Goal: Task Accomplishment & Management: Manage account settings

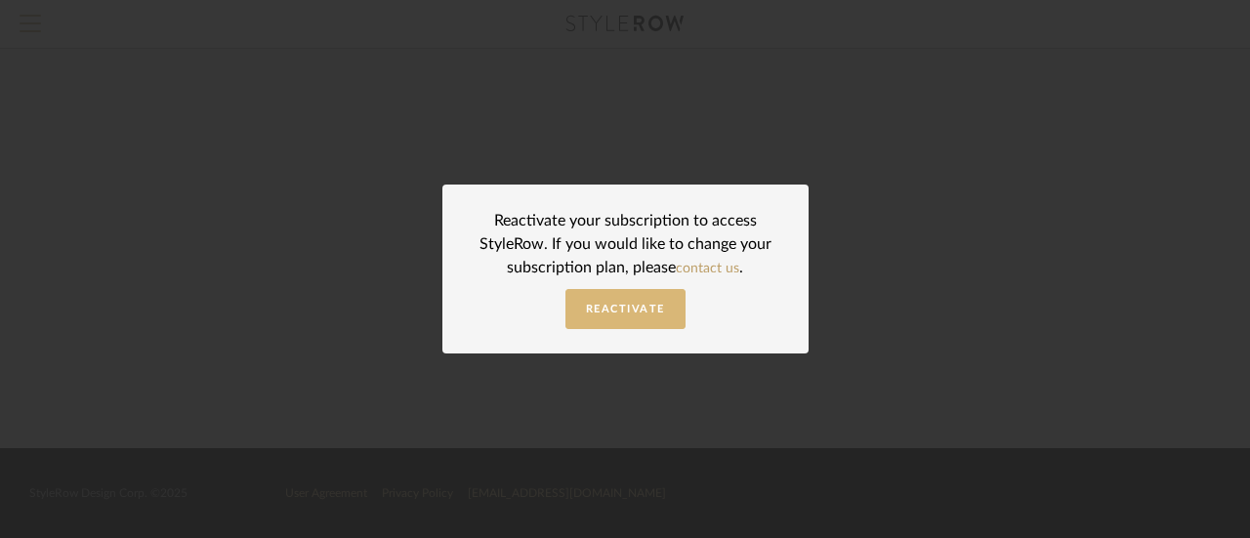
click at [629, 294] on button "Reactivate" at bounding box center [625, 309] width 120 height 40
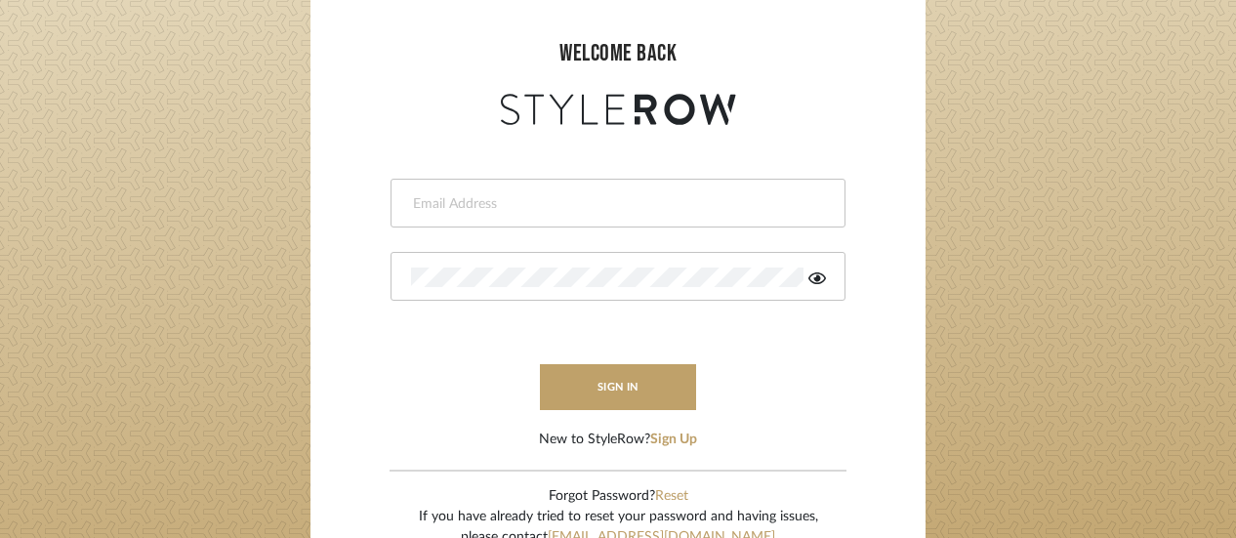
scroll to position [293, 0]
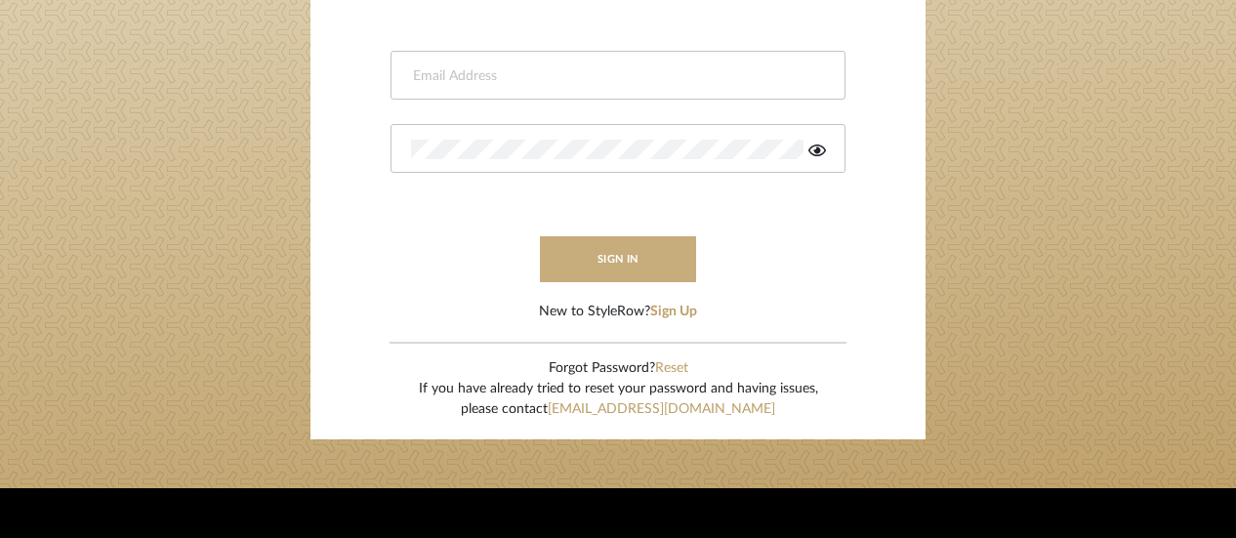
type input "jpalmerinteriors@gmail.com"
click at [618, 251] on button "sign in" at bounding box center [618, 259] width 156 height 46
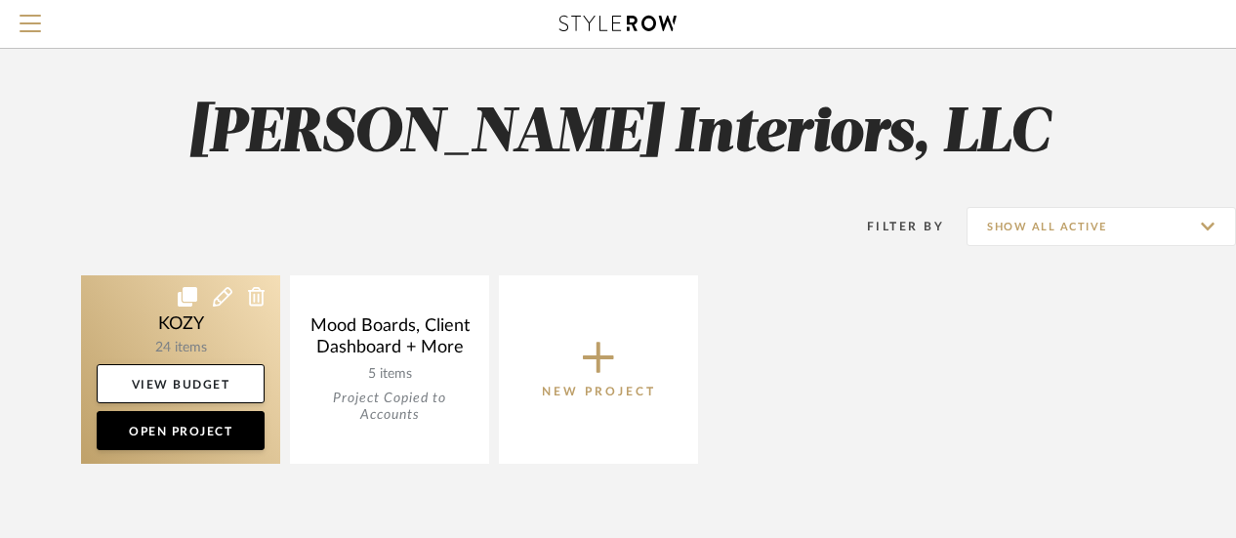
click at [185, 335] on link at bounding box center [180, 369] width 199 height 188
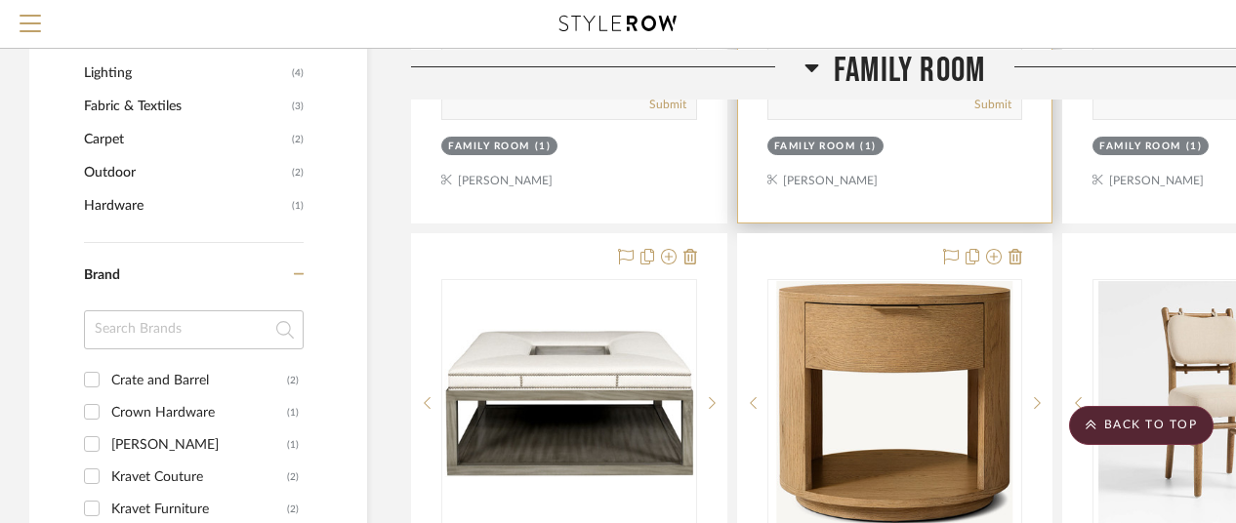
scroll to position [1172, 0]
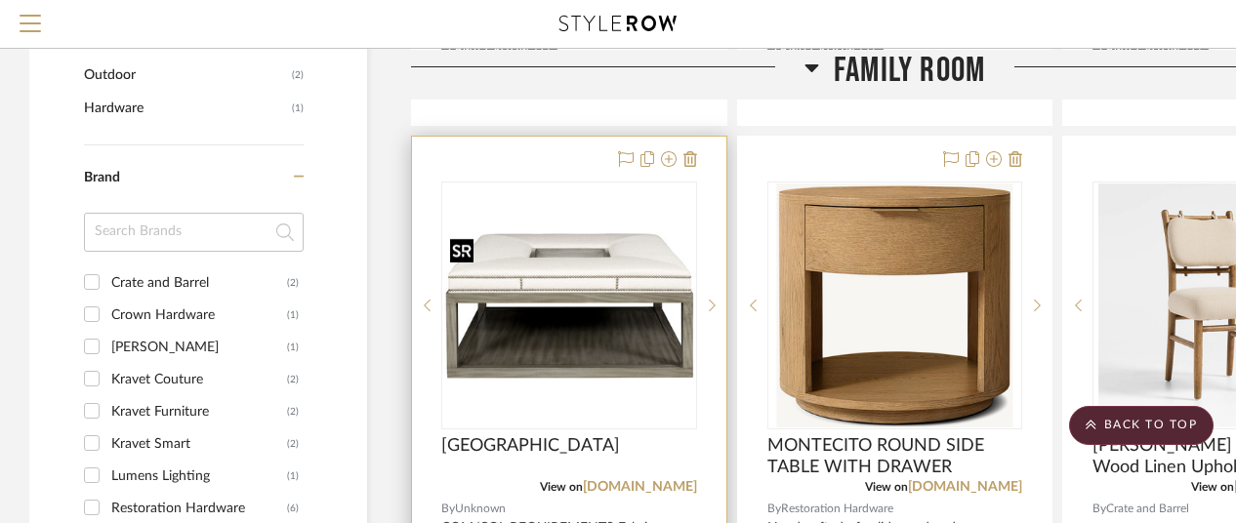
click at [576, 350] on img "0" at bounding box center [569, 305] width 252 height 148
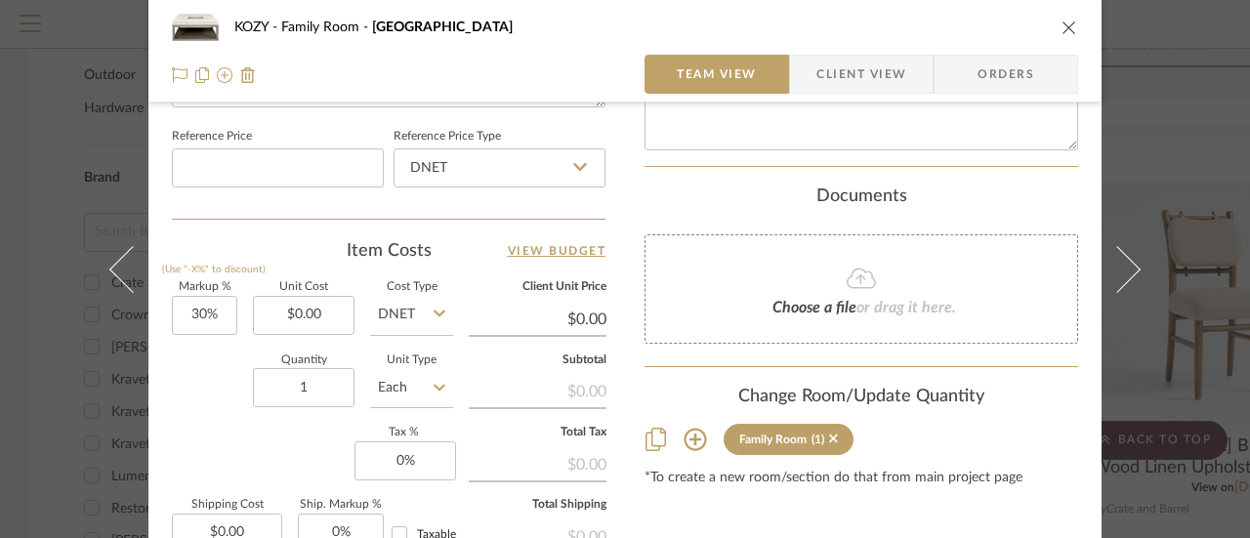
scroll to position [1074, 0]
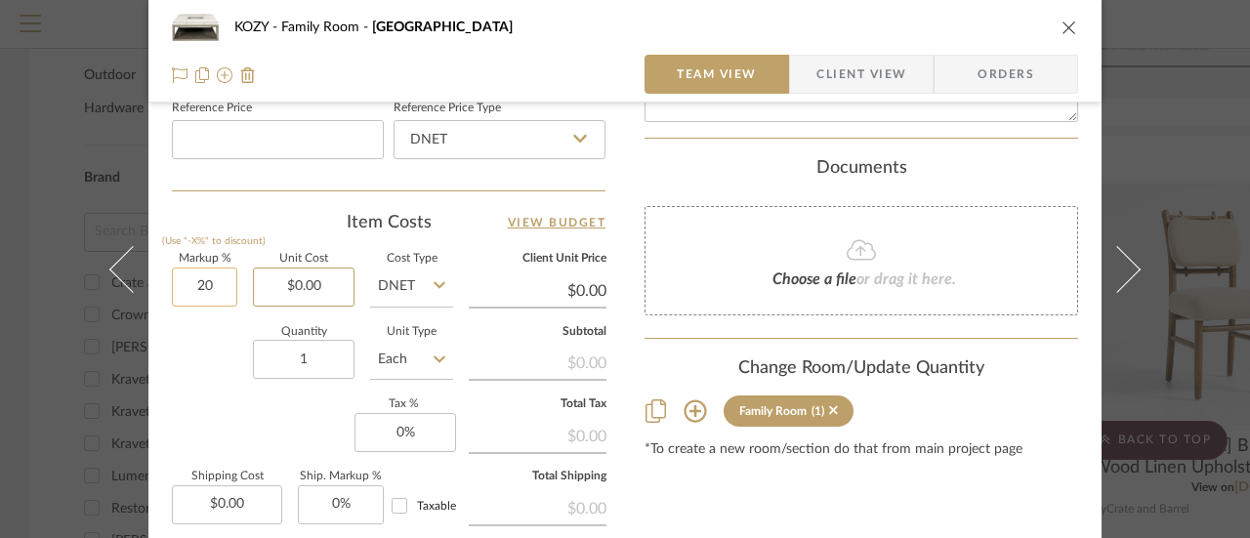
type input "20%"
type input "0.00"
type input "$2,609.00"
type input "$3,130.80"
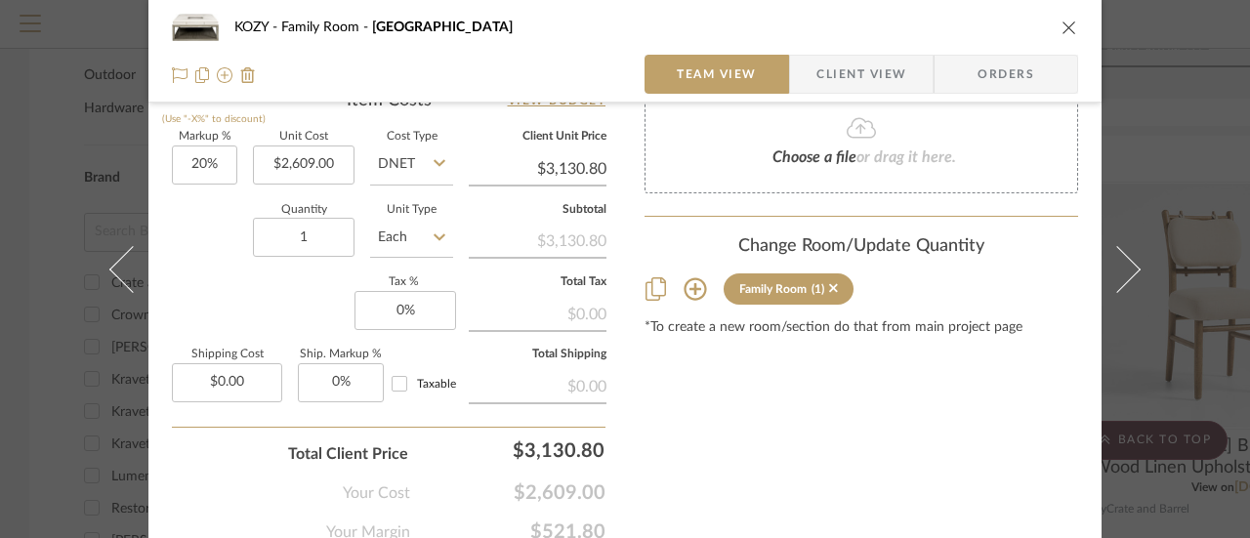
scroll to position [1172, 0]
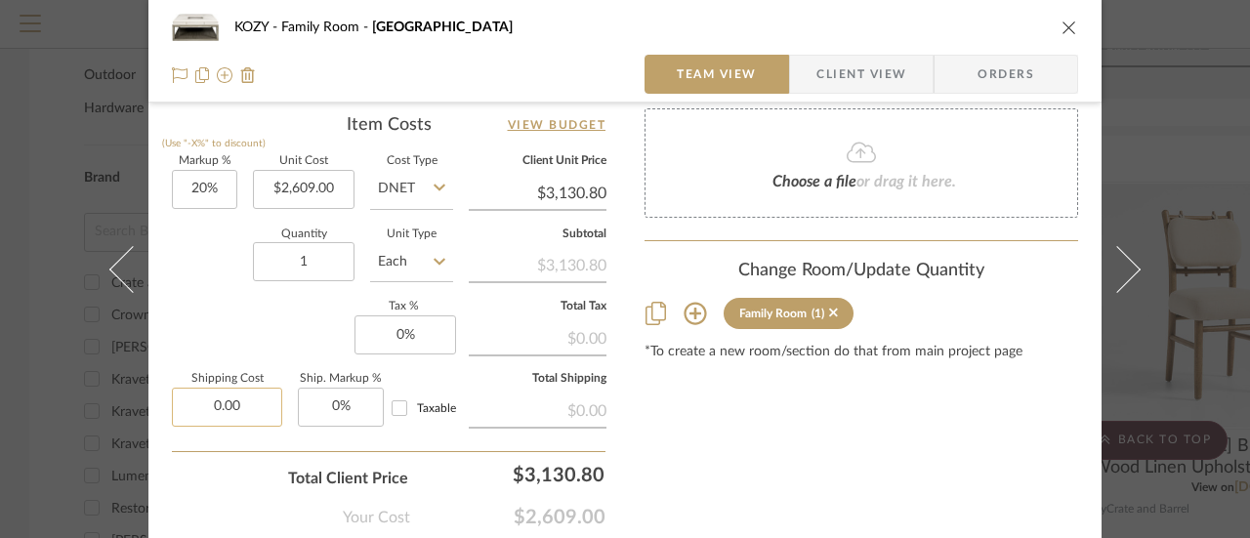
click at [239, 401] on input "0.00" at bounding box center [227, 407] width 110 height 39
type input "$210.00"
type input "0"
type input "2%"
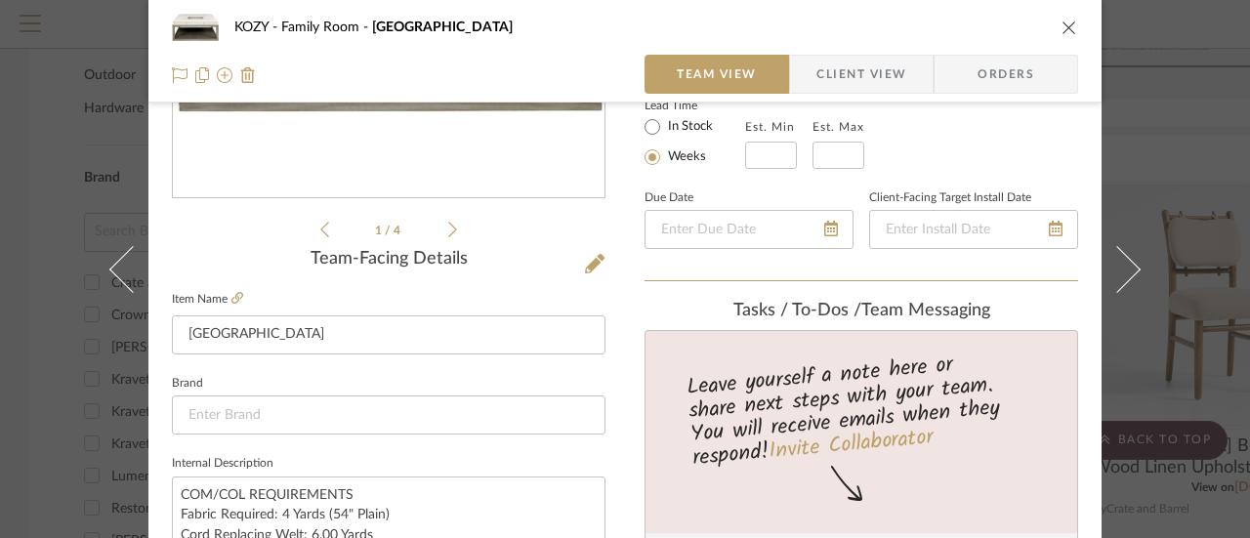
scroll to position [391, 0]
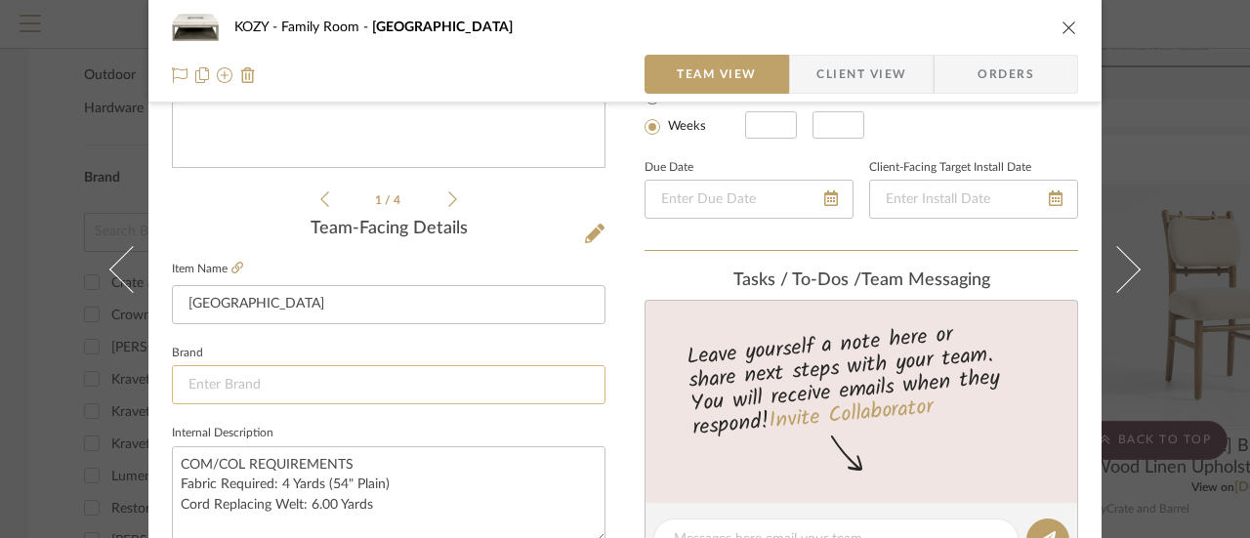
click at [283, 377] on input at bounding box center [389, 384] width 434 height 39
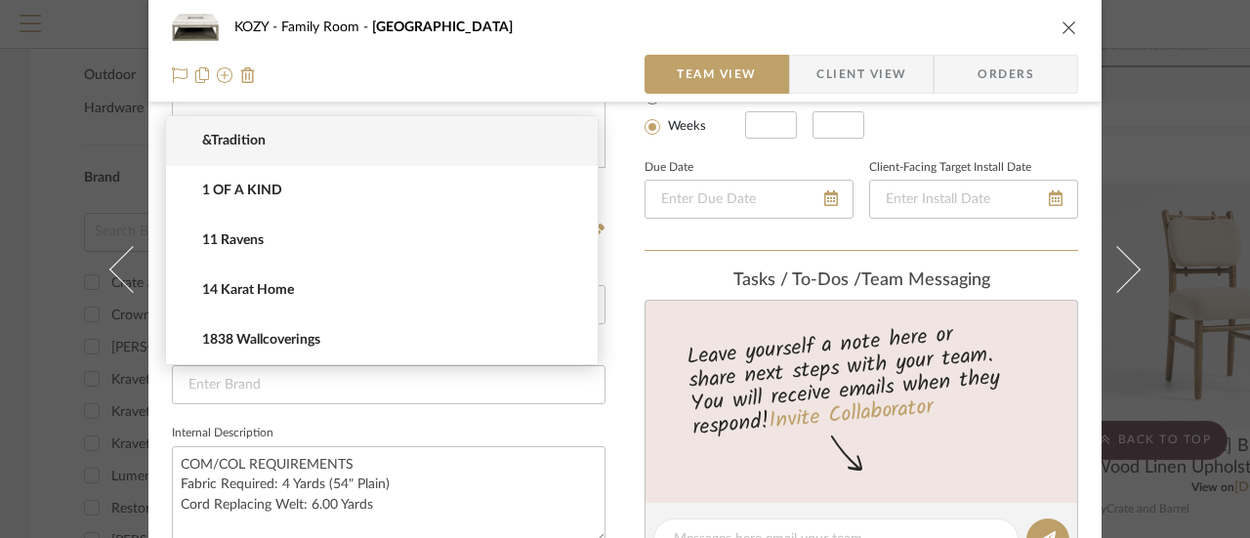
click at [658, 267] on div "Content here copies to Client View - confirm visibility there. Show in Client D…" at bounding box center [862, 545] width 434 height 1607
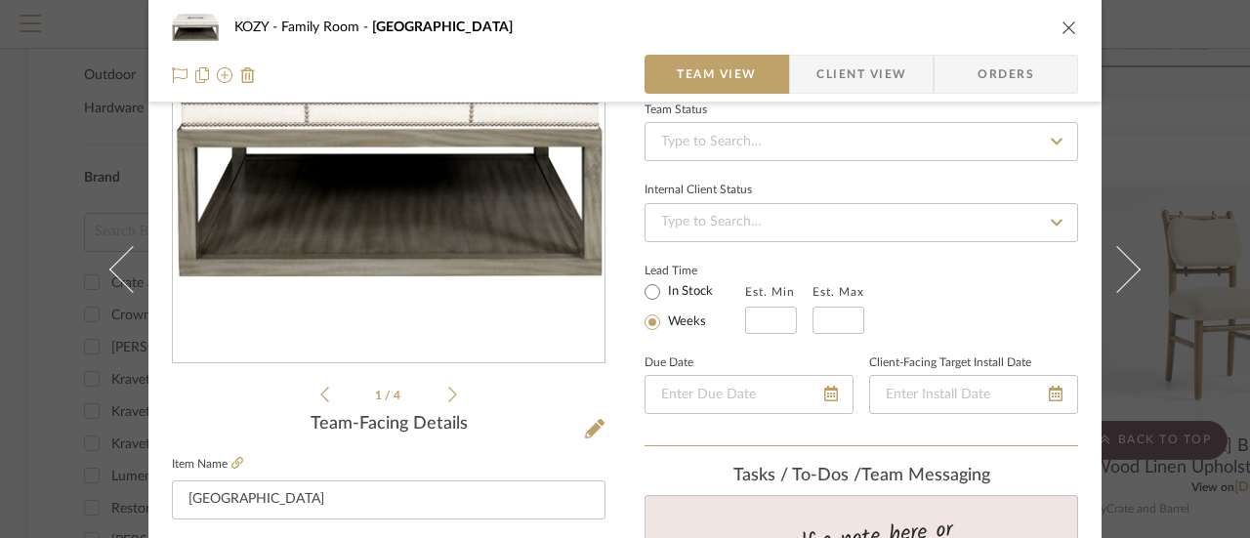
scroll to position [195, 0]
click at [448, 388] on icon at bounding box center [452, 395] width 9 height 18
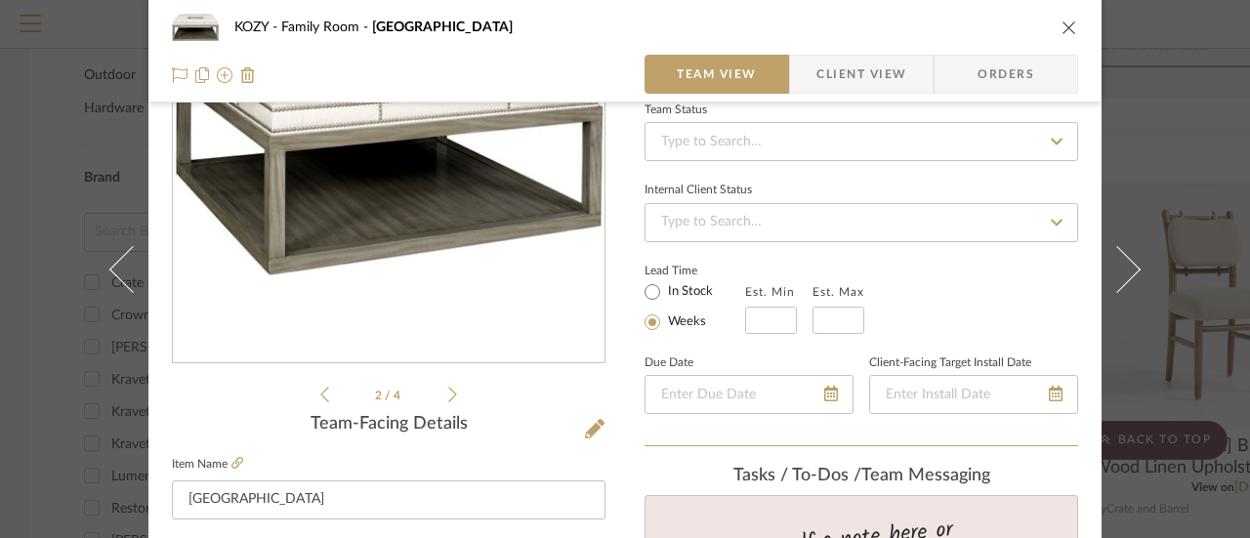
click at [448, 388] on icon at bounding box center [452, 395] width 9 height 18
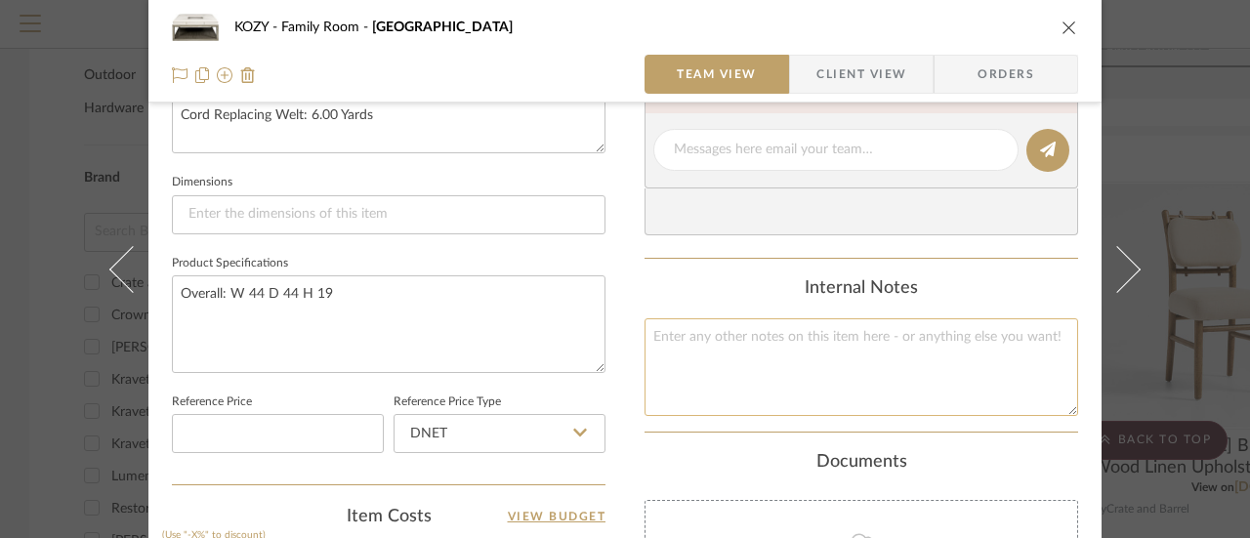
scroll to position [781, 0]
click at [332, 286] on textarea "Overall: W 44 D 44 H 19" at bounding box center [389, 322] width 434 height 97
type textarea "Overall: W 44 D 44 H 19 Pricing includes the large tray"
click at [687, 327] on textarea at bounding box center [862, 365] width 434 height 97
type textarea "P"
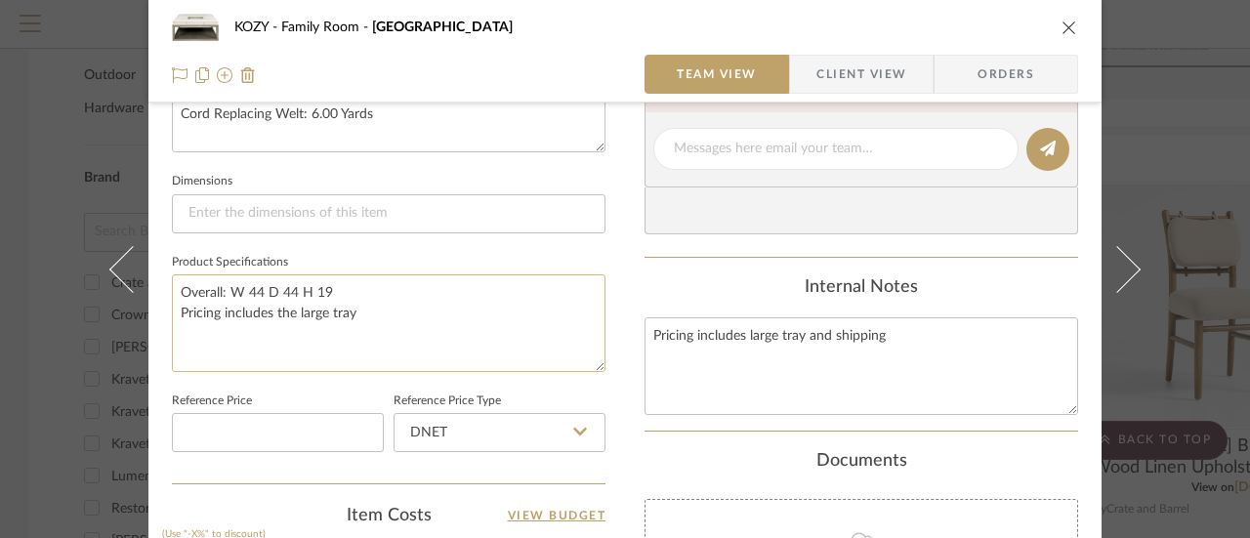
type textarea "Pricing includes large tray and shipping"
click at [354, 306] on textarea "Overall: W 44 D 44 H 19 Pricing includes the large tray" at bounding box center [389, 322] width 434 height 97
type textarea "Overall: W 44 D 44 H 19"
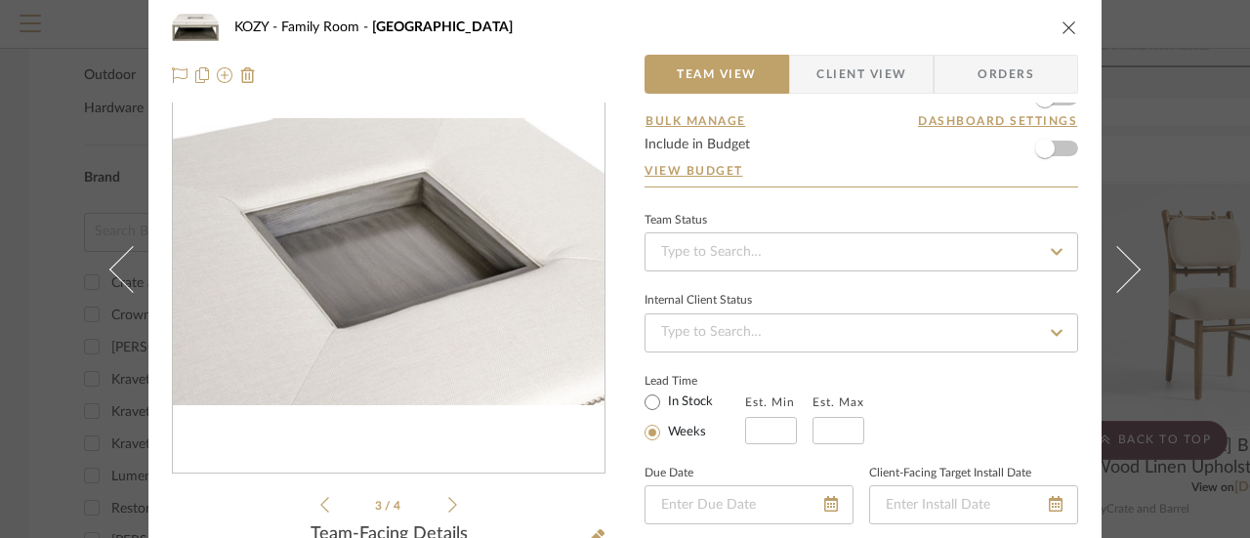
scroll to position [0, 0]
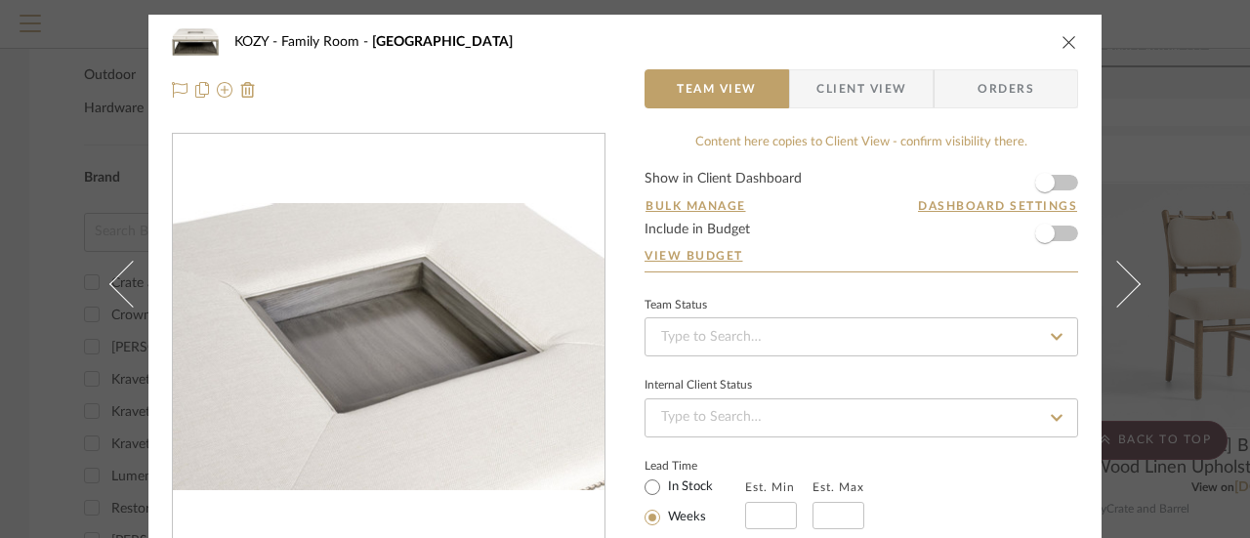
click at [51, 59] on div "KOZY Family Room Wayland Square Wood Ottoman Team View Client View Orders 3 / 4…" at bounding box center [625, 269] width 1250 height 538
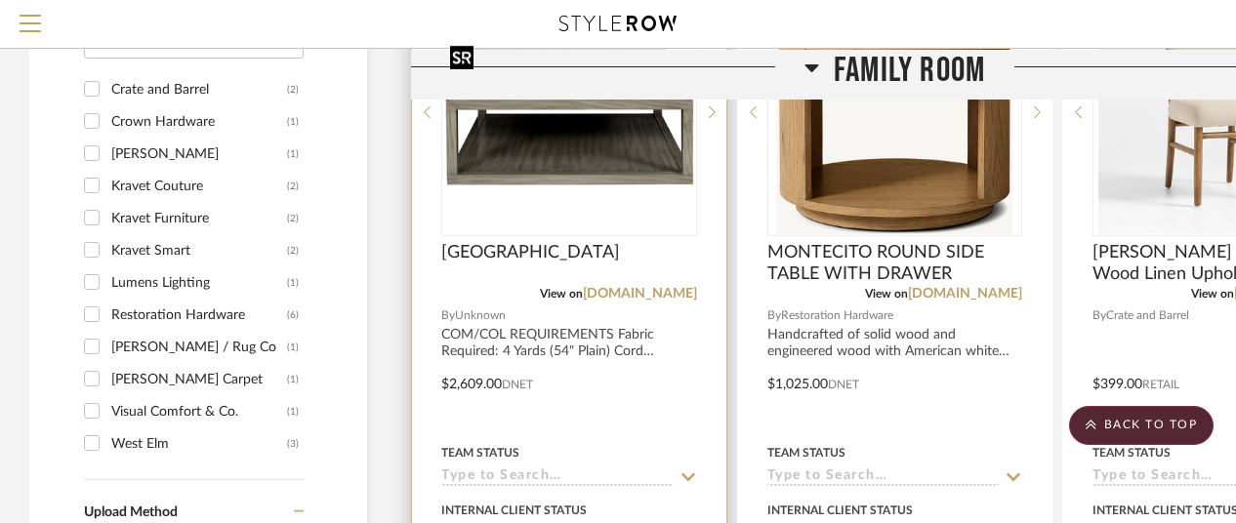
scroll to position [1367, 0]
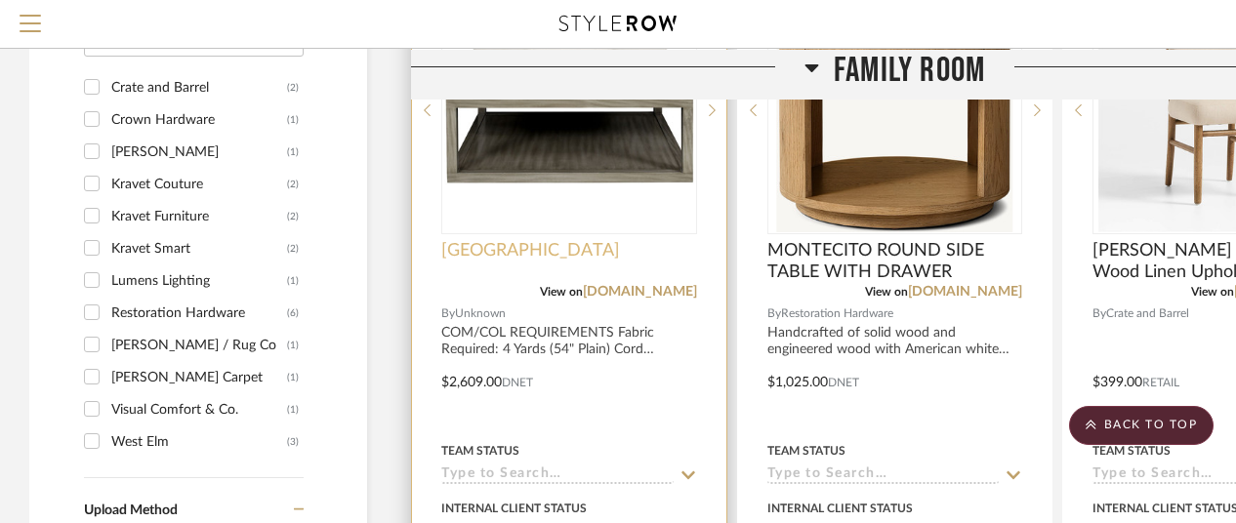
click at [576, 247] on span "[GEOGRAPHIC_DATA]" at bounding box center [530, 250] width 179 height 21
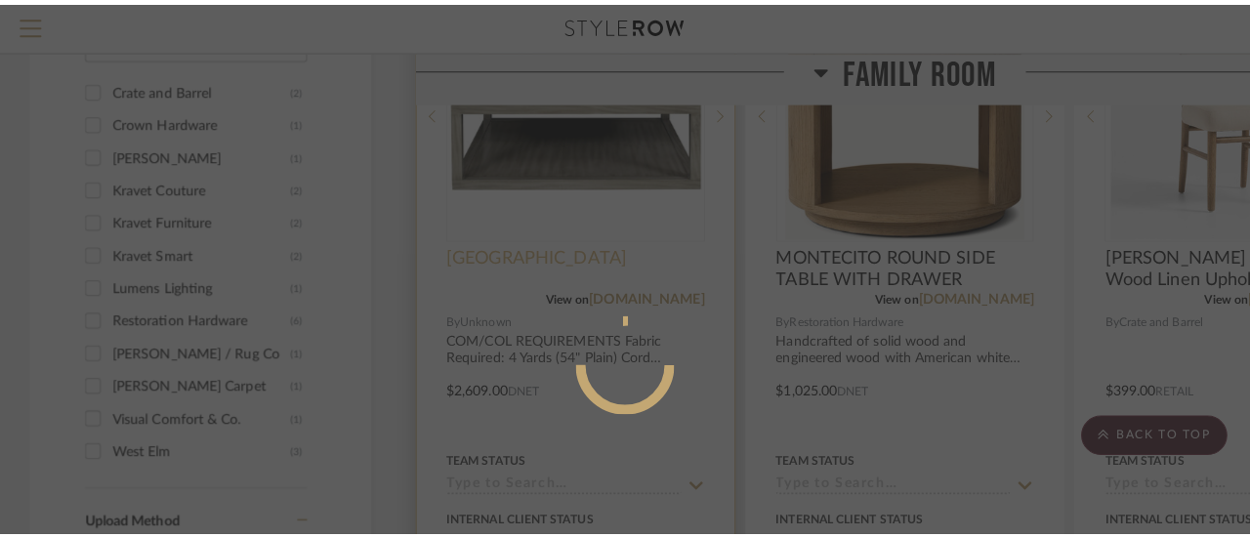
scroll to position [0, 0]
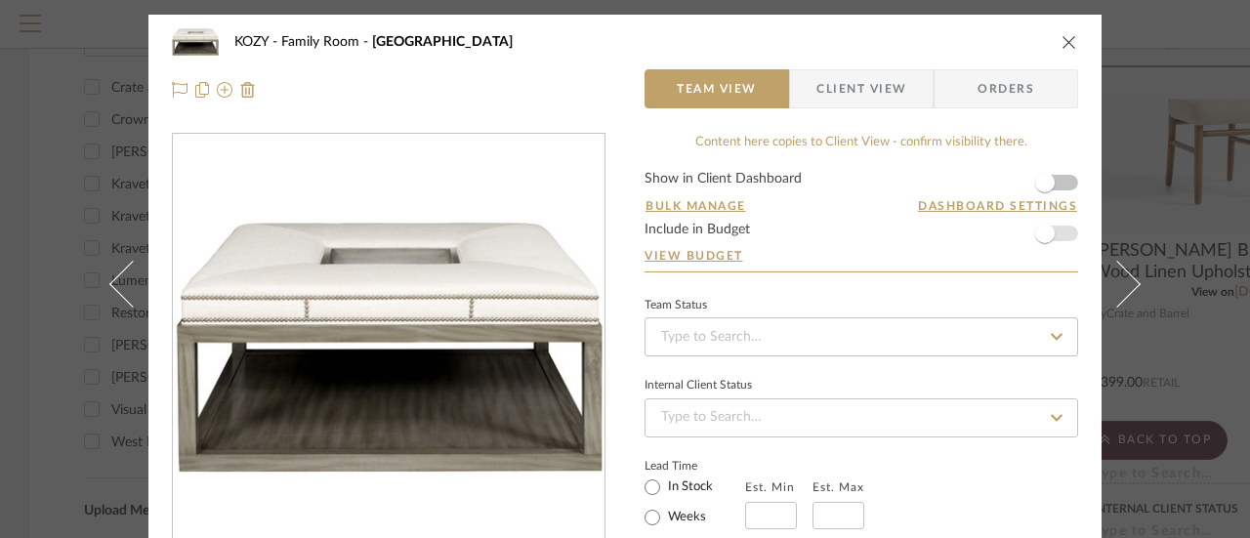
drag, startPoint x: 1039, startPoint y: 231, endPoint x: 1068, endPoint y: 231, distance: 29.3
click at [1068, 231] on form "Show in Client Dashboard Bulk Manage Dashboard Settings Include in Budget View …" at bounding box center [862, 222] width 434 height 100
click at [1066, 232] on form "Show in Client Dashboard Bulk Manage Dashboard Settings Include in Budget View …" at bounding box center [862, 222] width 434 height 100
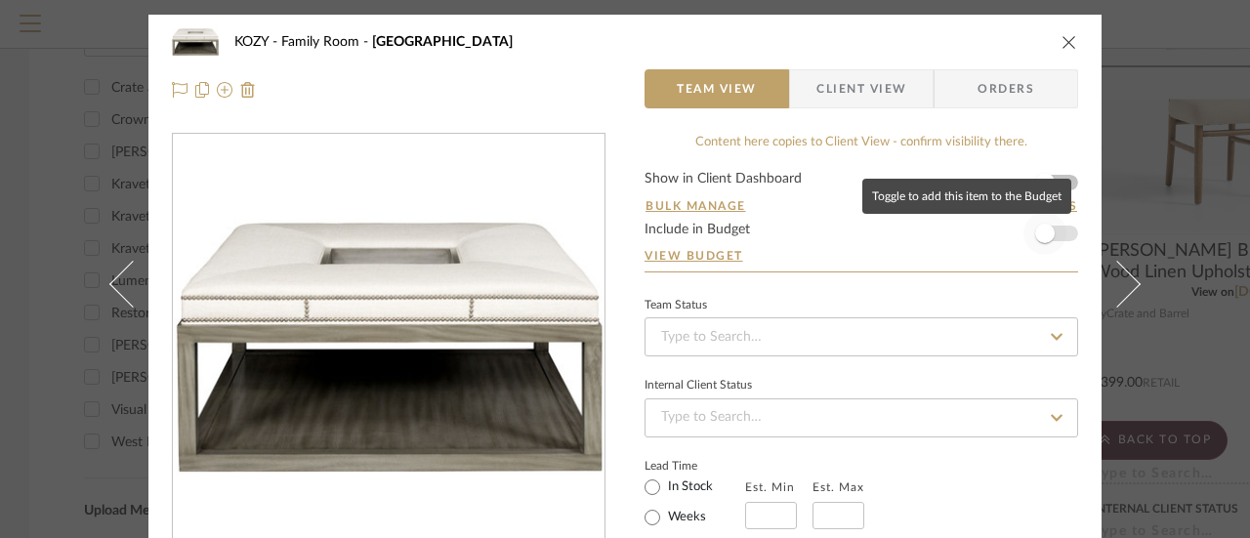
click at [1037, 232] on span "button" at bounding box center [1045, 234] width 20 height 20
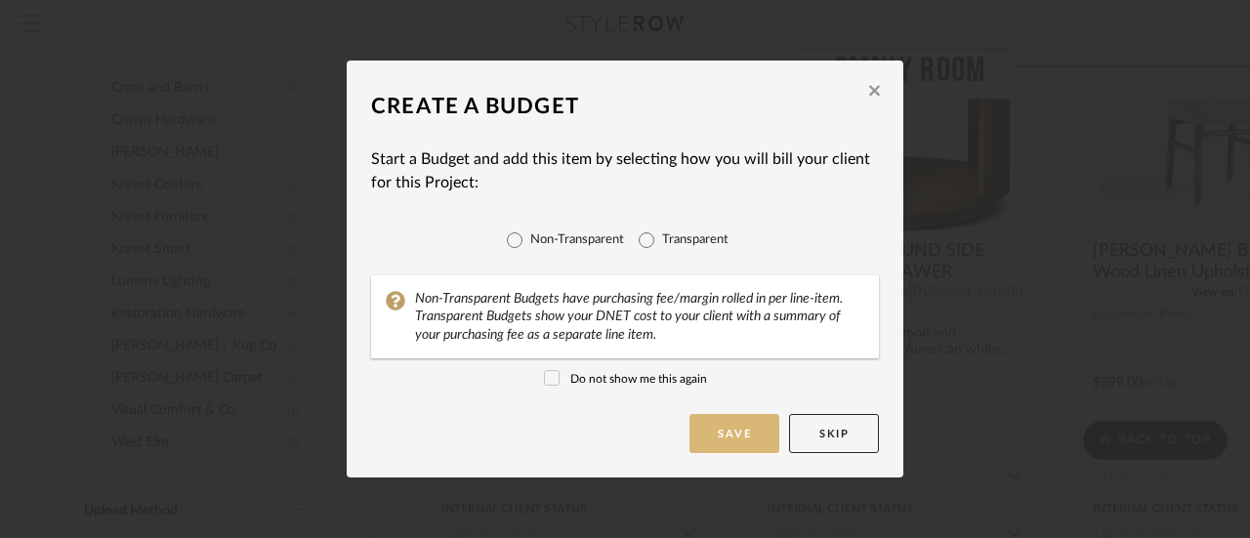
click at [713, 425] on button "Save" at bounding box center [734, 433] width 90 height 39
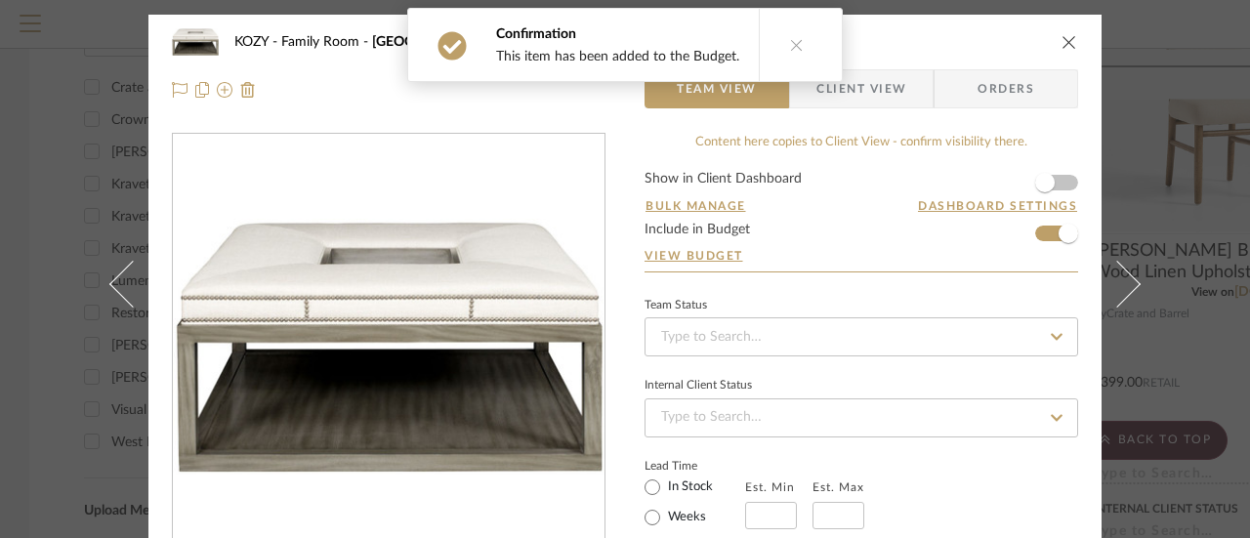
click at [1062, 39] on icon "close" at bounding box center [1069, 42] width 16 height 16
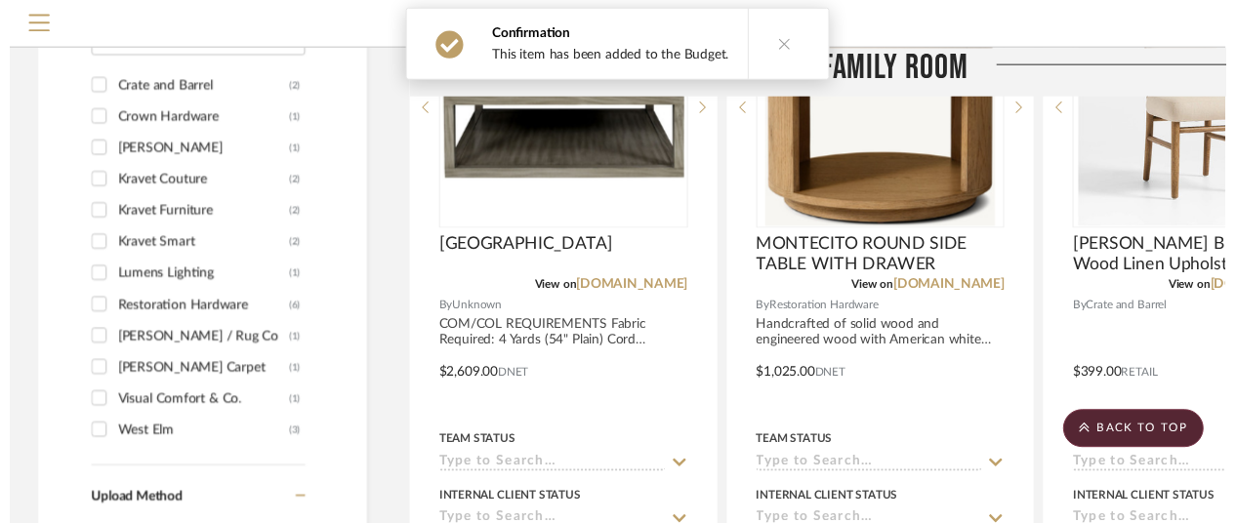
scroll to position [1367, 0]
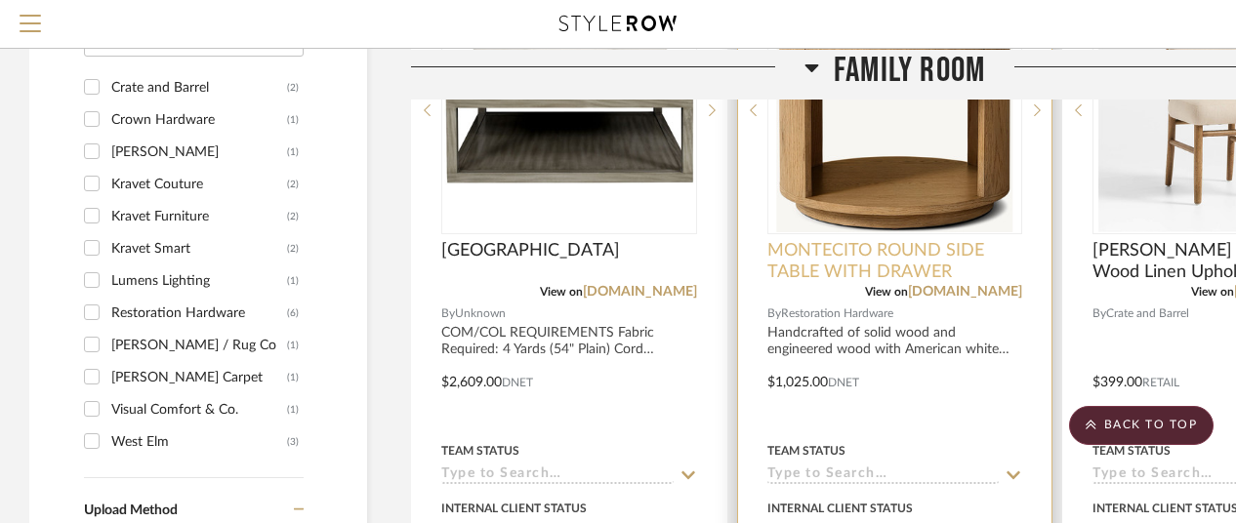
click at [917, 245] on span "MONTECITO ROUND SIDE TABLE WITH DRAWER" at bounding box center [896, 261] width 256 height 43
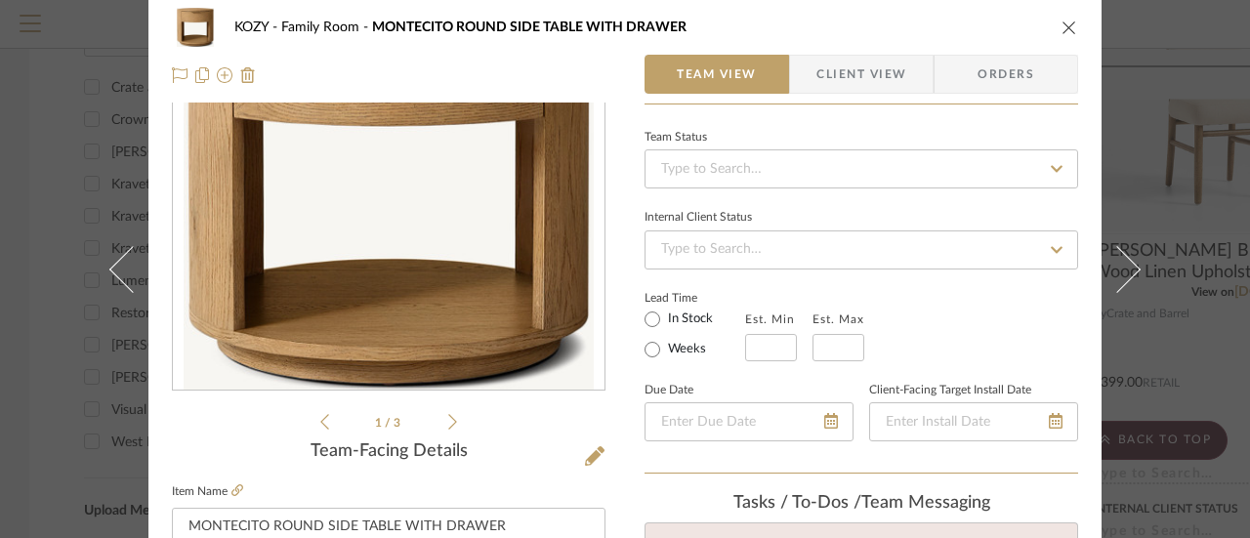
scroll to position [0, 0]
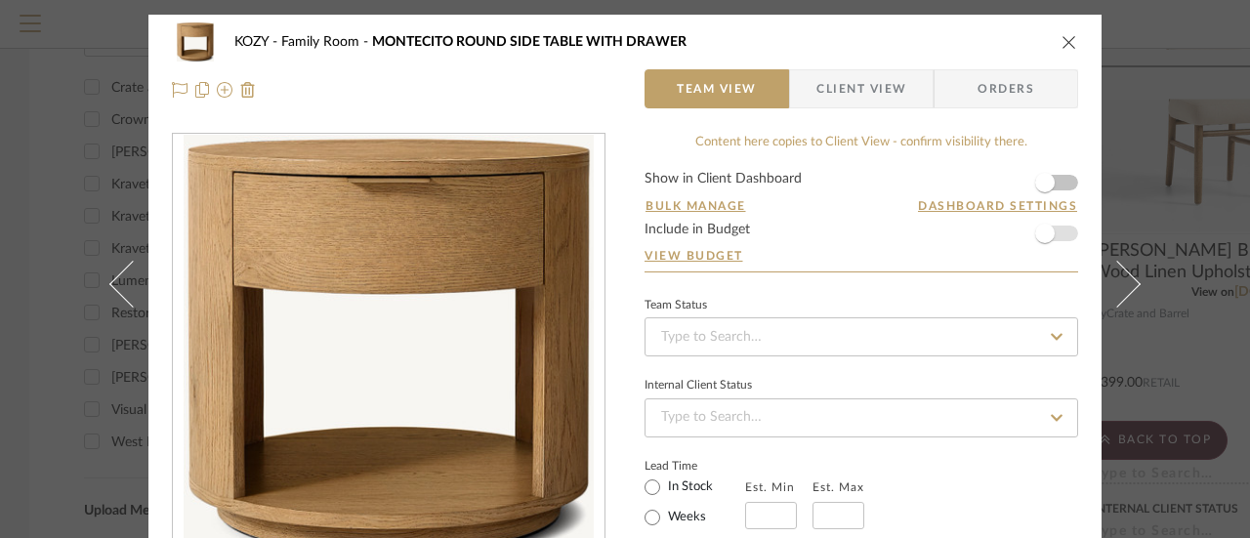
drag, startPoint x: 1038, startPoint y: 233, endPoint x: 1073, endPoint y: 232, distance: 35.2
click at [1064, 232] on form "Show in Client Dashboard Bulk Manage Dashboard Settings Include in Budget View …" at bounding box center [862, 222] width 434 height 100
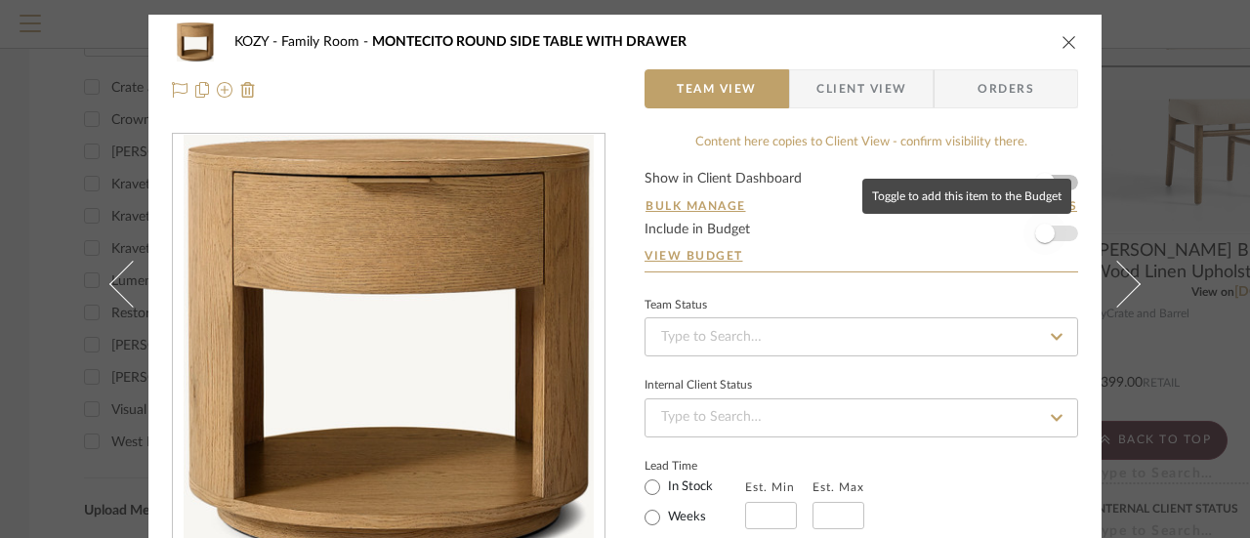
click at [1045, 232] on span "button" at bounding box center [1045, 234] width 20 height 20
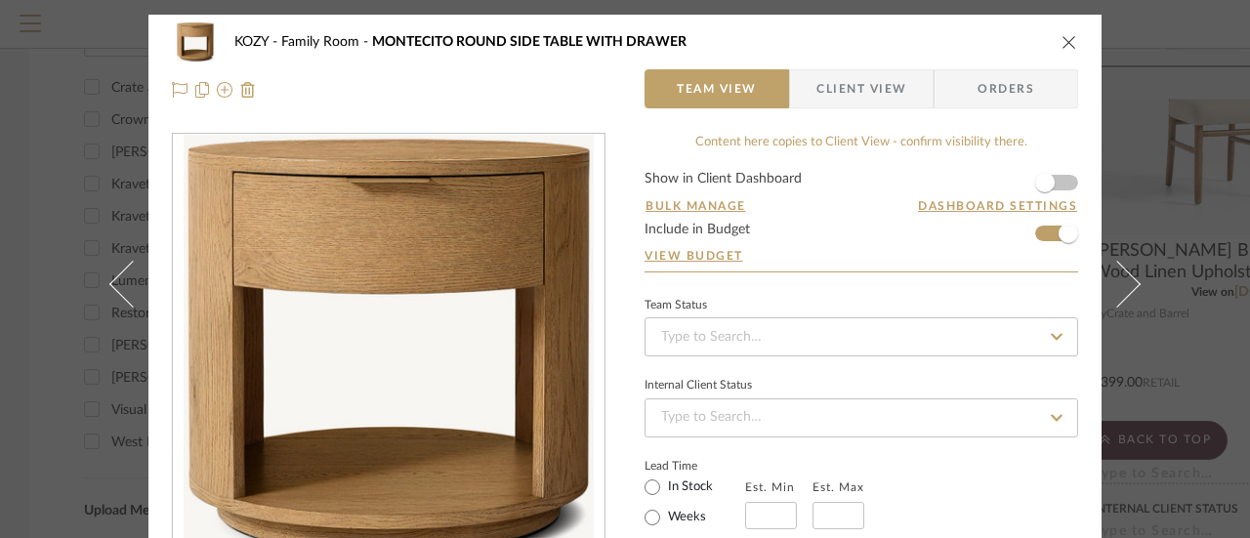
click at [1061, 39] on icon "close" at bounding box center [1069, 42] width 16 height 16
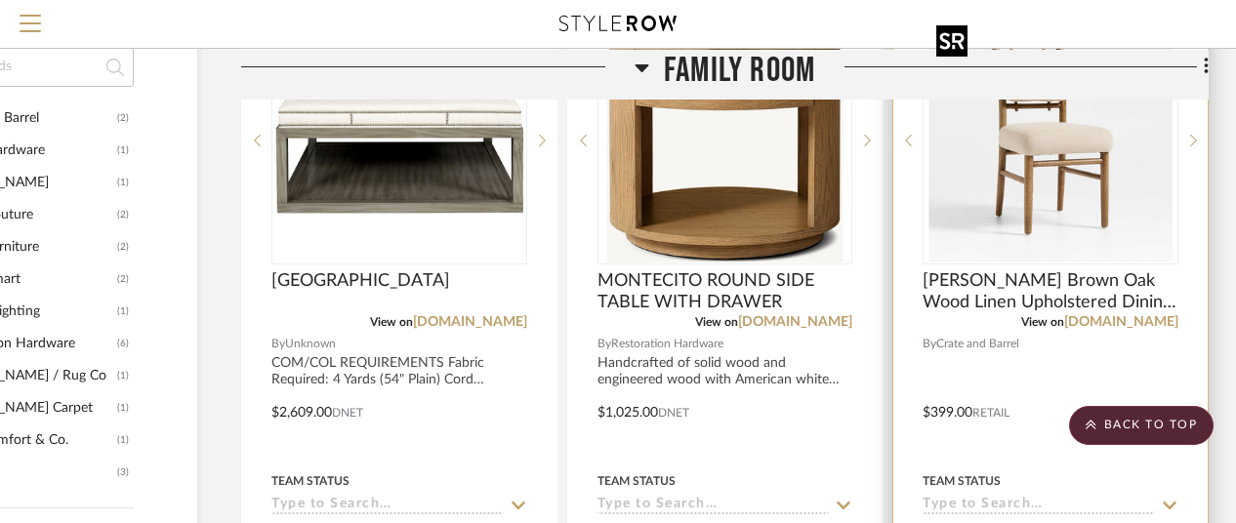
scroll to position [1367, 170]
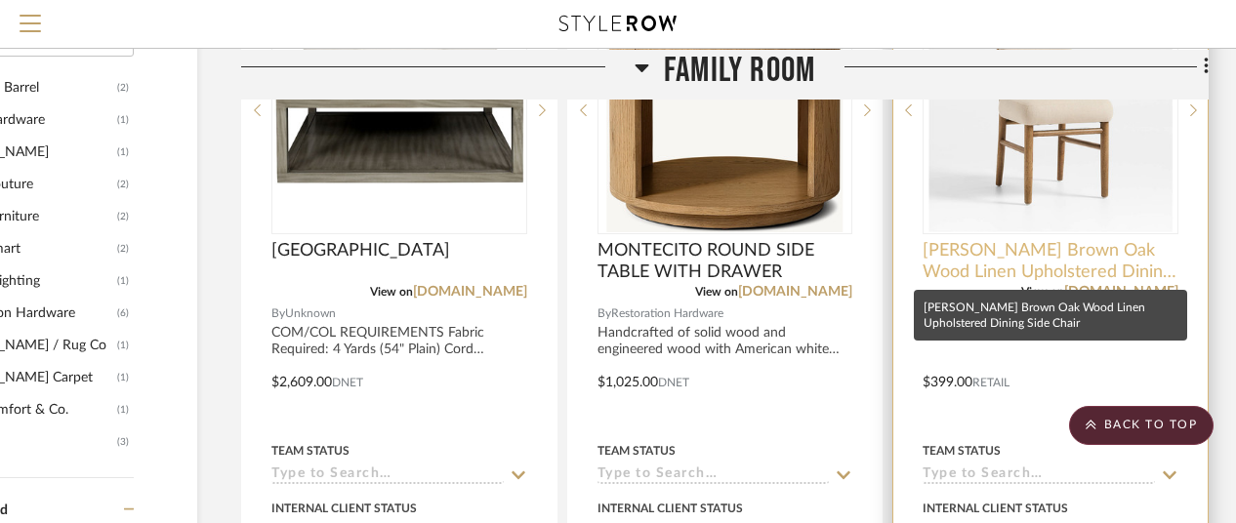
click at [1056, 245] on span "[PERSON_NAME] Brown Oak Wood Linen Upholstered Dining Side Chair" at bounding box center [1051, 261] width 256 height 43
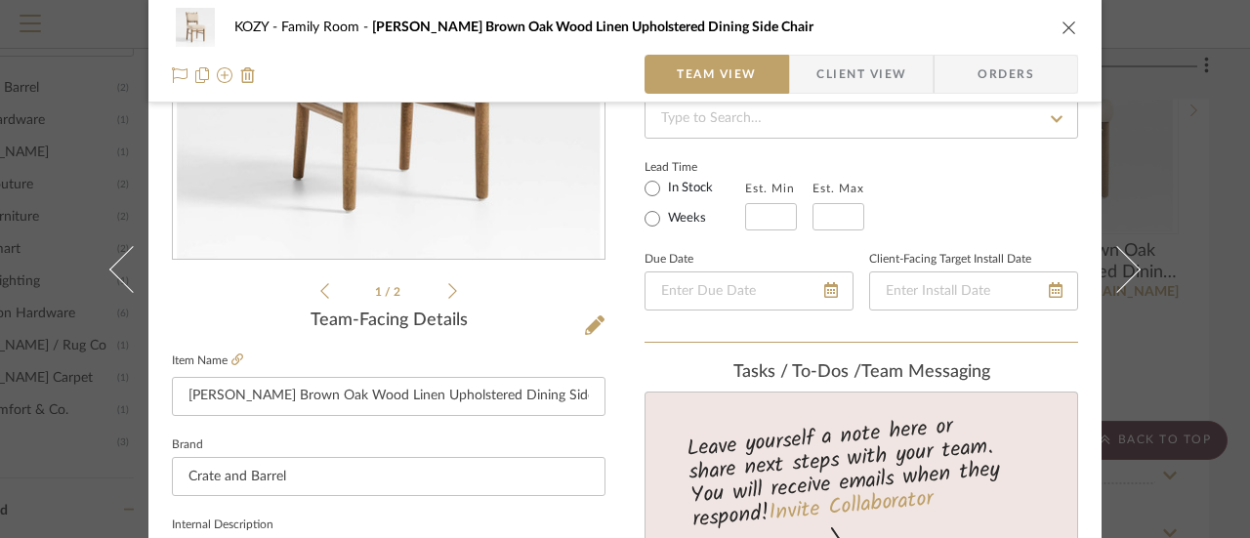
scroll to position [0, 0]
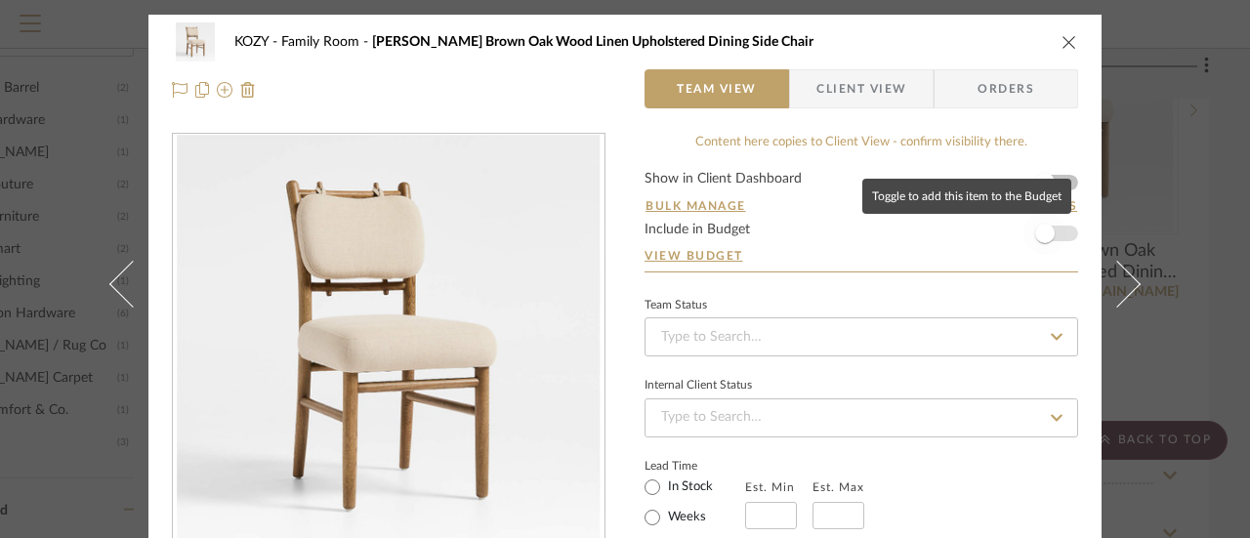
click at [1039, 235] on span "button" at bounding box center [1045, 234] width 20 height 20
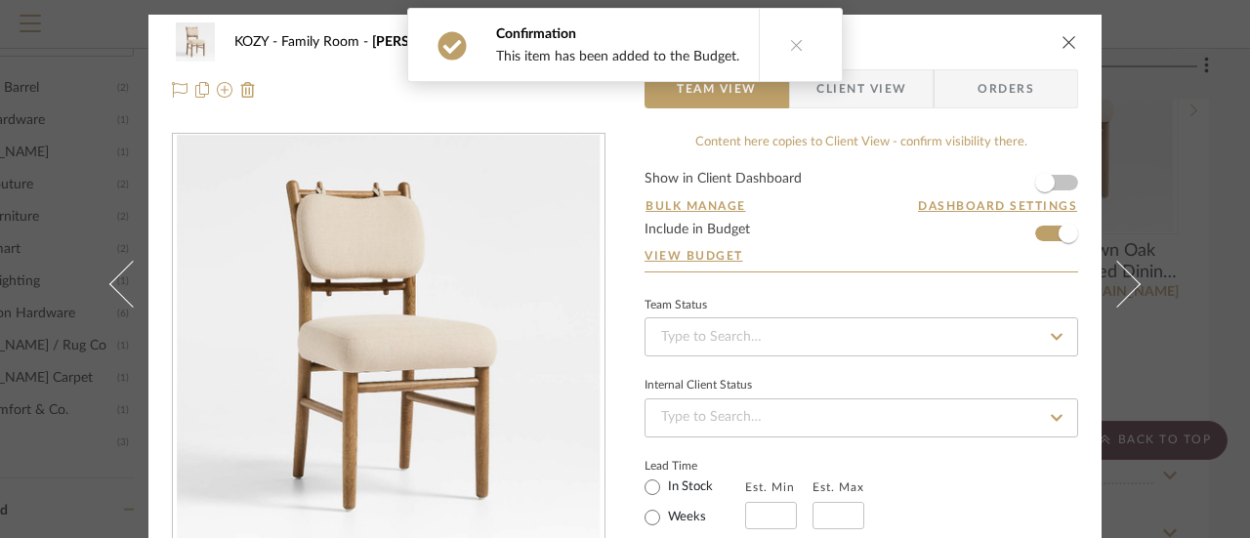
click at [1061, 40] on icon "close" at bounding box center [1069, 42] width 16 height 16
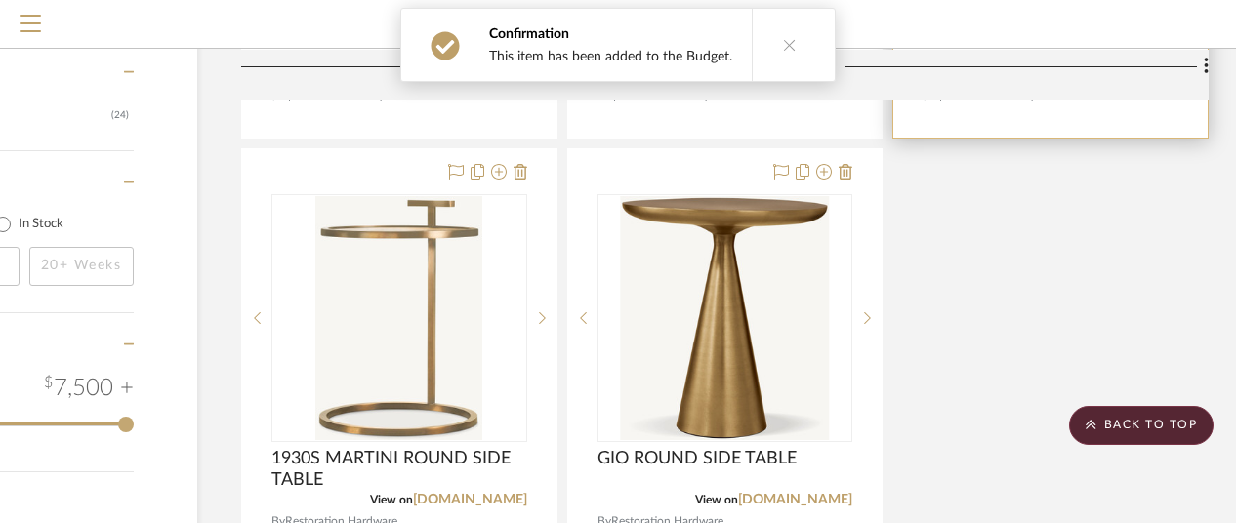
scroll to position [2051, 170]
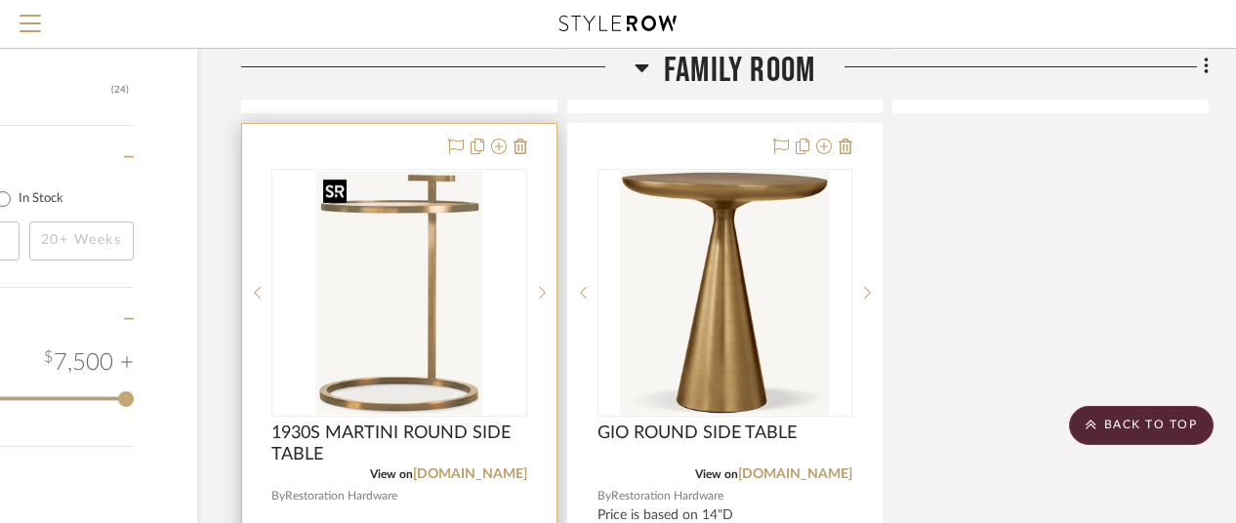
click at [427, 214] on img "0" at bounding box center [398, 293] width 167 height 244
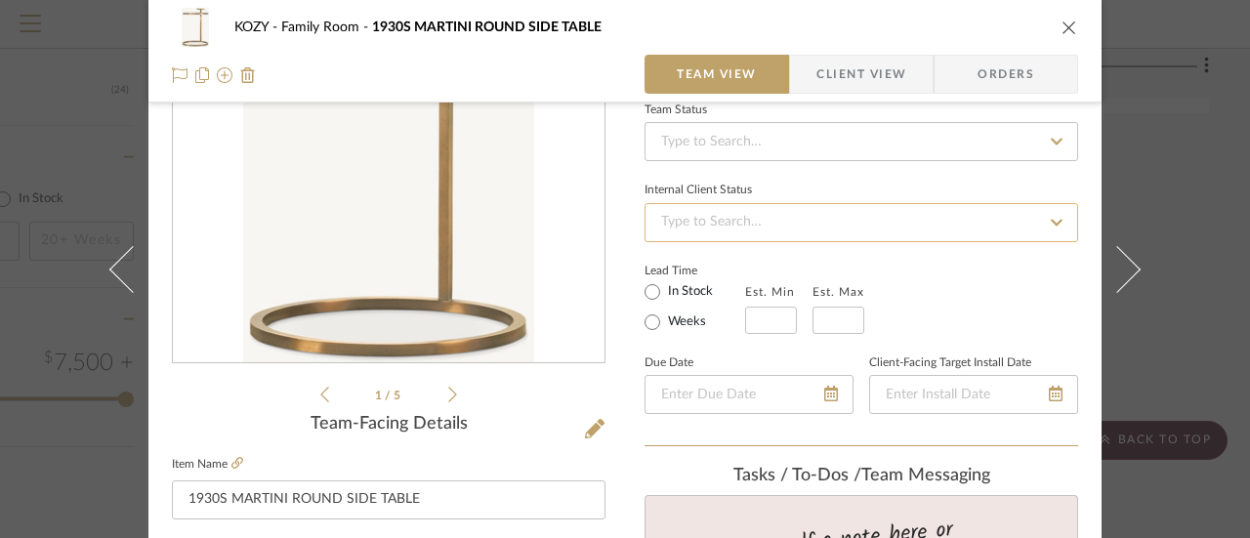
scroll to position [0, 0]
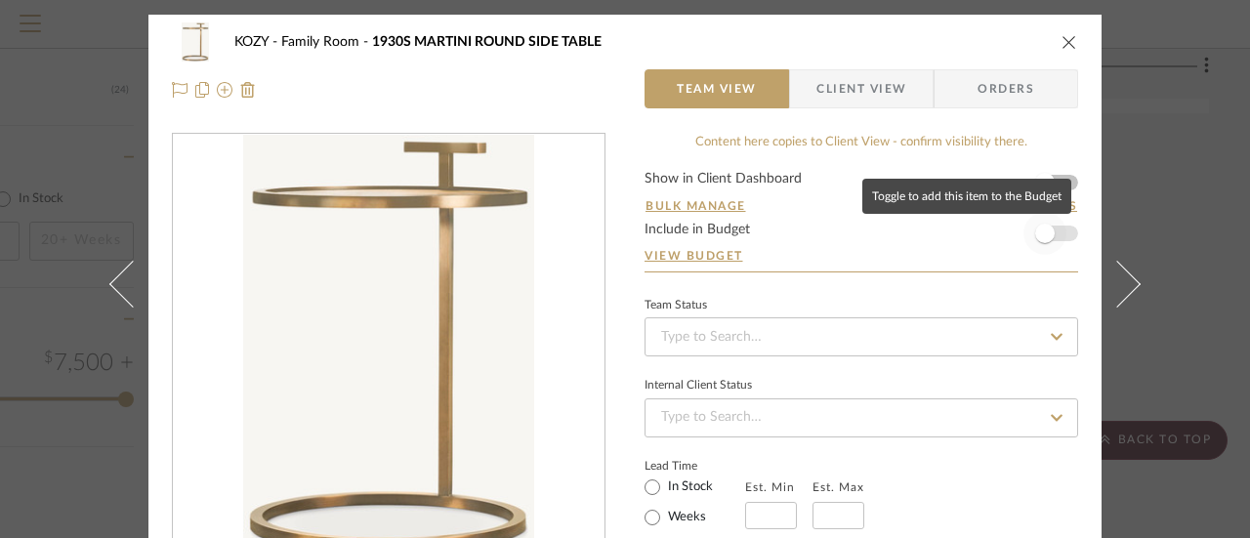
click at [1036, 231] on span "button" at bounding box center [1045, 234] width 20 height 20
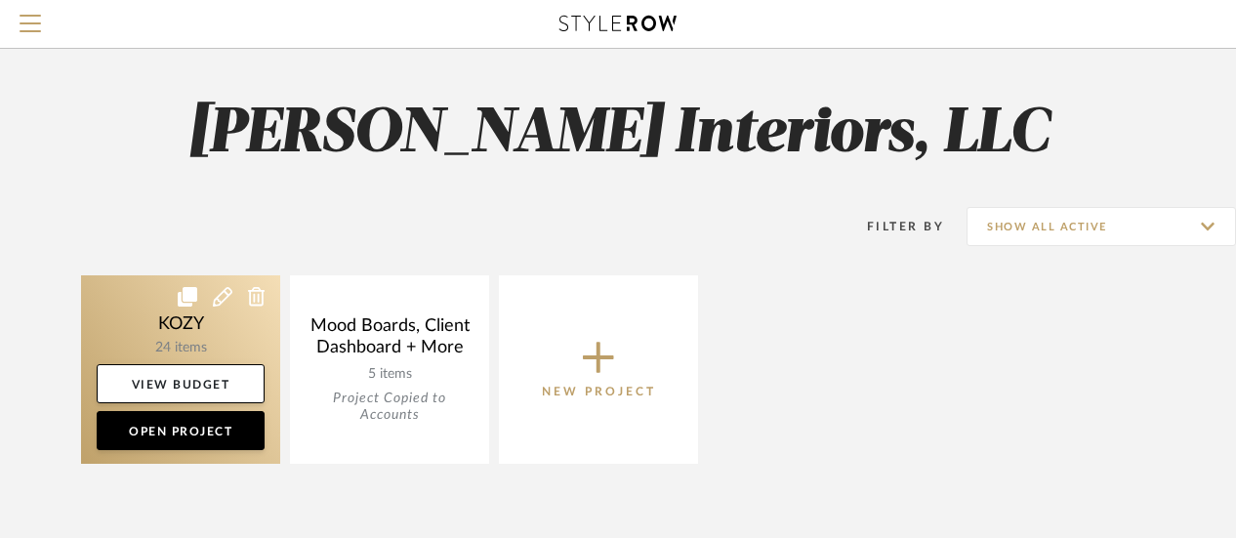
click at [178, 312] on link at bounding box center [180, 369] width 199 height 188
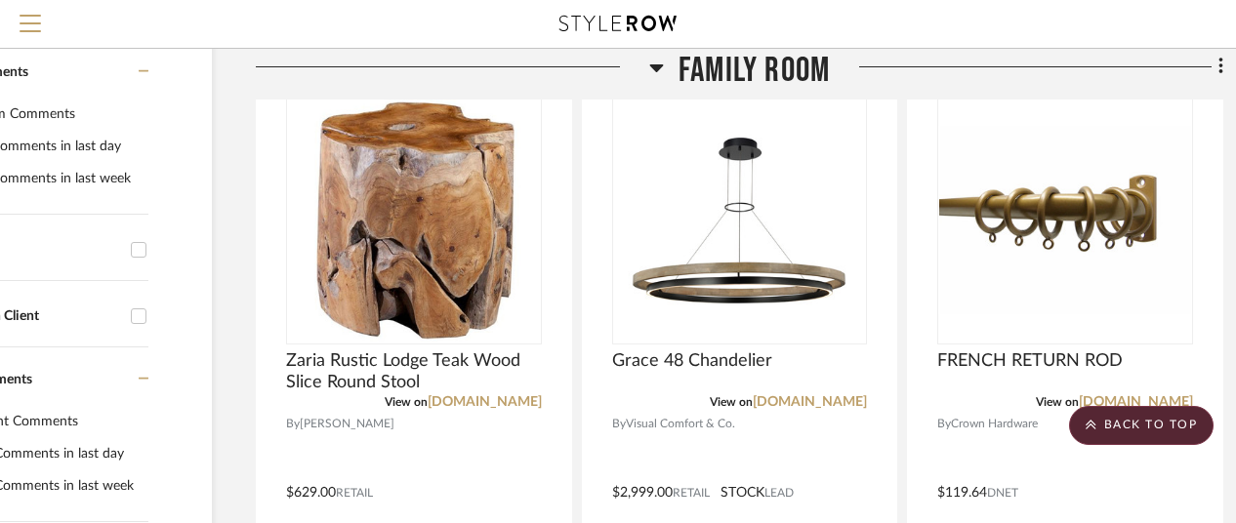
scroll to position [391, 170]
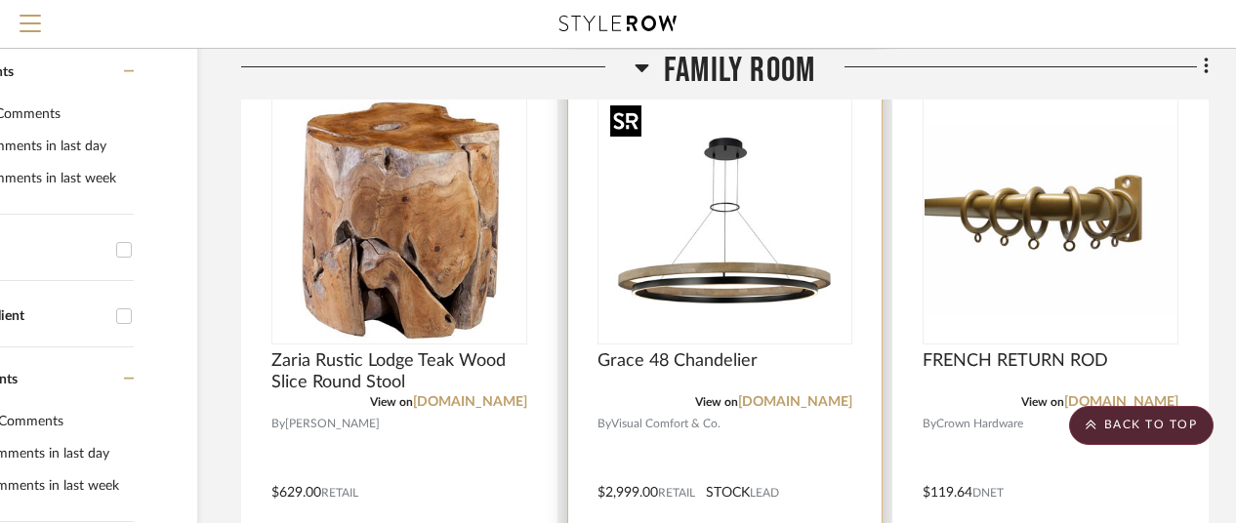
click at [738, 278] on img "0" at bounding box center [725, 221] width 244 height 244
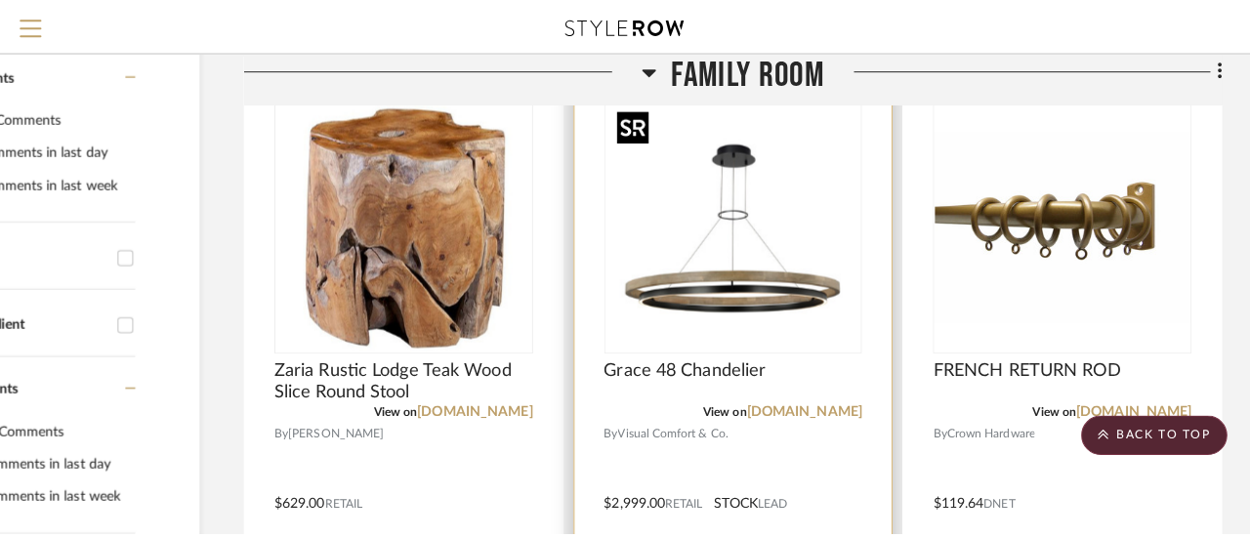
scroll to position [0, 0]
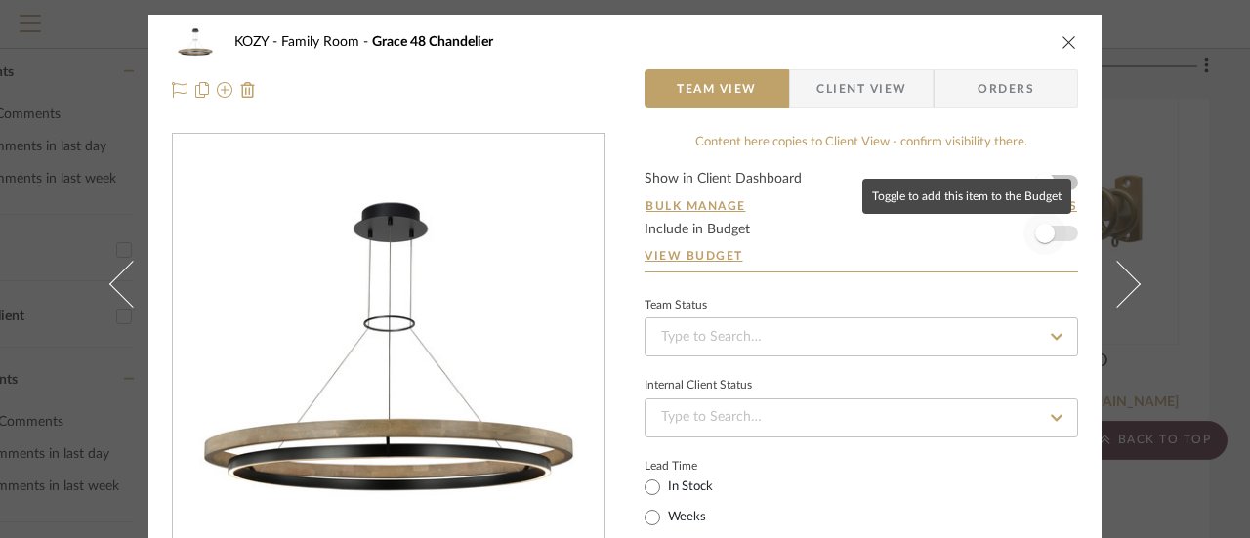
click at [1039, 233] on span "button" at bounding box center [1045, 234] width 20 height 20
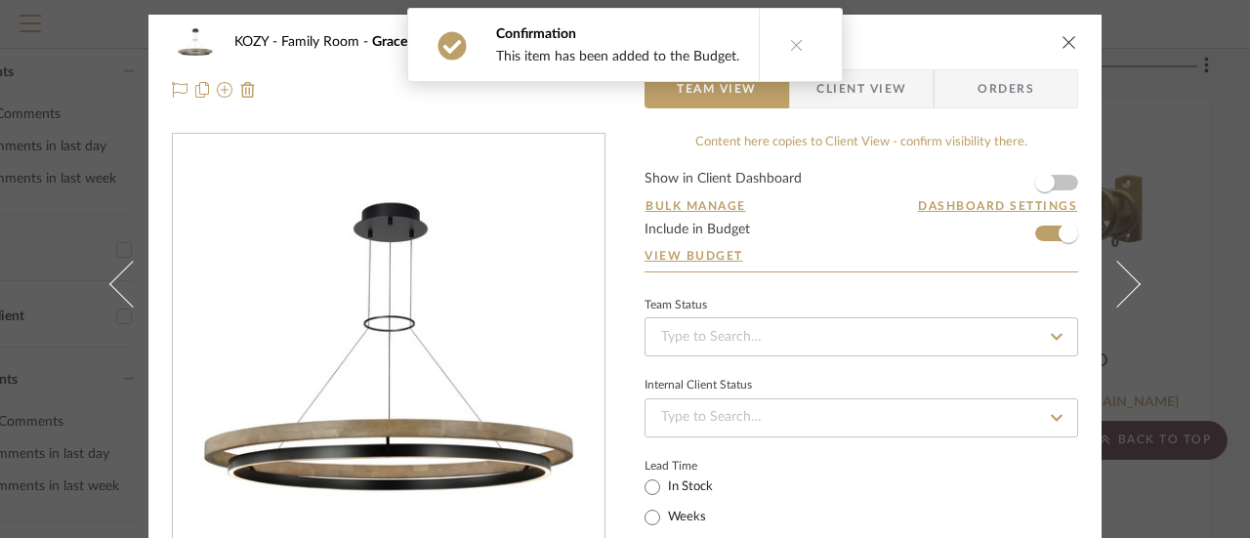
click at [790, 40] on icon at bounding box center [797, 45] width 14 height 14
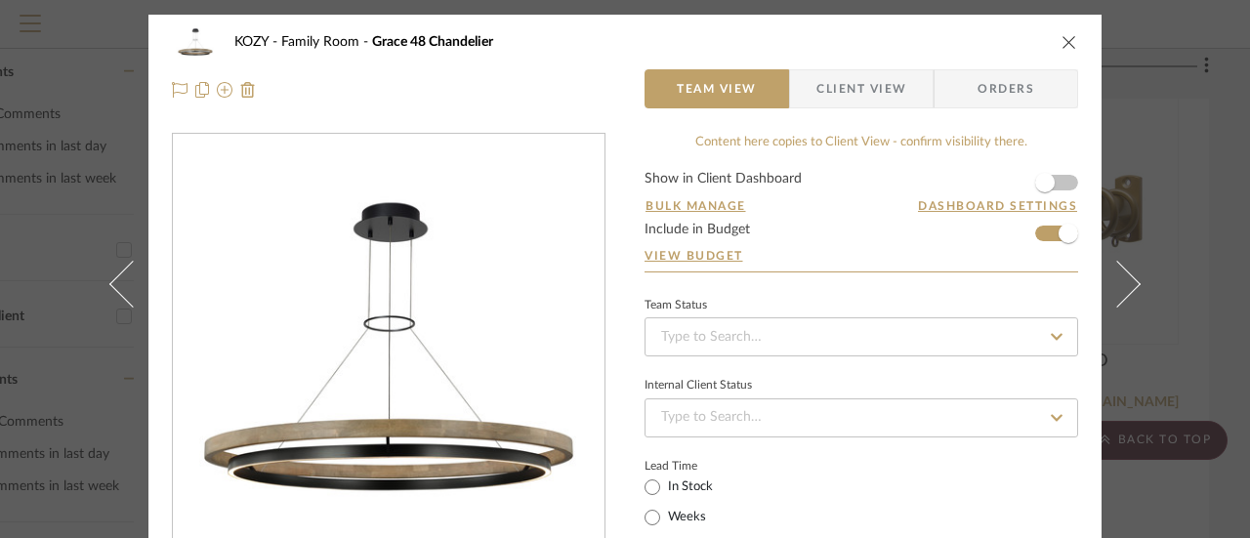
click at [1061, 39] on icon "close" at bounding box center [1069, 42] width 16 height 16
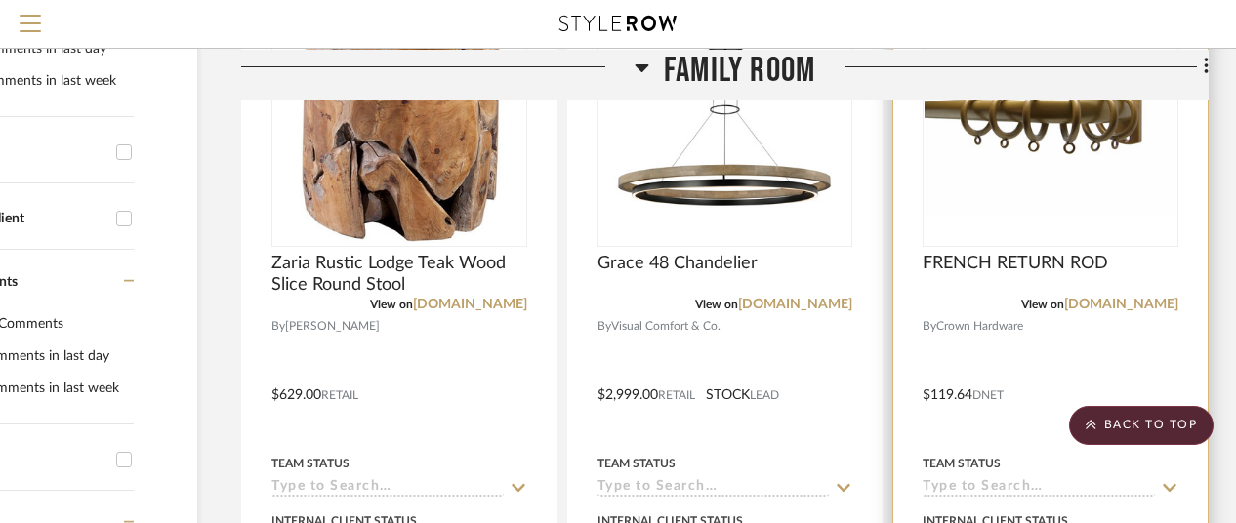
scroll to position [586, 170]
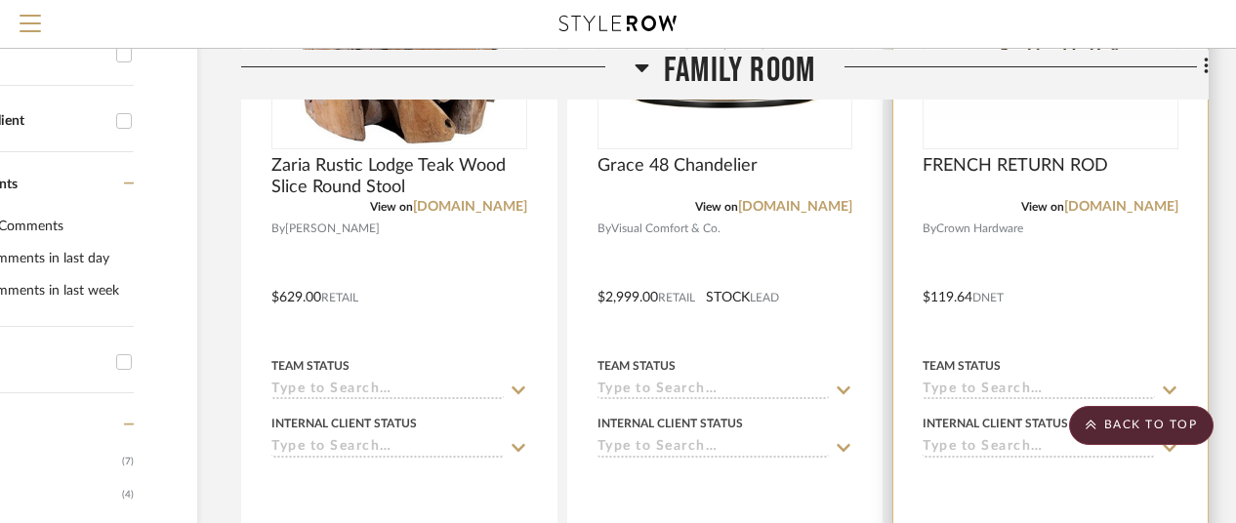
click at [1078, 228] on div at bounding box center [1051, 283] width 314 height 854
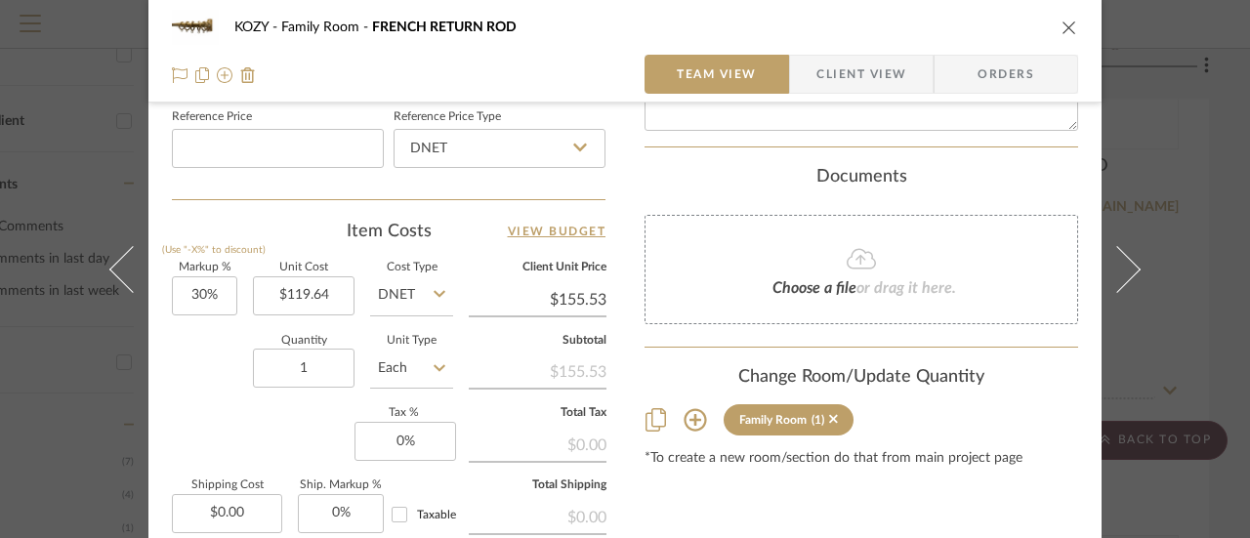
scroll to position [1074, 0]
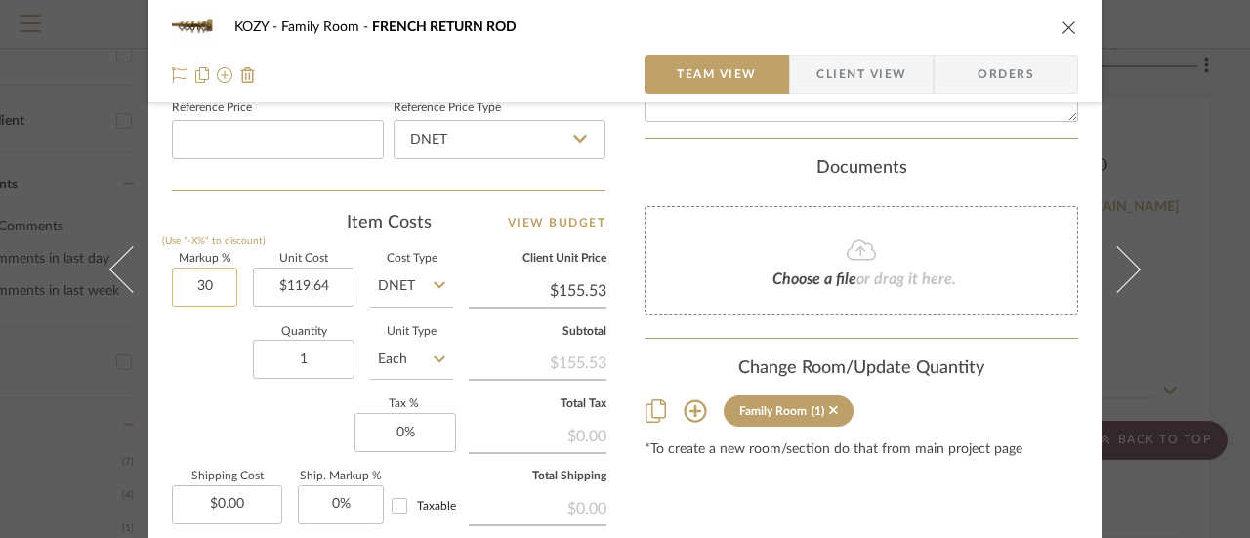
click at [193, 280] on input "30" at bounding box center [204, 287] width 65 height 39
type input "20%"
type input "119.64"
type input "$143.57"
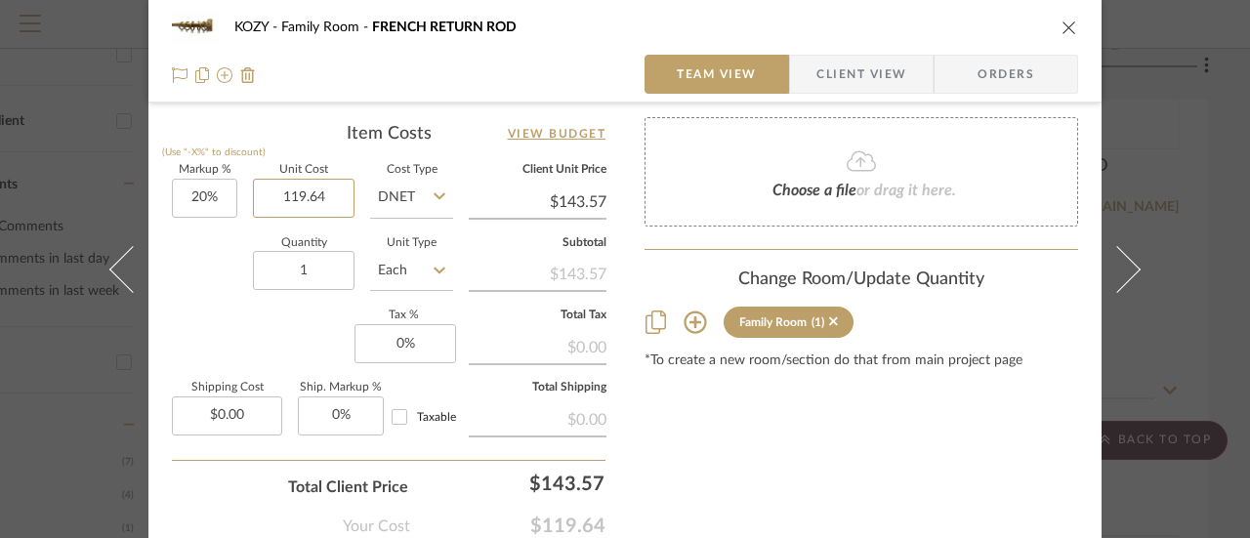
scroll to position [1172, 0]
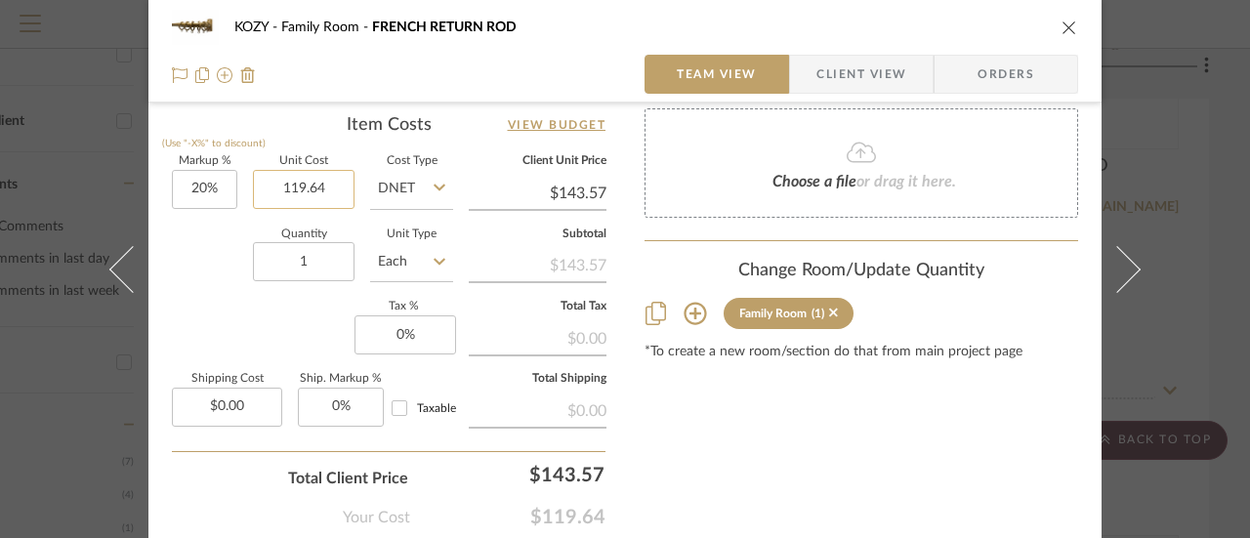
click at [297, 185] on input "119.64" at bounding box center [304, 189] width 102 height 39
type input "$1,194.64"
type input "$1,433.57"
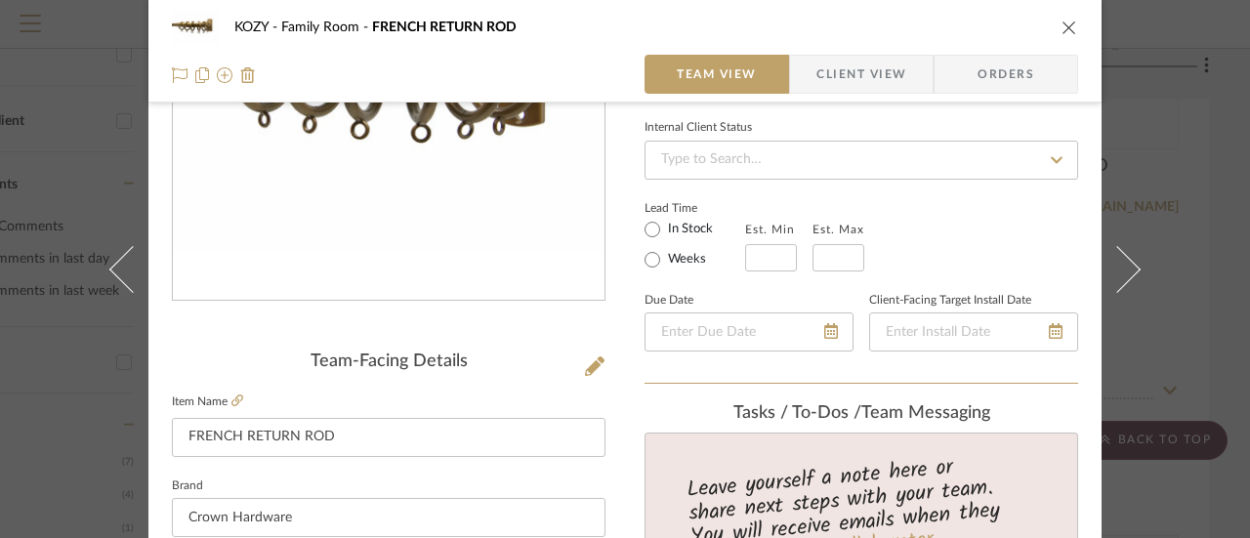
scroll to position [201, 0]
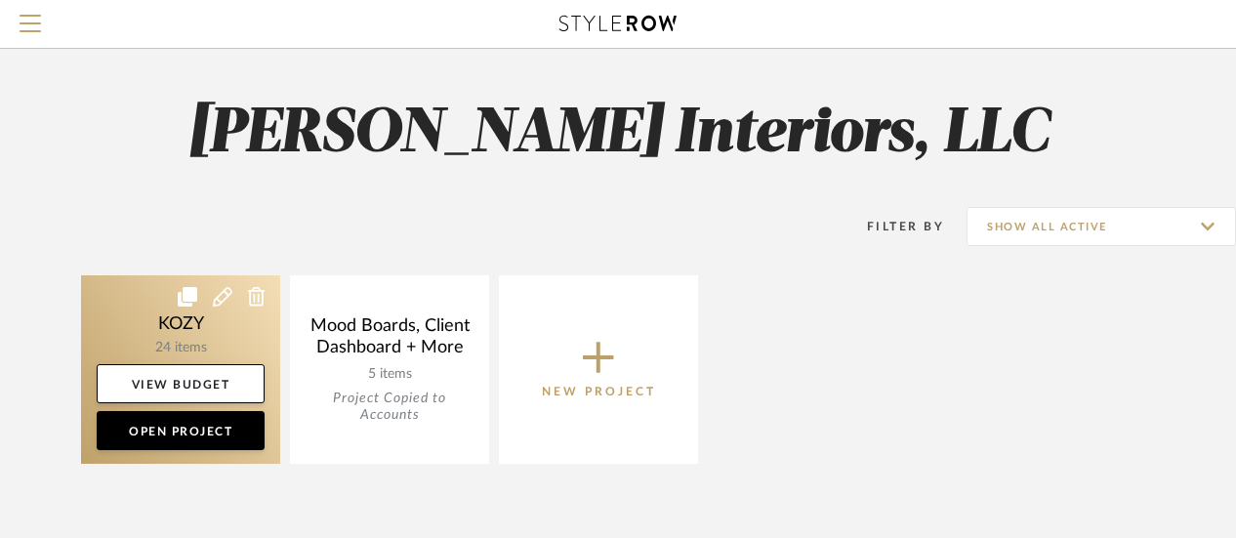
click at [178, 359] on link at bounding box center [180, 369] width 199 height 188
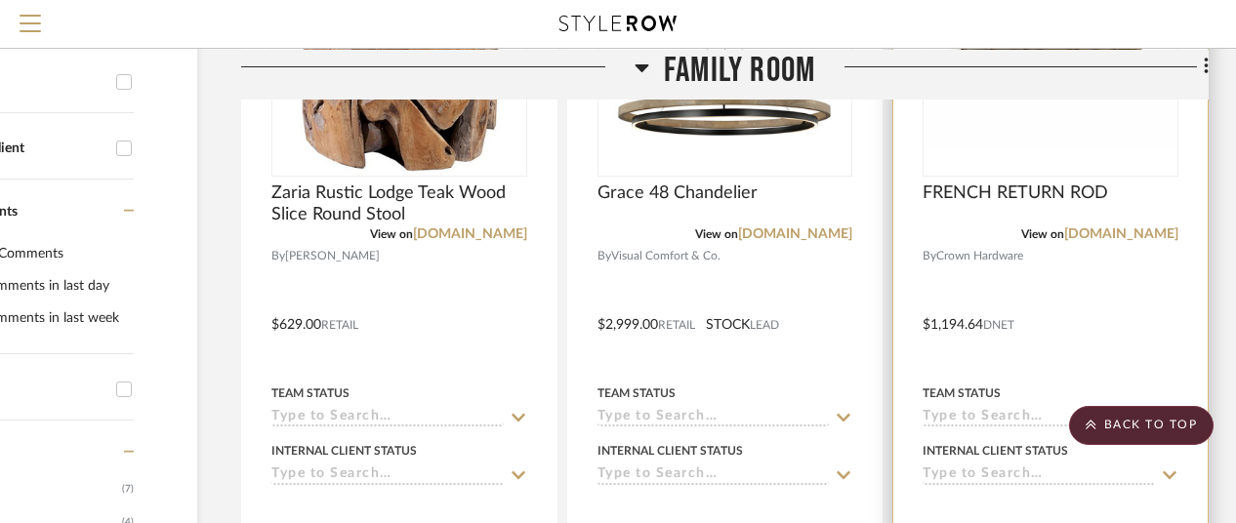
scroll to position [586, 170]
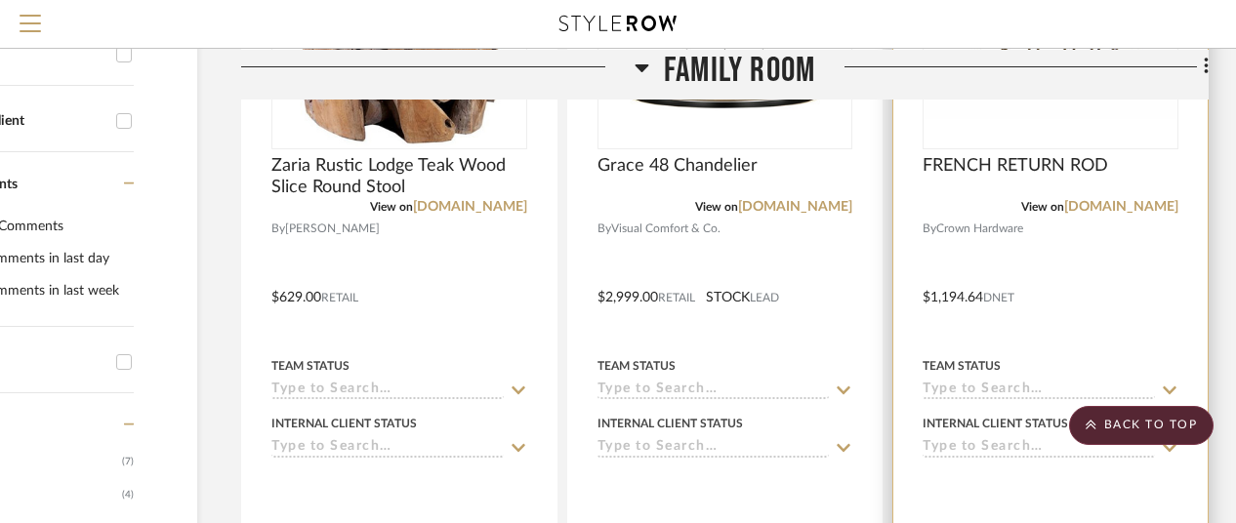
click at [1042, 292] on div at bounding box center [1051, 283] width 314 height 854
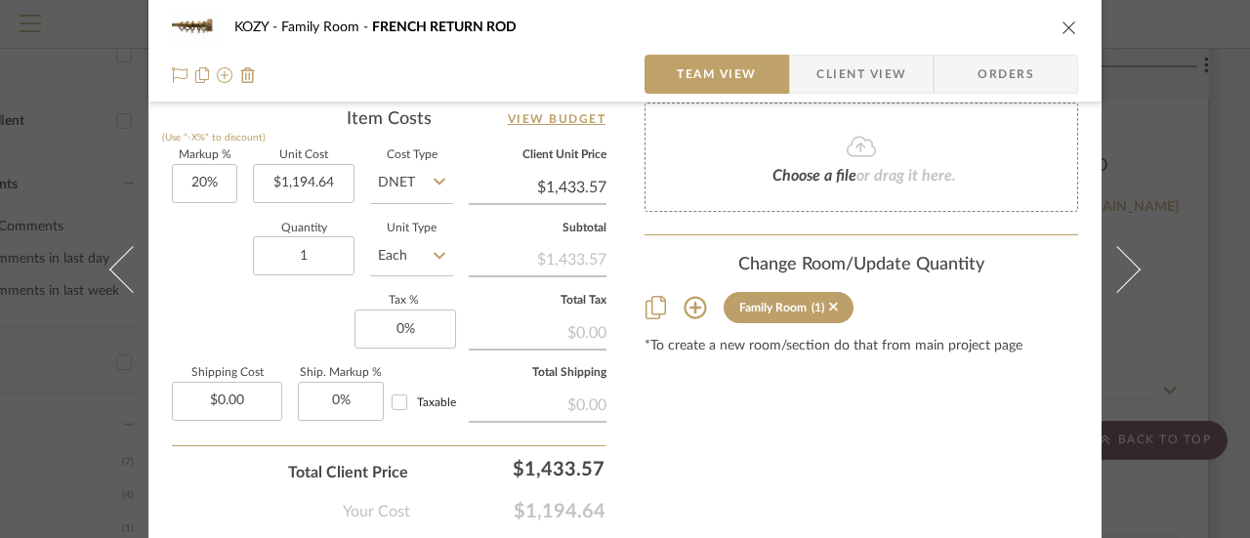
scroll to position [982, 0]
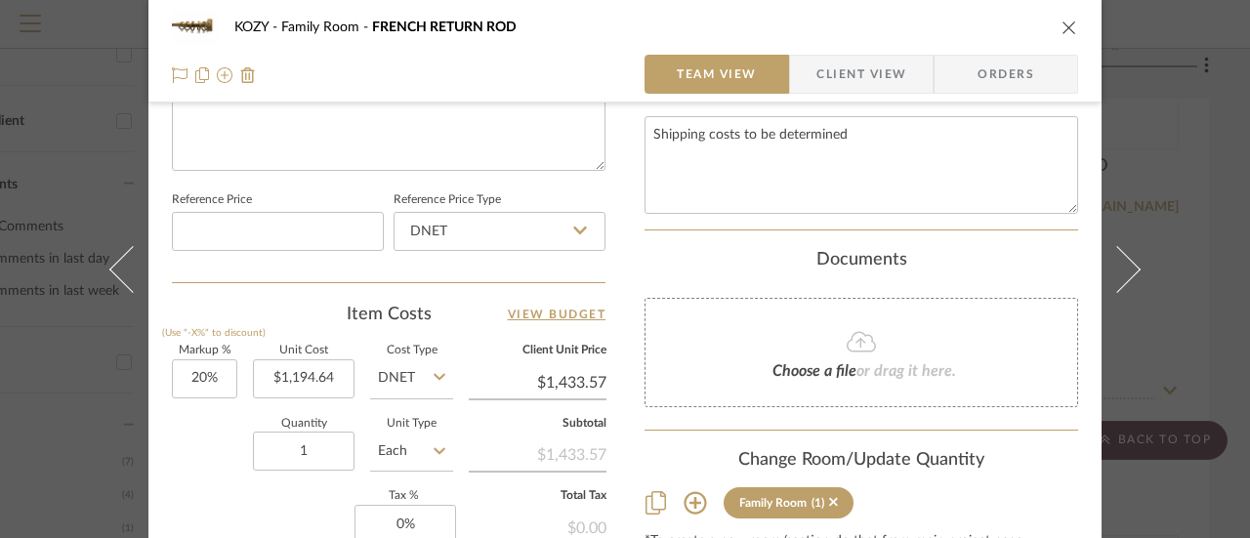
click at [1061, 25] on icon "close" at bounding box center [1069, 28] width 16 height 16
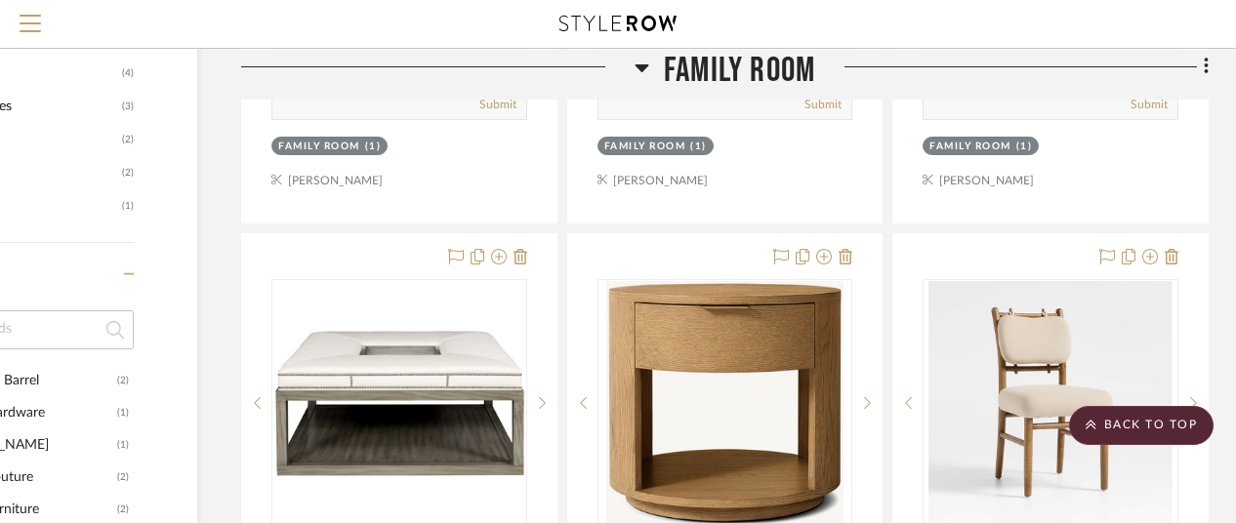
scroll to position [1172, 170]
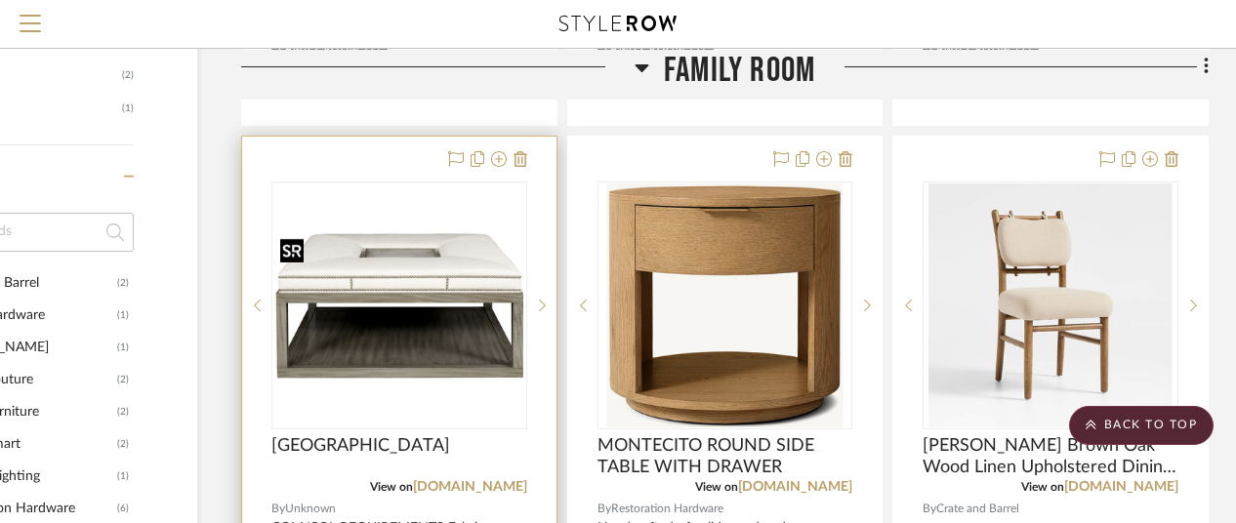
click at [410, 263] on img "0" at bounding box center [399, 305] width 252 height 148
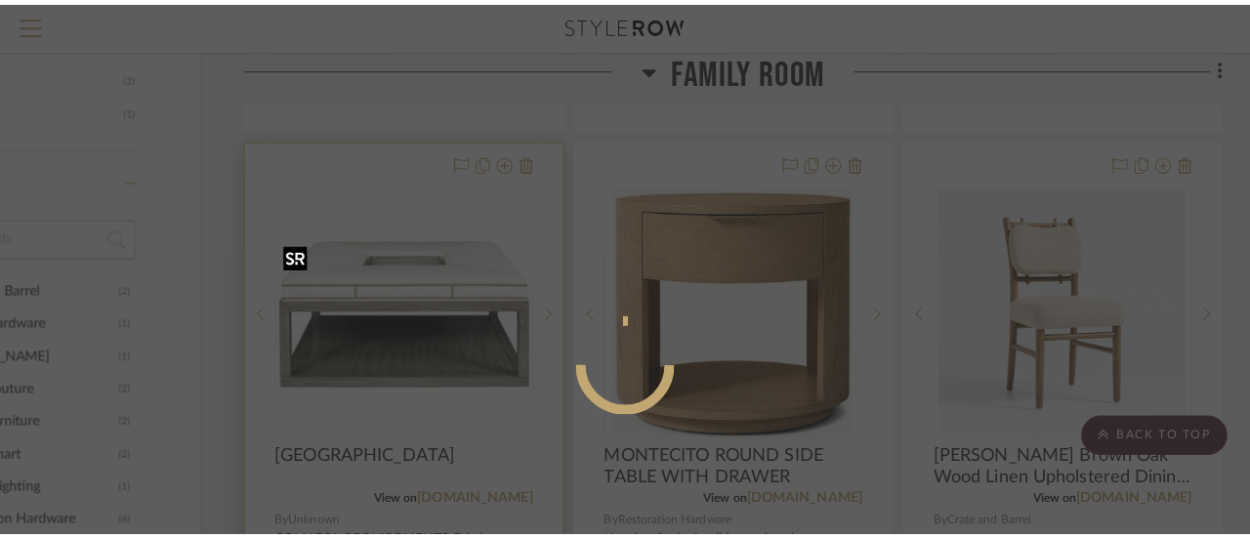
scroll to position [0, 0]
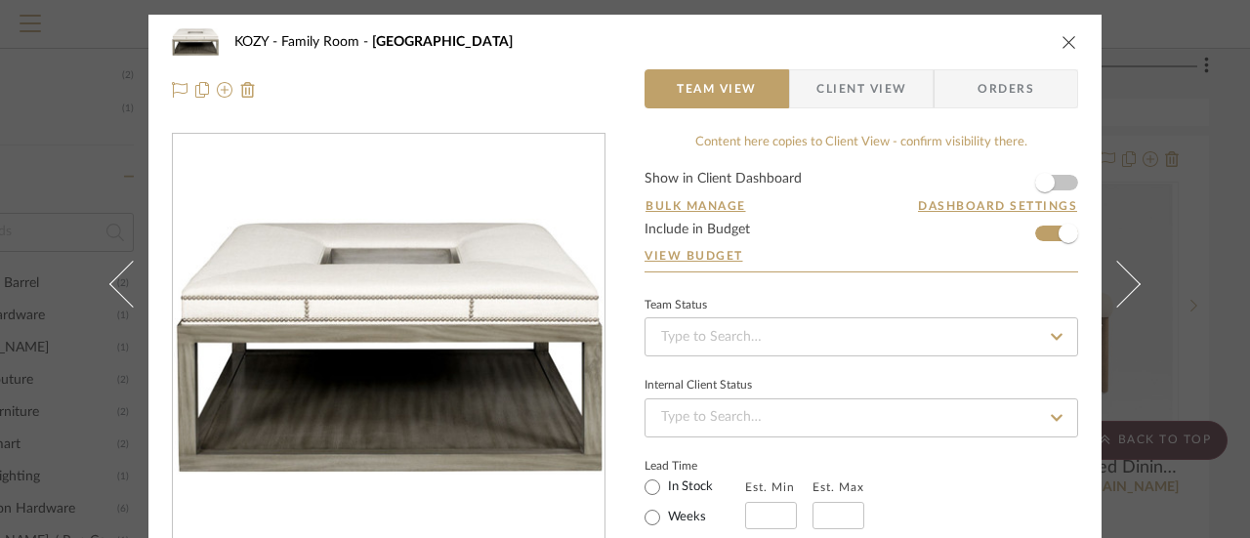
click at [1063, 42] on icon "close" at bounding box center [1069, 42] width 16 height 16
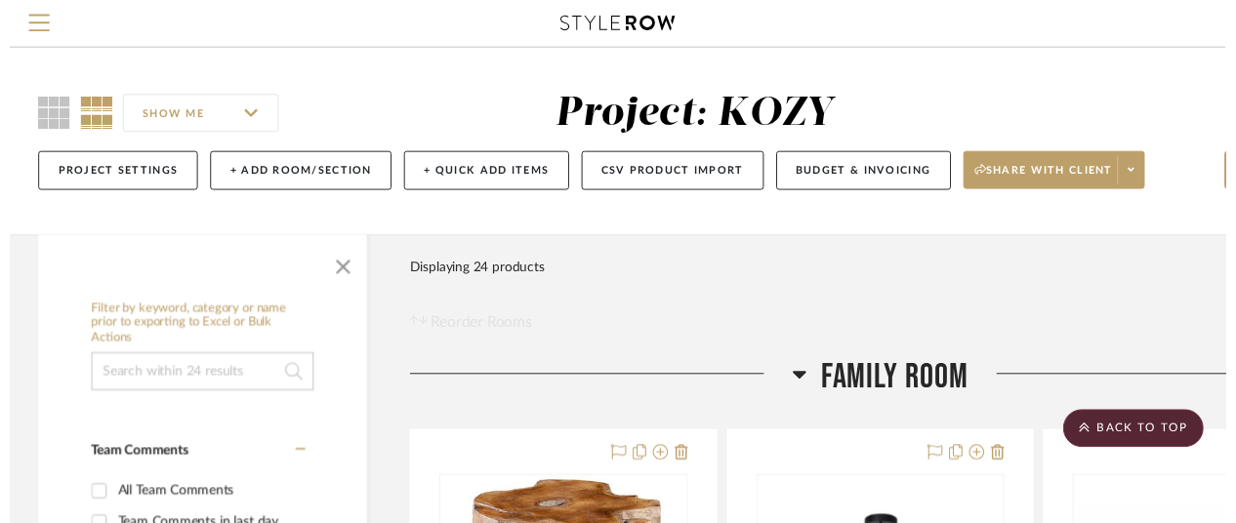
scroll to position [1172, 170]
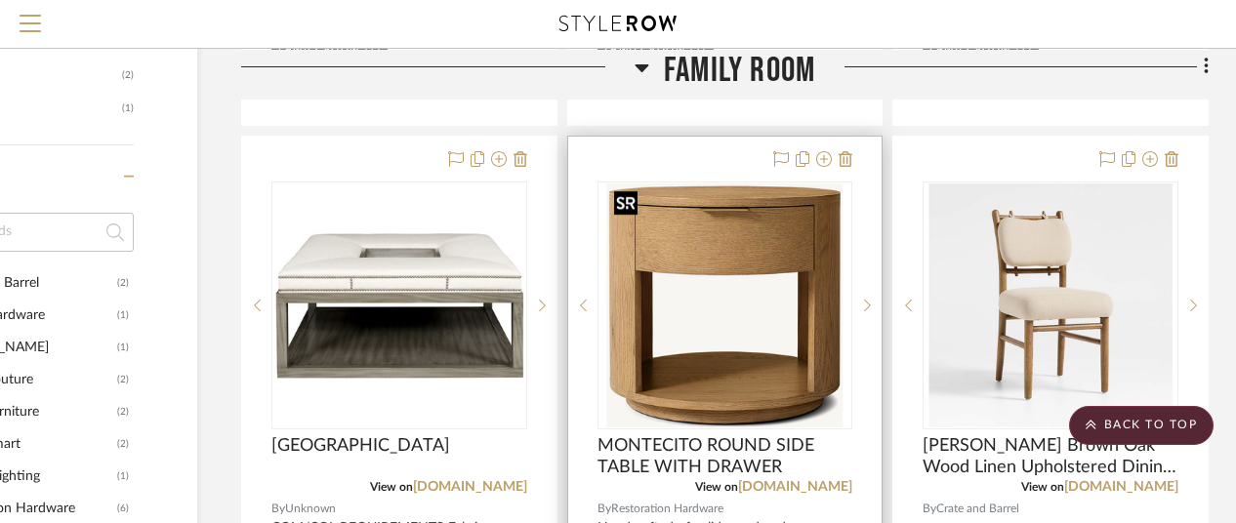
click at [756, 339] on img "0" at bounding box center [724, 306] width 236 height 244
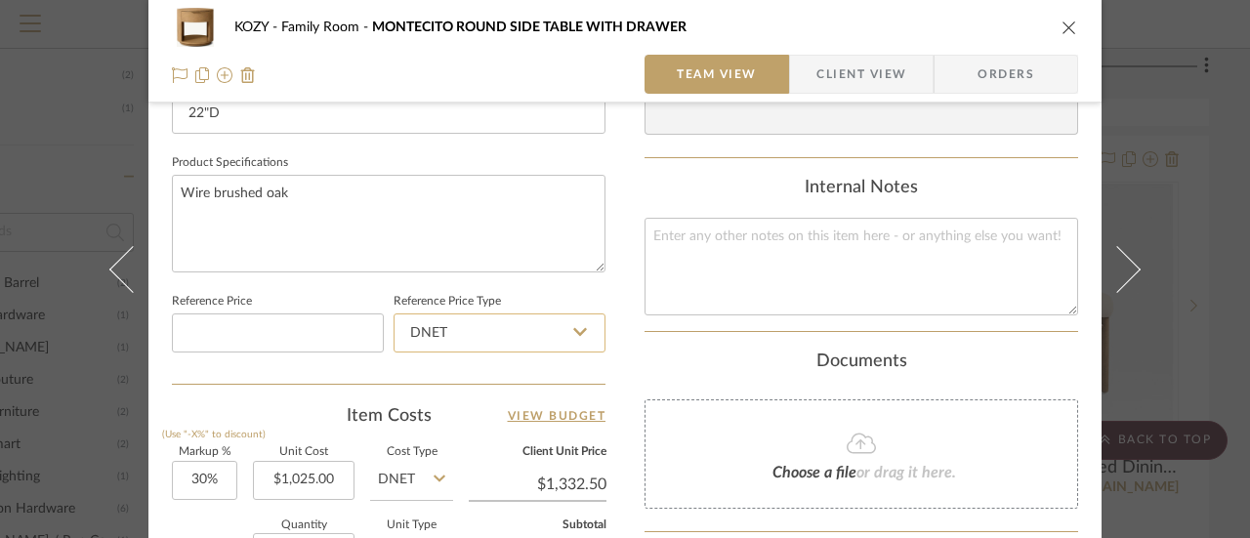
scroll to position [1074, 0]
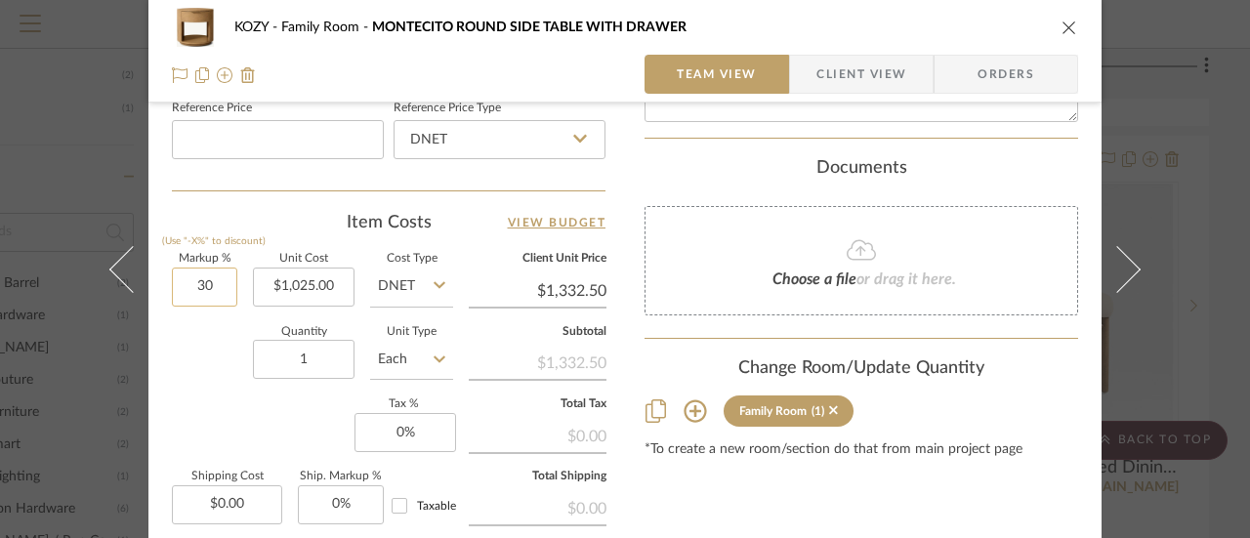
click at [203, 282] on input "30" at bounding box center [204, 287] width 65 height 39
type input "20%"
type input "1025.00"
type input "$1,230.00"
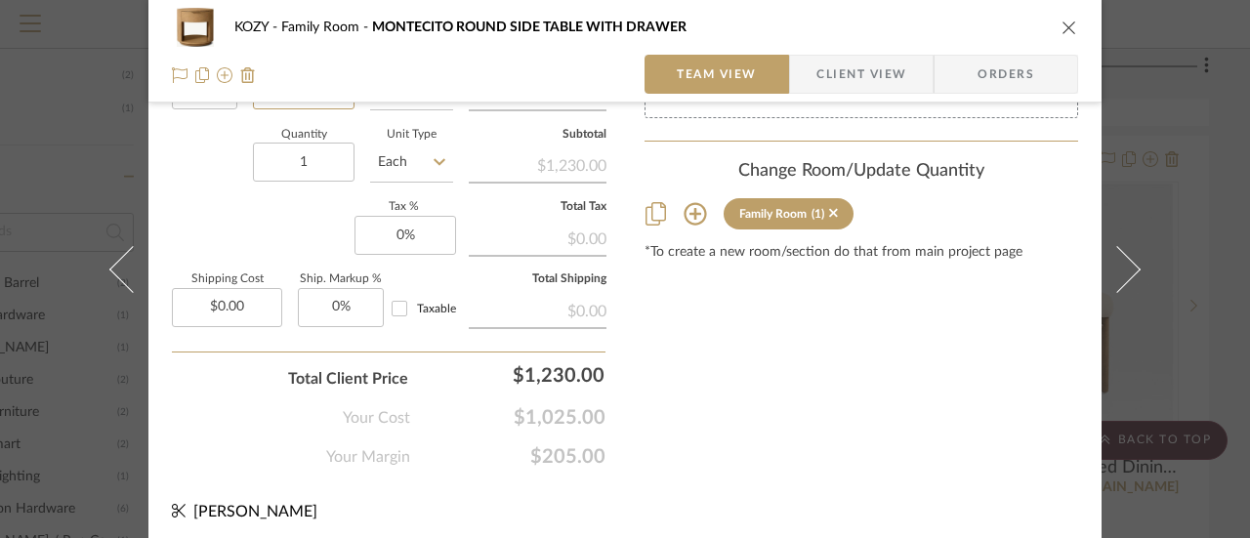
scroll to position [1275, 0]
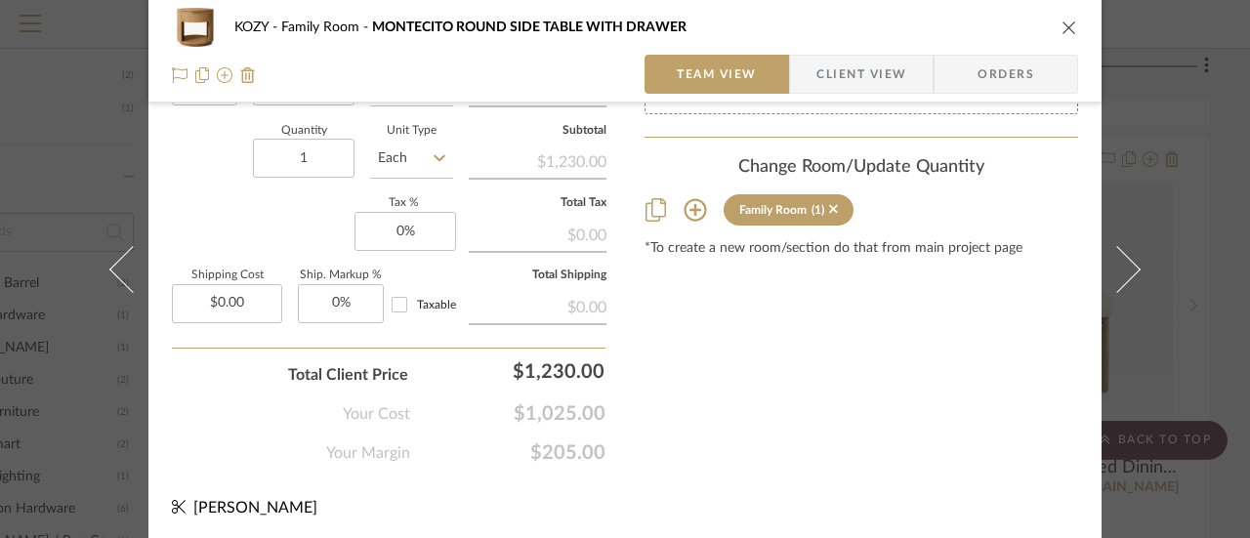
type input "$1,025.00"
click at [1061, 26] on icon "close" at bounding box center [1069, 28] width 16 height 16
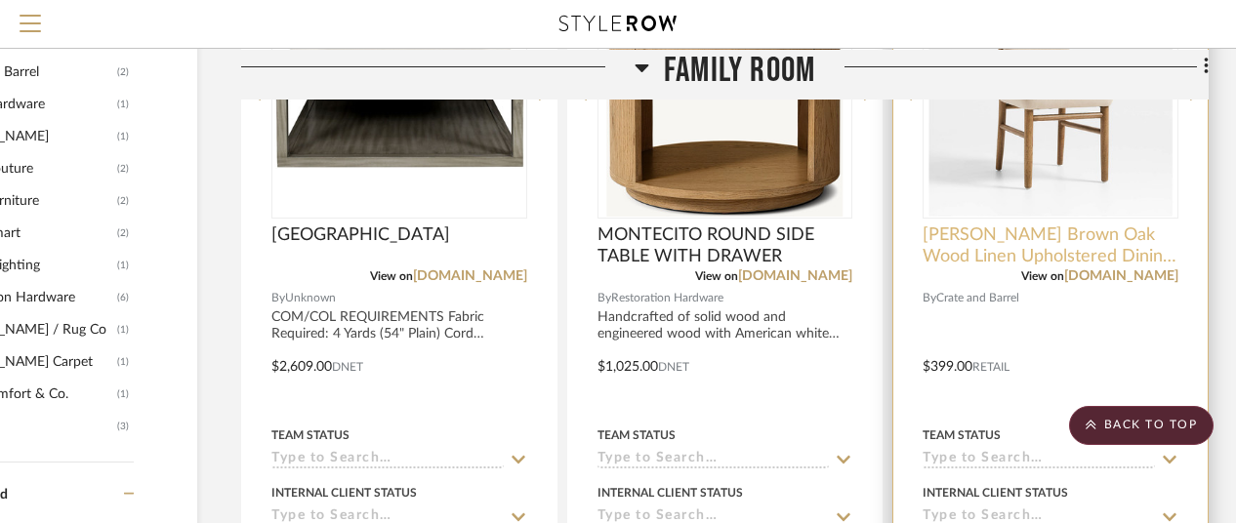
scroll to position [1270, 170]
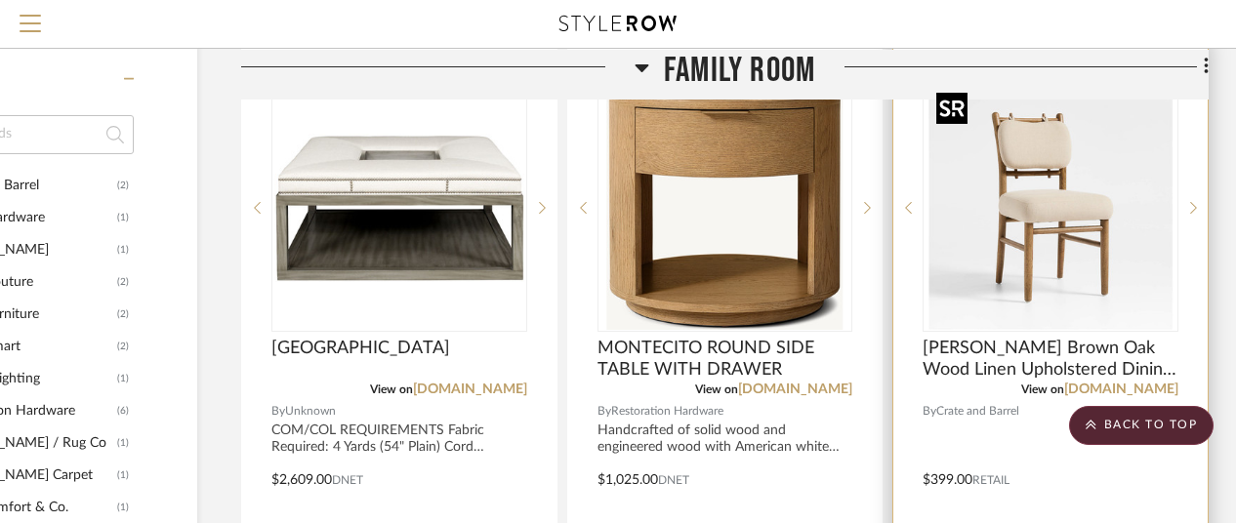
click at [1053, 284] on img "0" at bounding box center [1051, 208] width 244 height 244
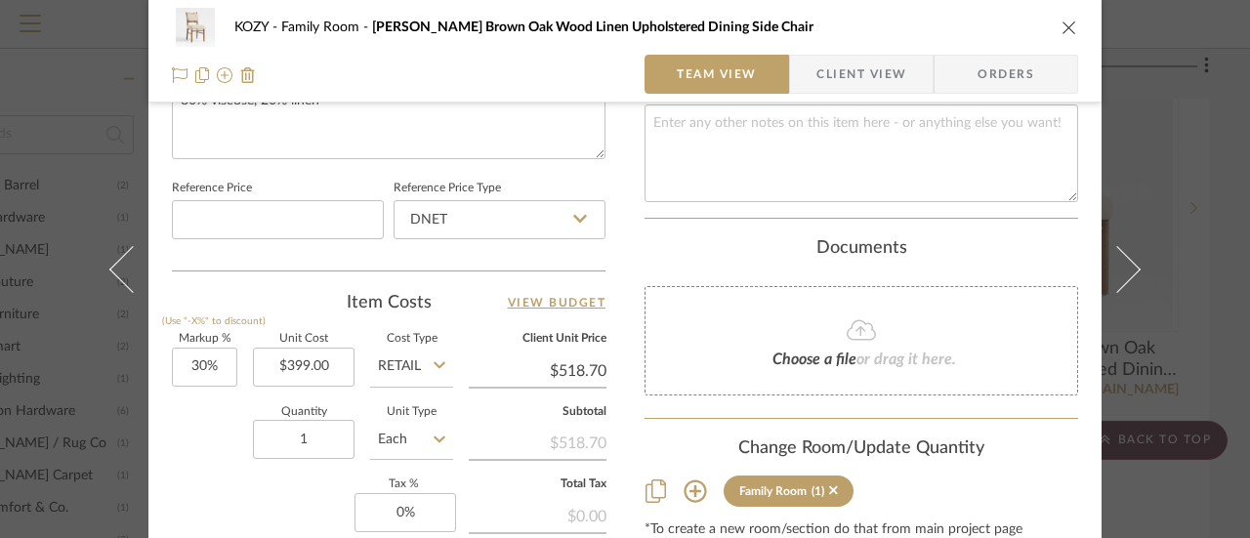
scroll to position [1074, 0]
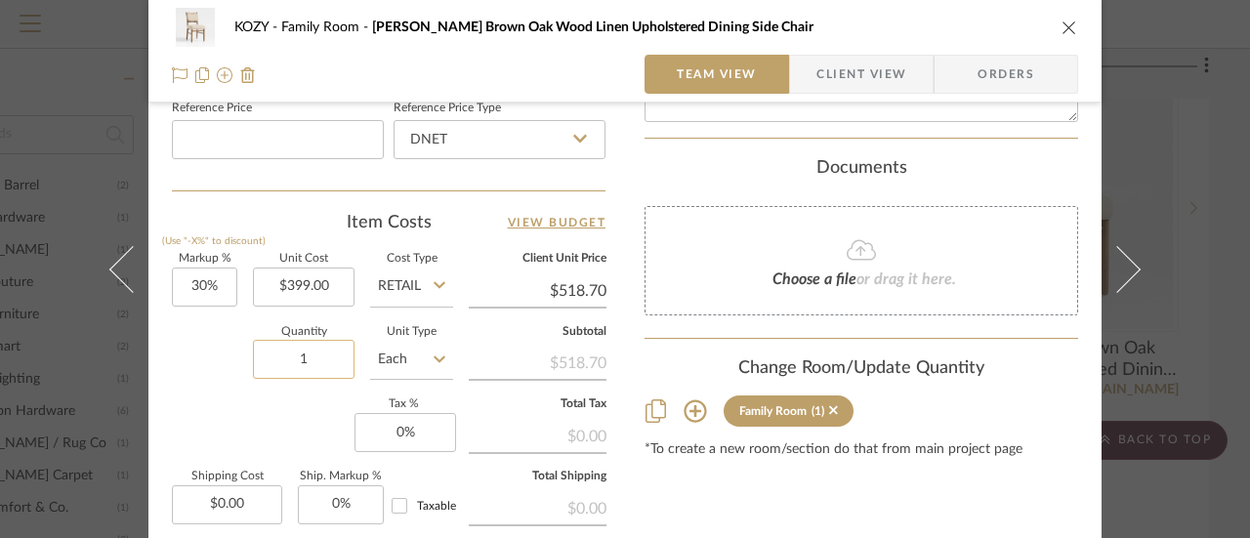
click at [303, 354] on input "1" at bounding box center [304, 359] width 102 height 39
type input "2"
click at [199, 282] on input "30" at bounding box center [204, 287] width 65 height 39
type input "20%"
type input "399.00"
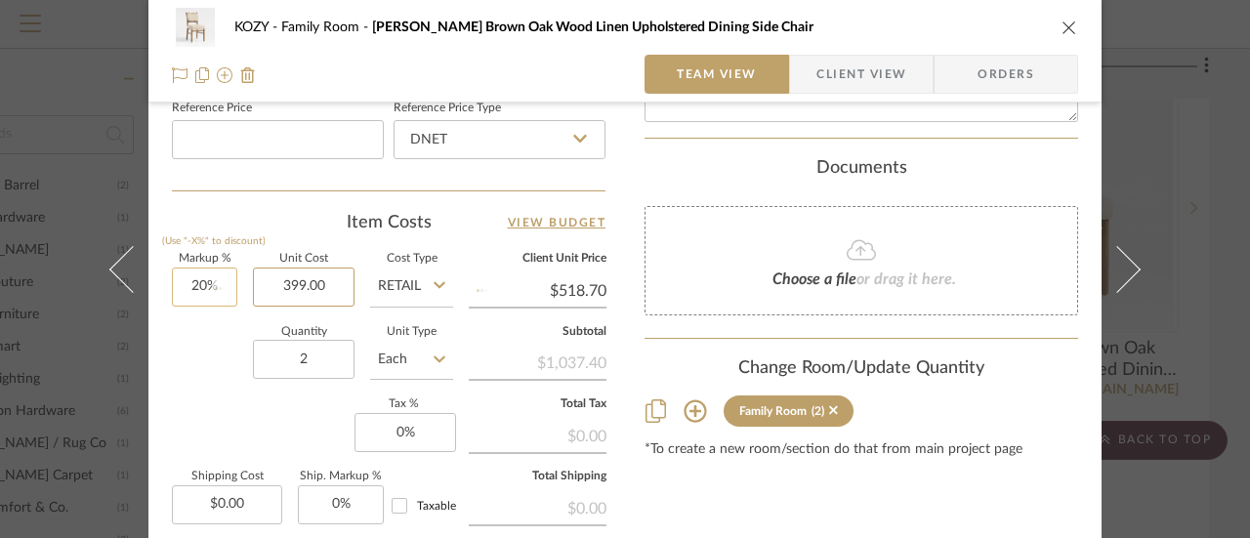
type input "$478.80"
type input "20"
type input "$399.00"
click at [215, 282] on input "20" at bounding box center [204, 287] width 65 height 39
type input "0%"
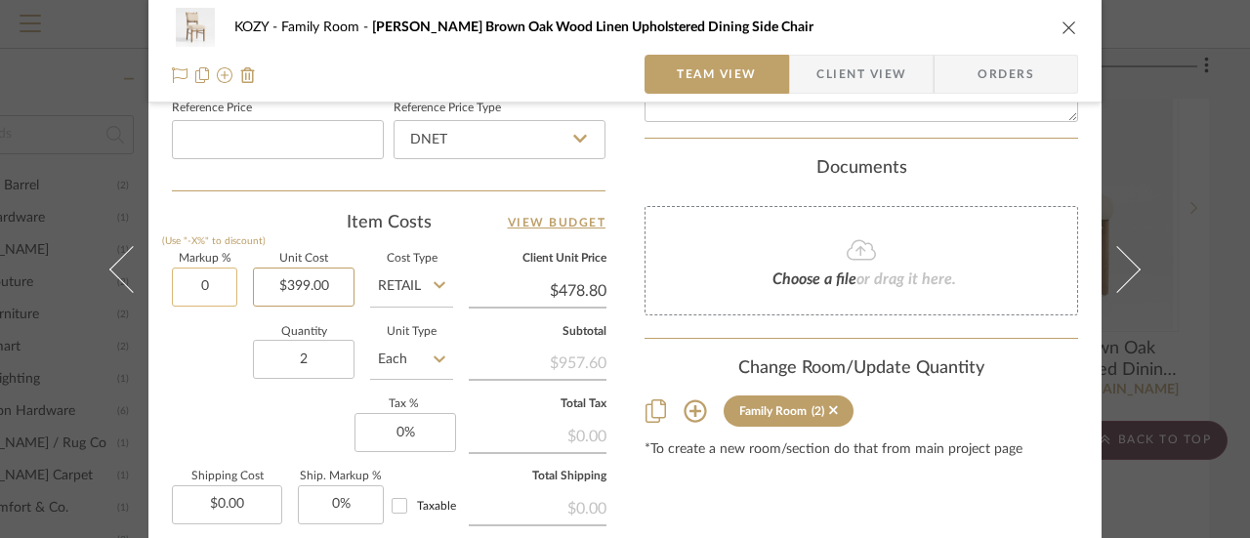
type input "399.00"
type input "$399.00"
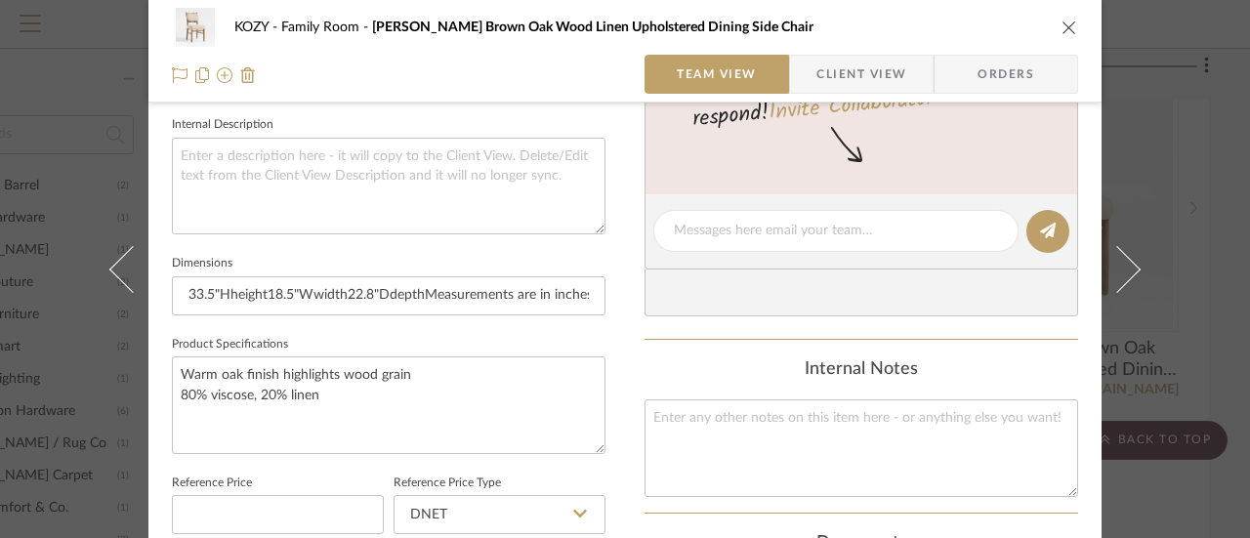
scroll to position [689, 0]
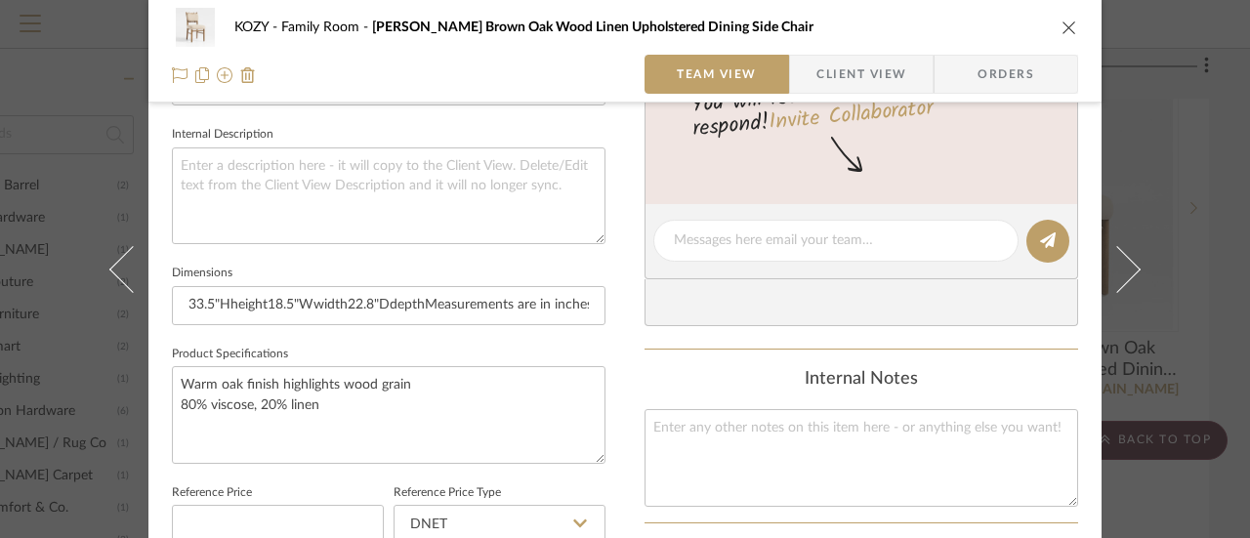
type input "$399.00"
click at [1062, 27] on icon "close" at bounding box center [1069, 28] width 16 height 16
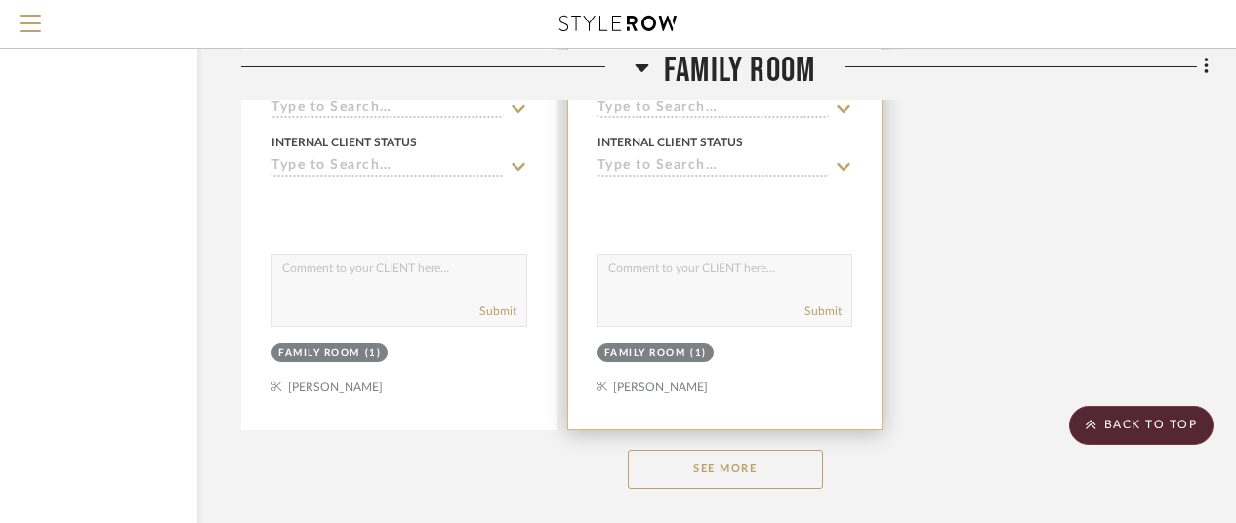
scroll to position [2715, 170]
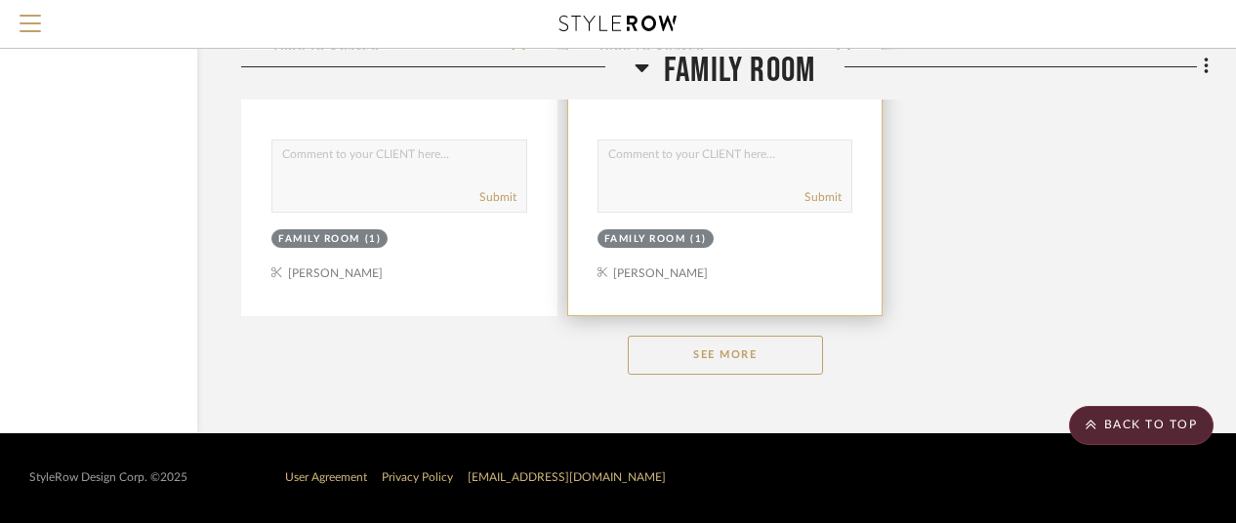
click at [724, 351] on button "See More" at bounding box center [725, 355] width 195 height 39
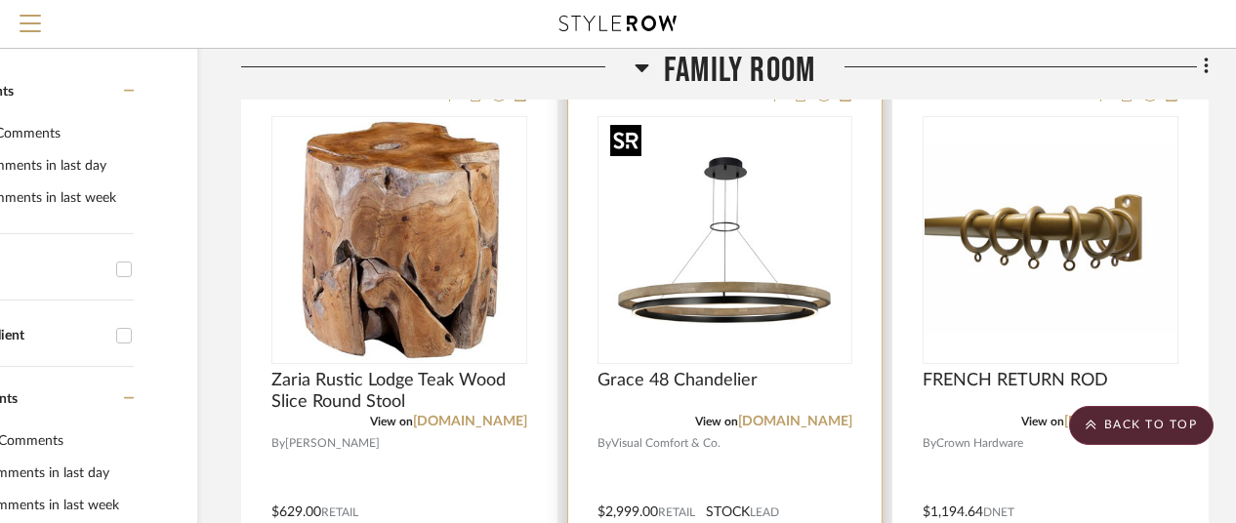
scroll to position [0, 170]
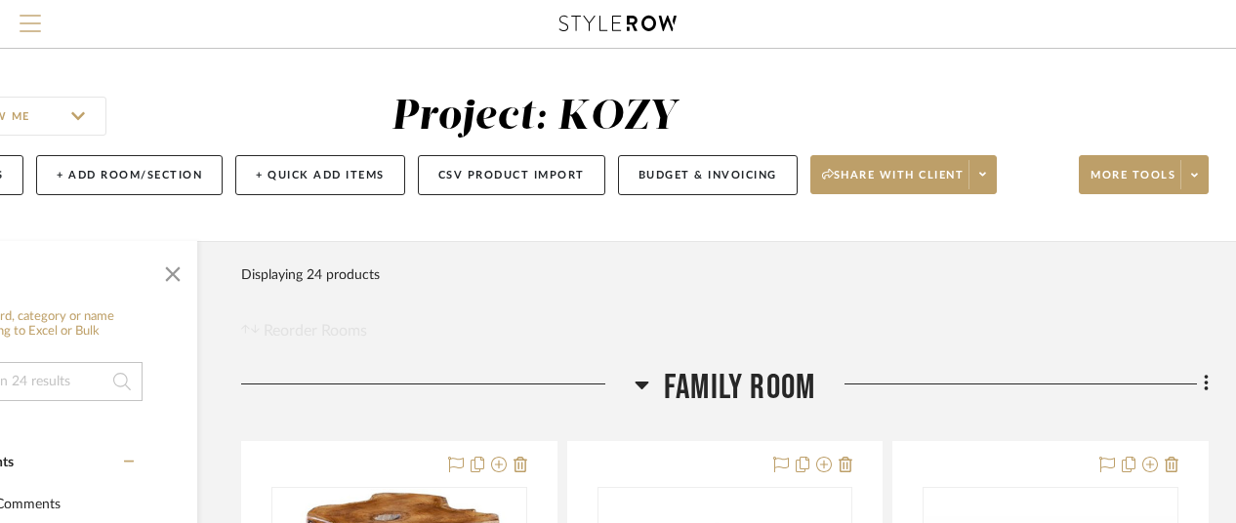
click at [30, 17] on span "Menu" at bounding box center [30, 16] width 21 height 2
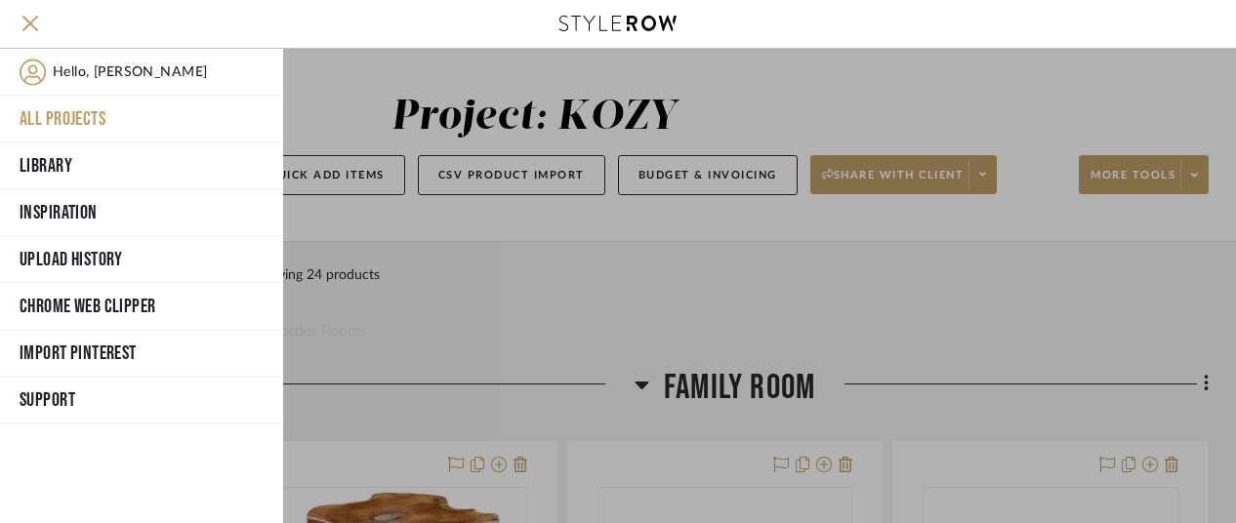
click at [90, 107] on button "All Projects" at bounding box center [141, 119] width 283 height 47
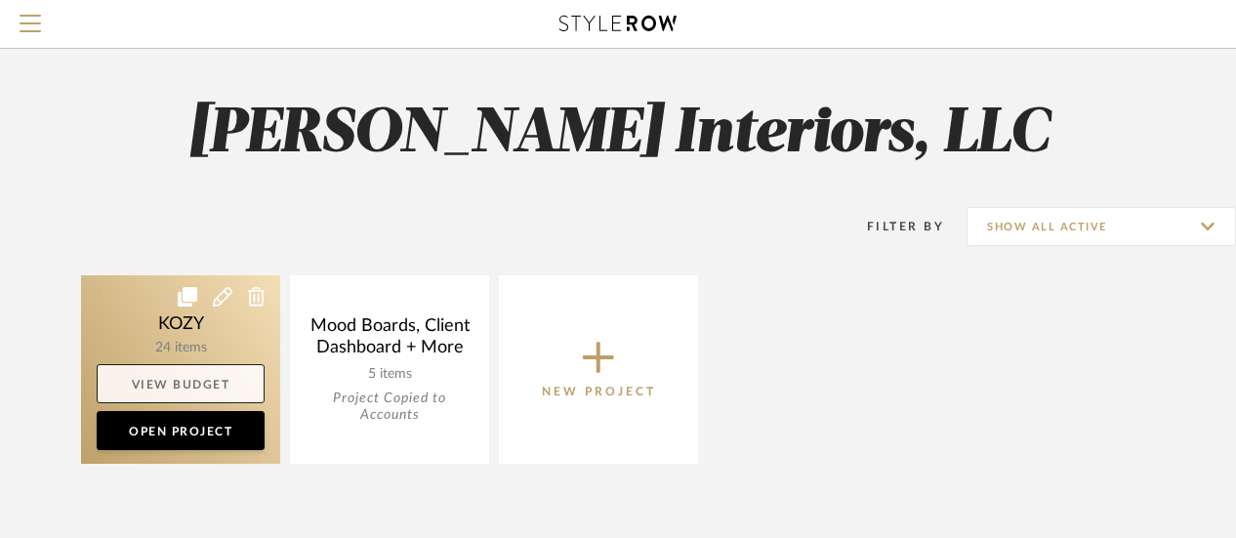
click at [188, 378] on link "View Budget" at bounding box center [181, 383] width 168 height 39
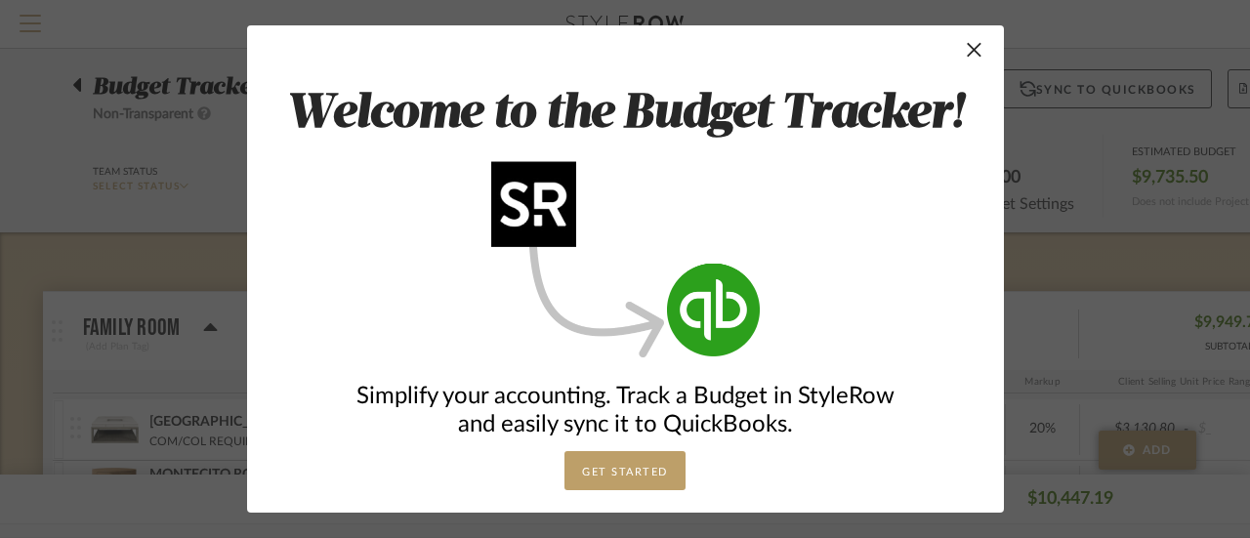
click at [624, 463] on button "GET STARTED" at bounding box center [624, 470] width 121 height 39
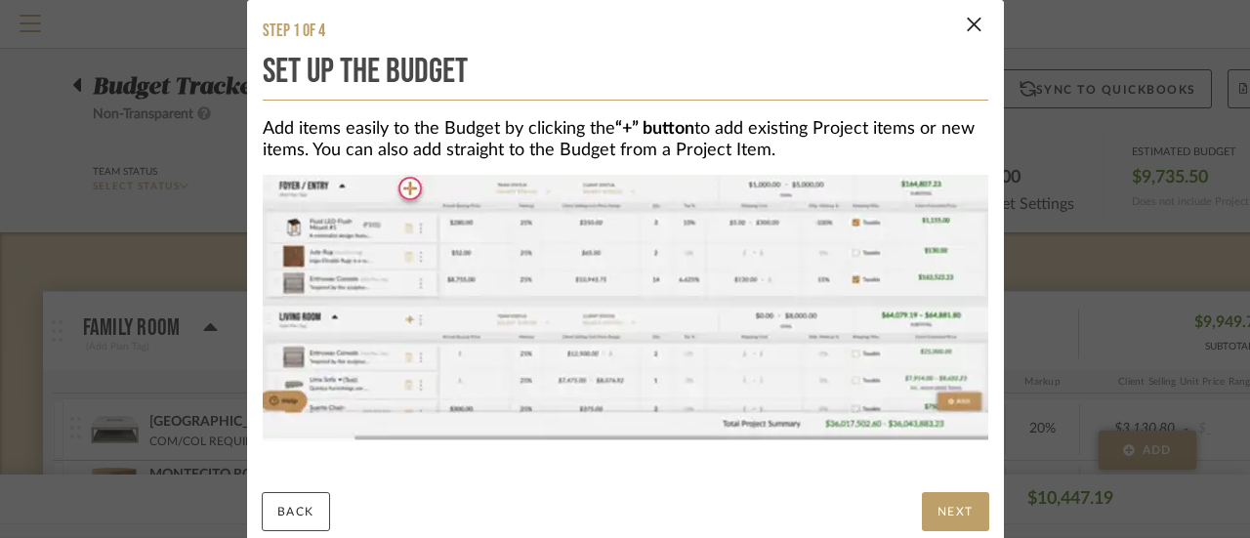
click at [943, 505] on button "NEXT" at bounding box center [955, 511] width 67 height 39
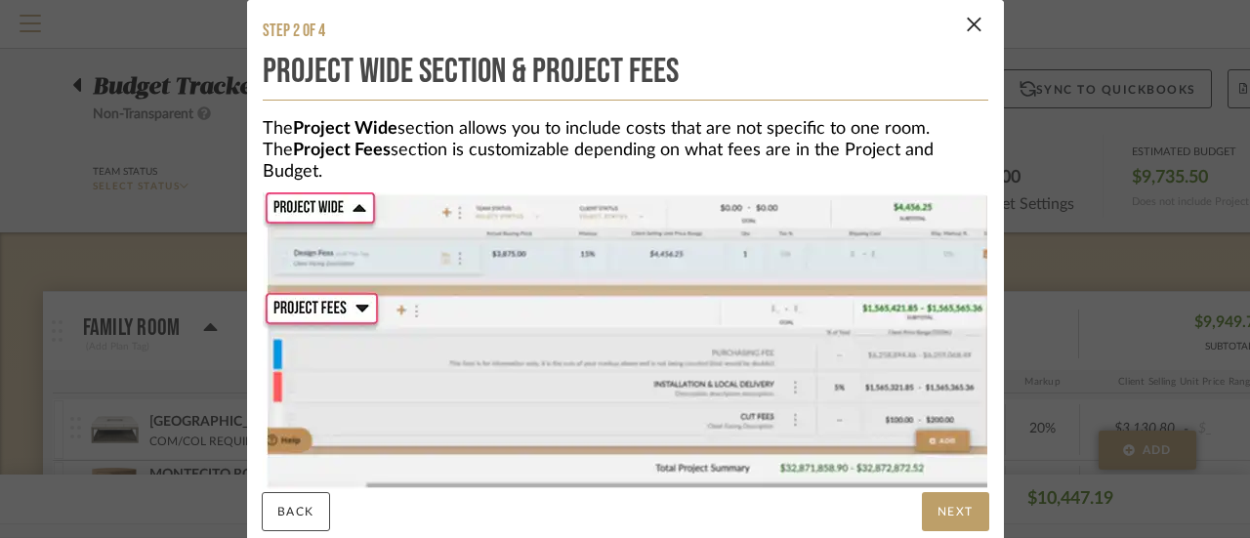
click at [951, 507] on button "NEXT" at bounding box center [955, 511] width 67 height 39
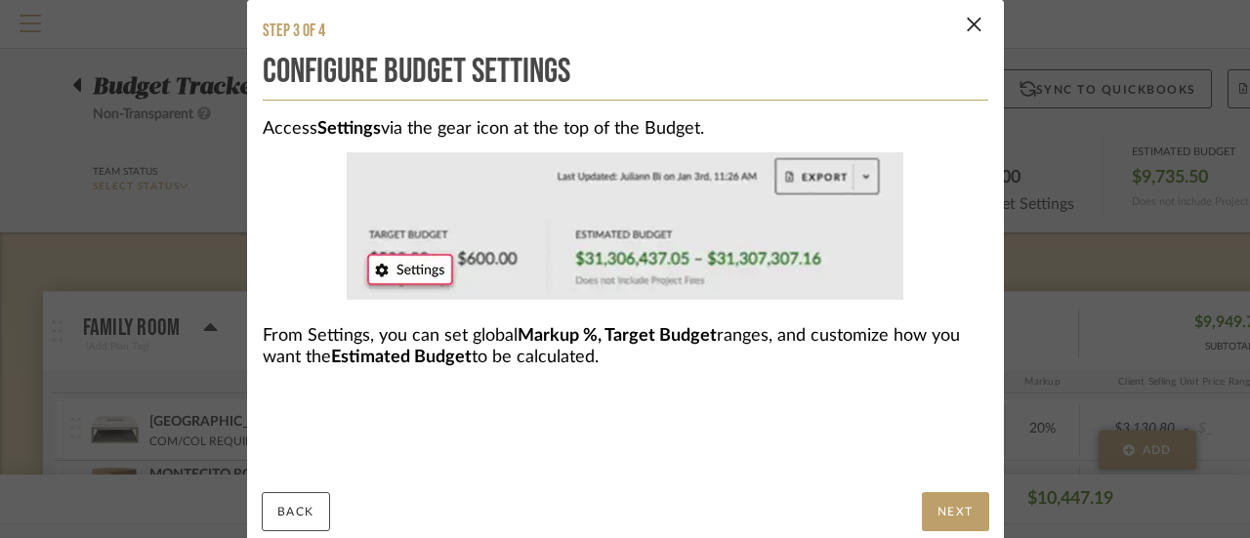
click at [943, 504] on button "NEXT" at bounding box center [955, 511] width 67 height 39
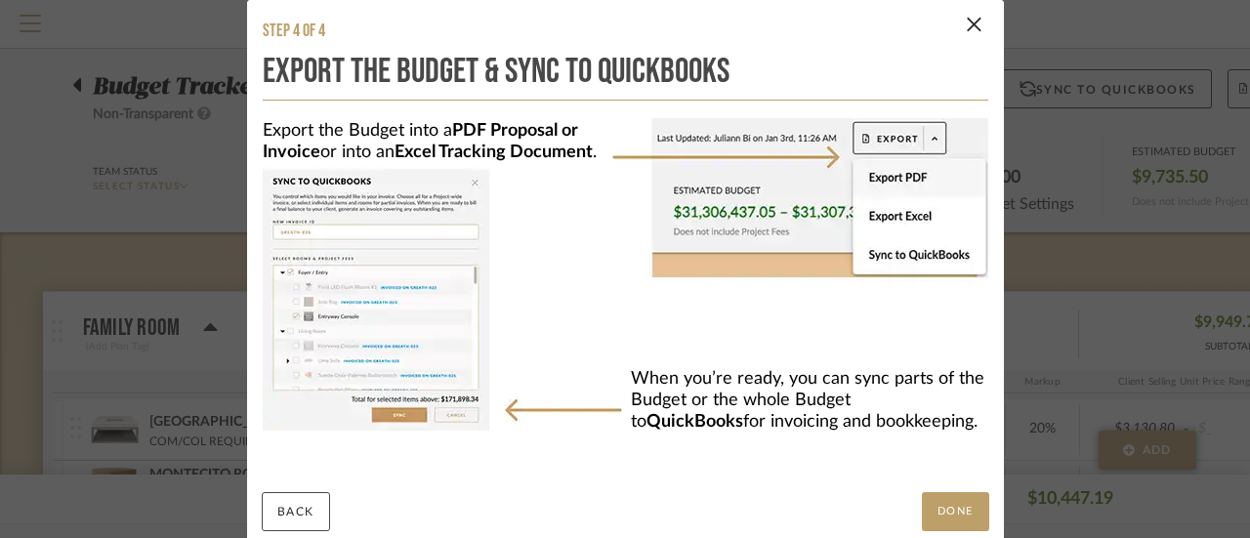
click at [937, 502] on button "DONE" at bounding box center [955, 511] width 67 height 39
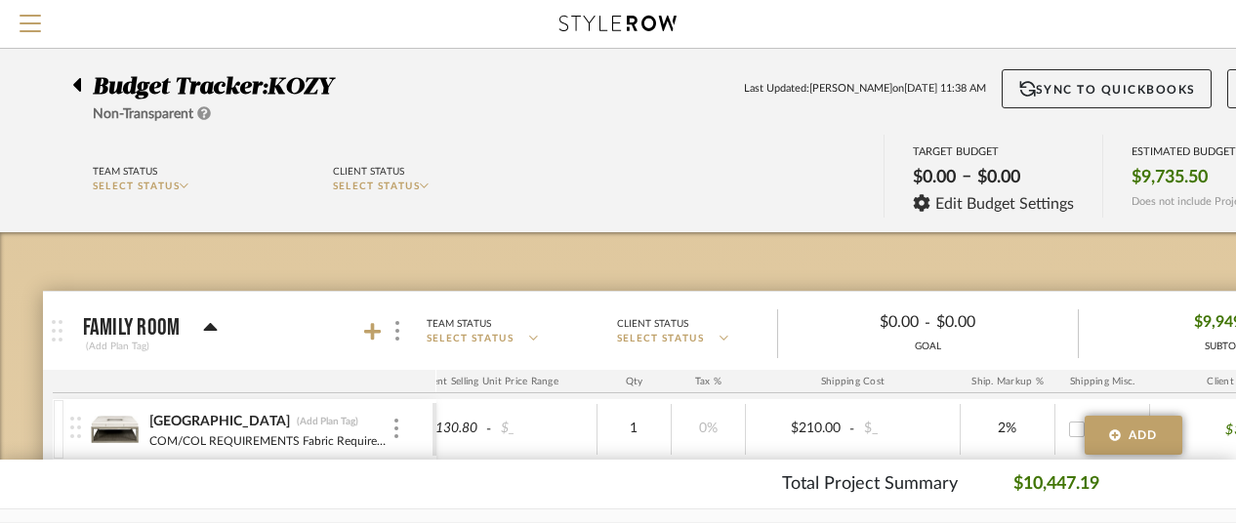
scroll to position [0, 707]
click at [22, 16] on span "Menu" at bounding box center [30, 16] width 21 height 2
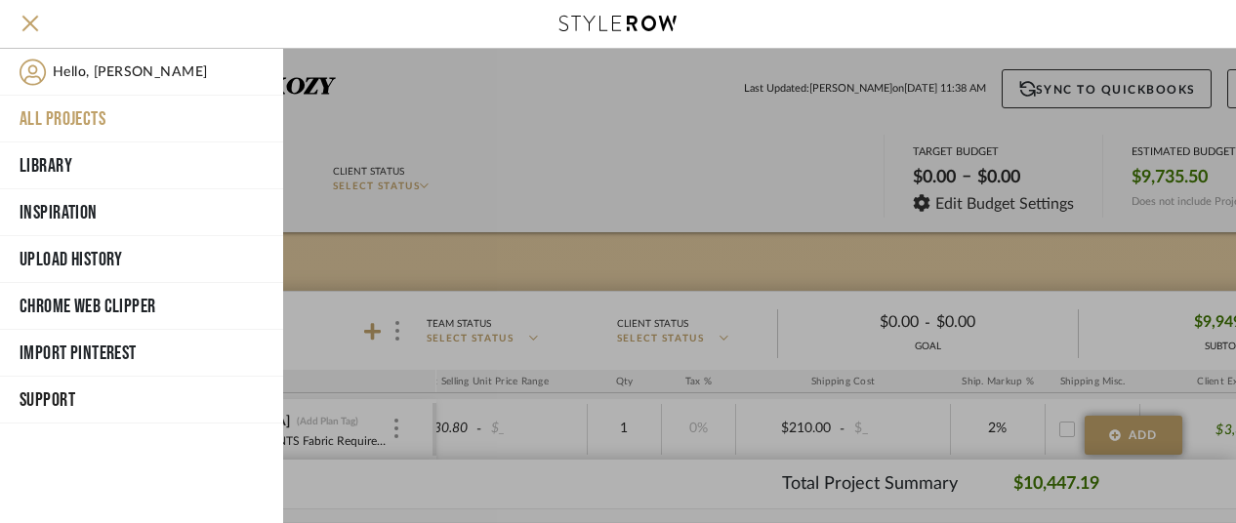
click at [433, 93] on div at bounding box center [759, 286] width 953 height 475
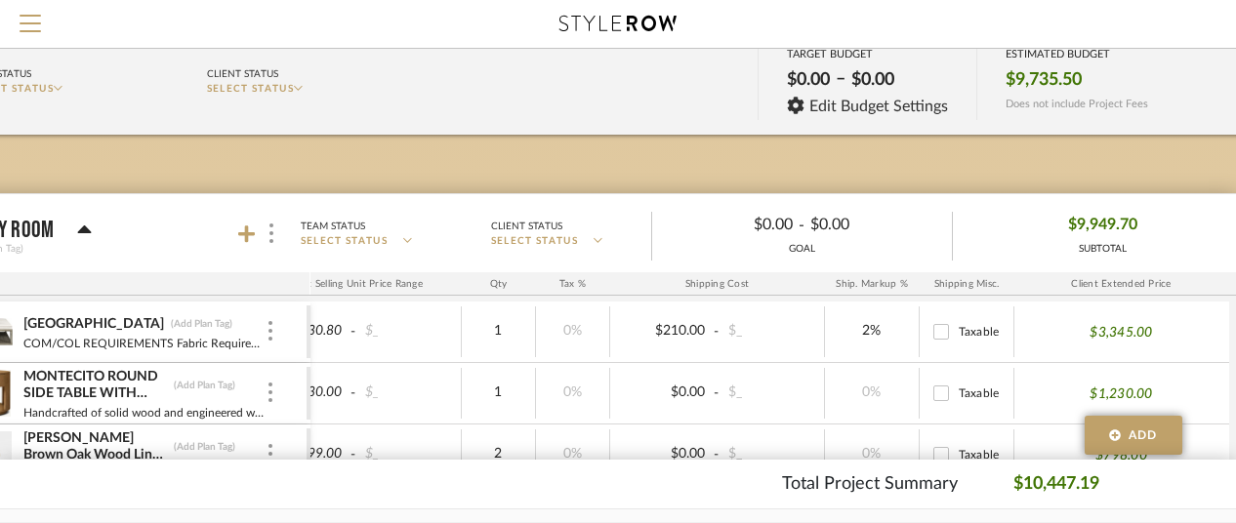
scroll to position [0, 126]
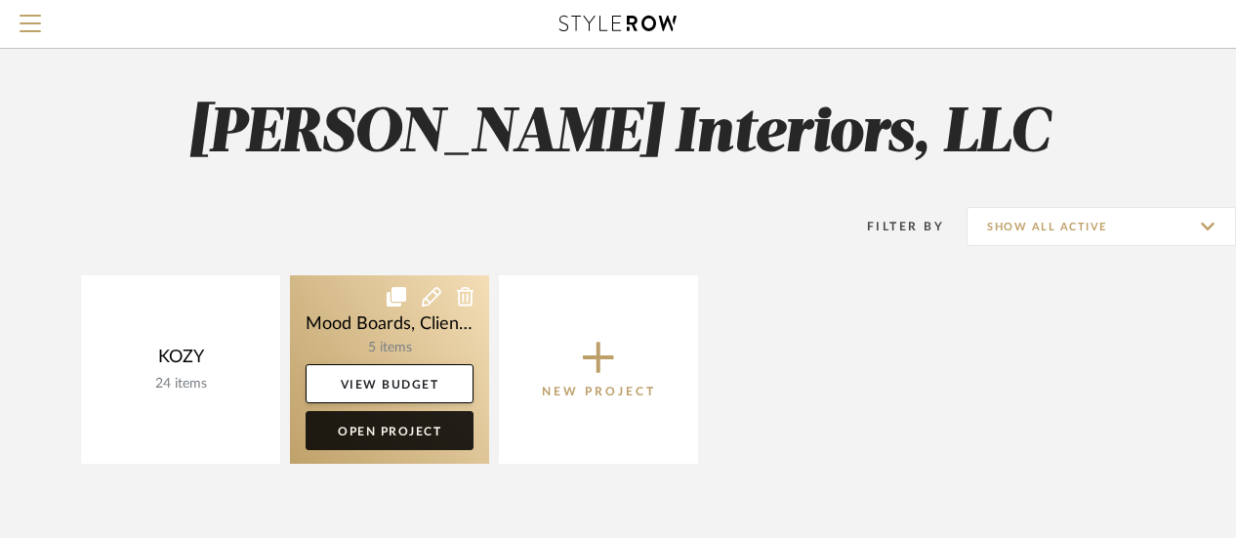
click at [379, 429] on link "Open Project" at bounding box center [390, 430] width 168 height 39
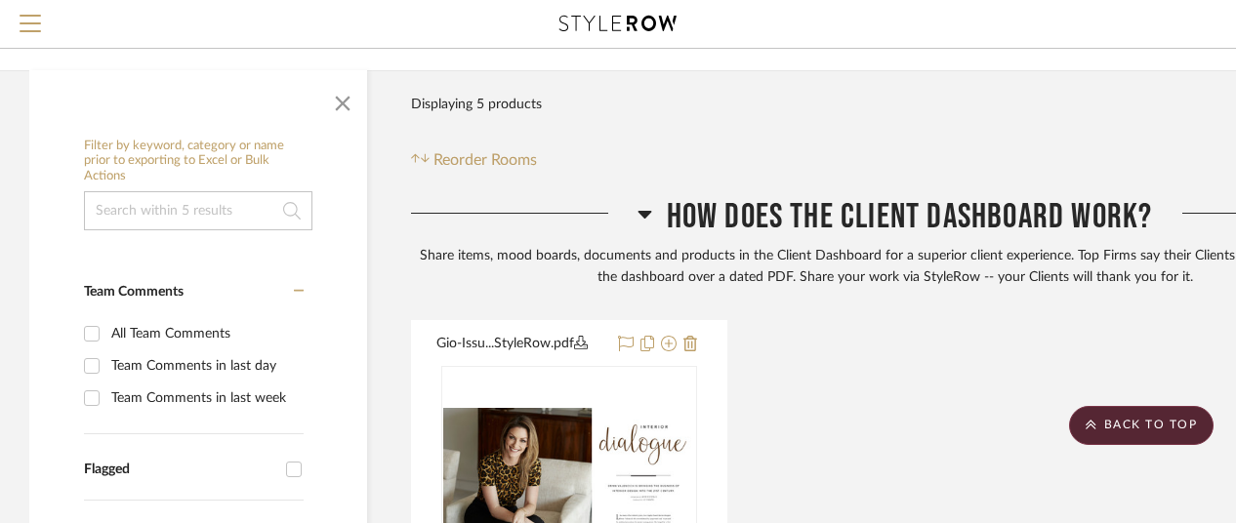
scroll to position [293, 0]
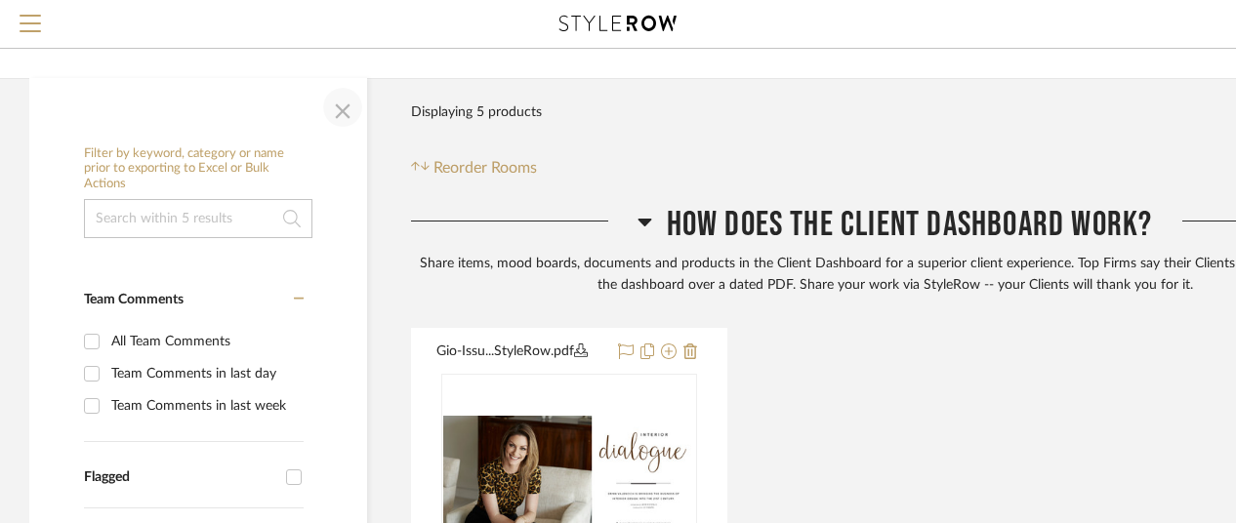
click at [344, 109] on span "button" at bounding box center [342, 107] width 47 height 47
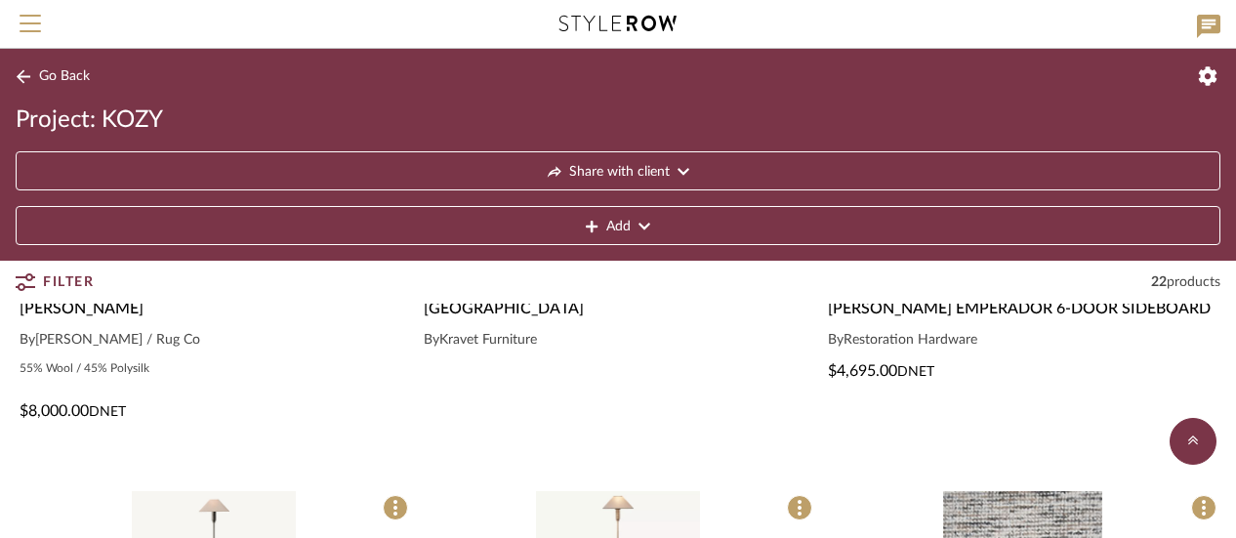
scroll to position [1012, 0]
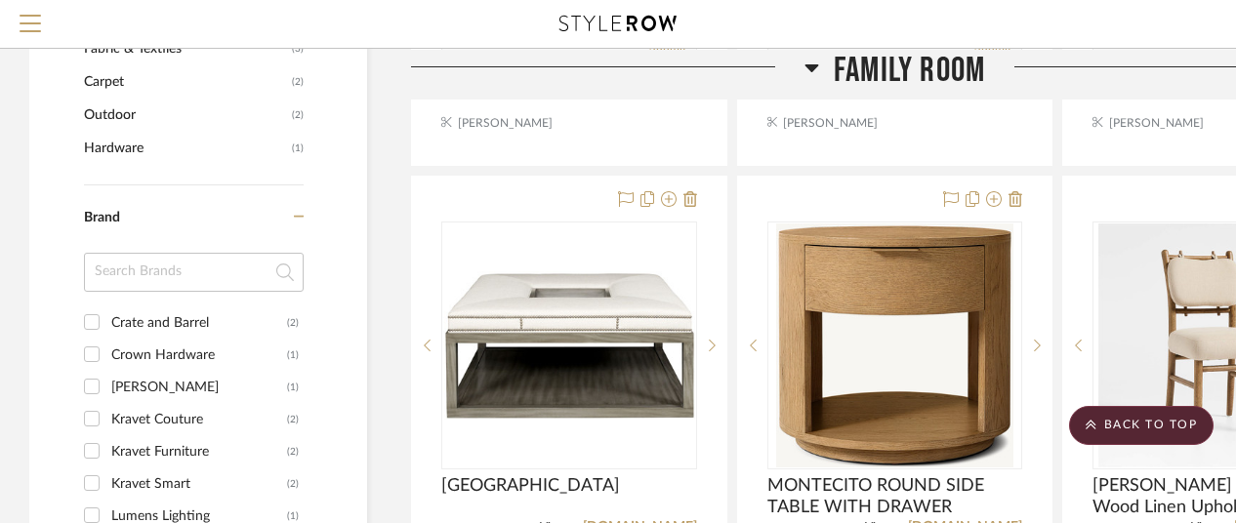
scroll to position [1172, 0]
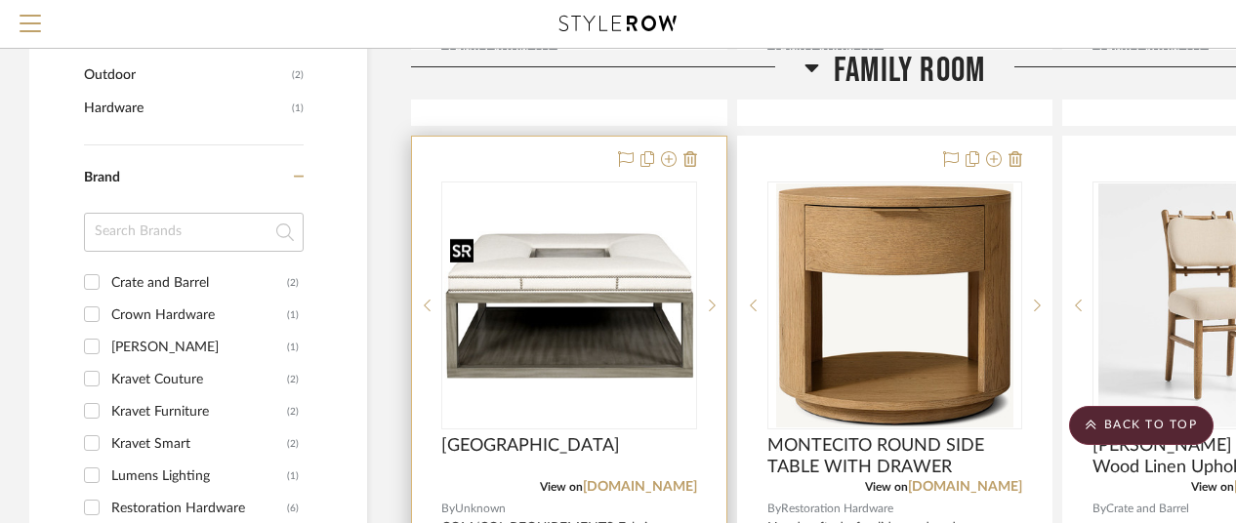
click at [0, 0] on img at bounding box center [0, 0] width 0 height 0
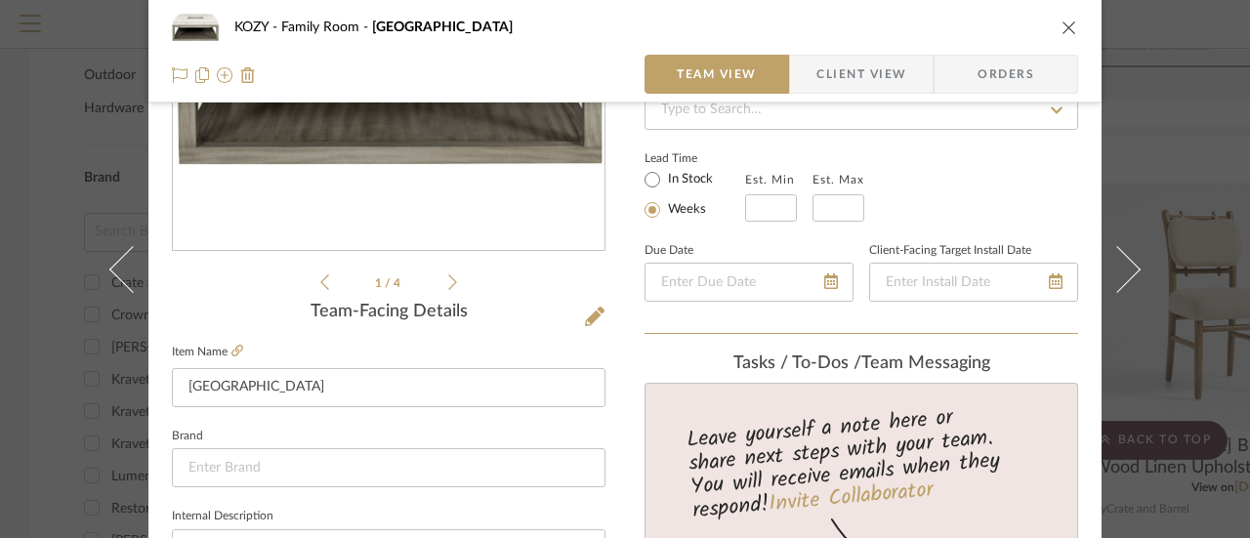
scroll to position [299, 0]
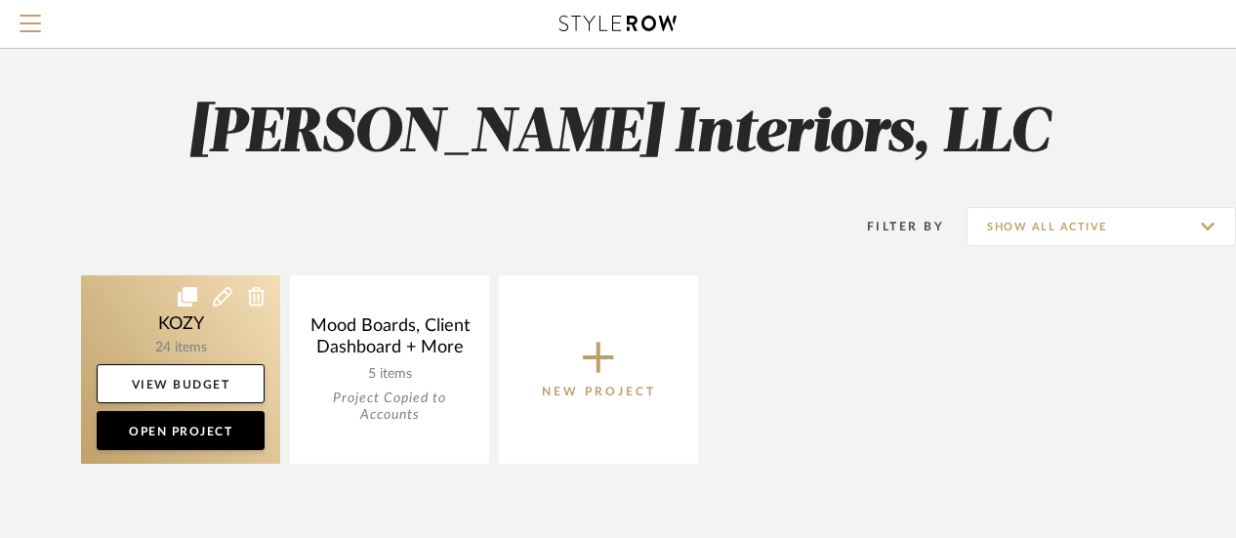
click at [215, 318] on link at bounding box center [180, 369] width 199 height 188
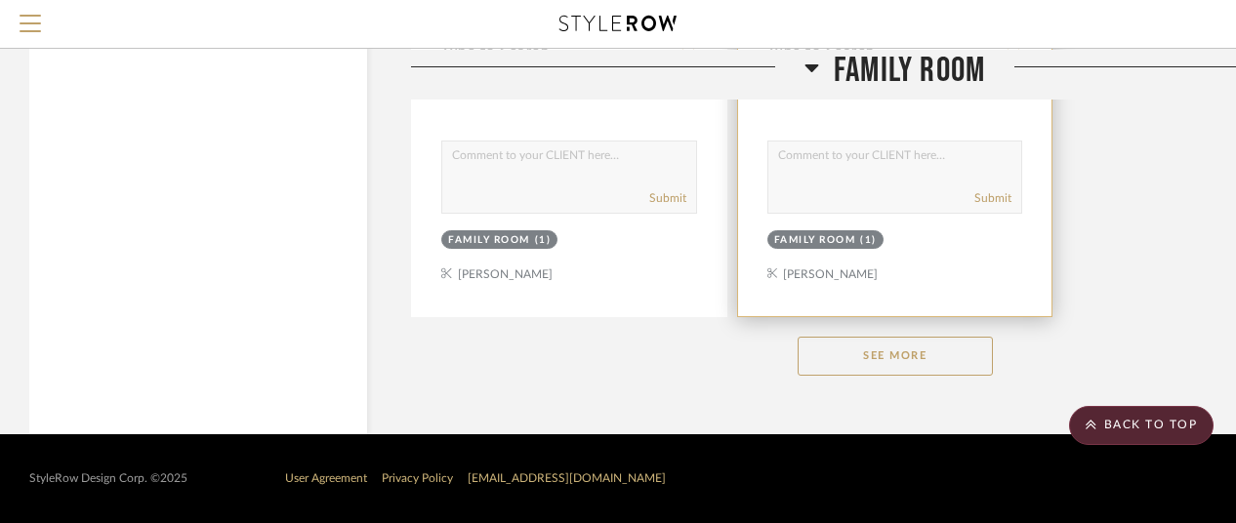
scroll to position [2715, 0]
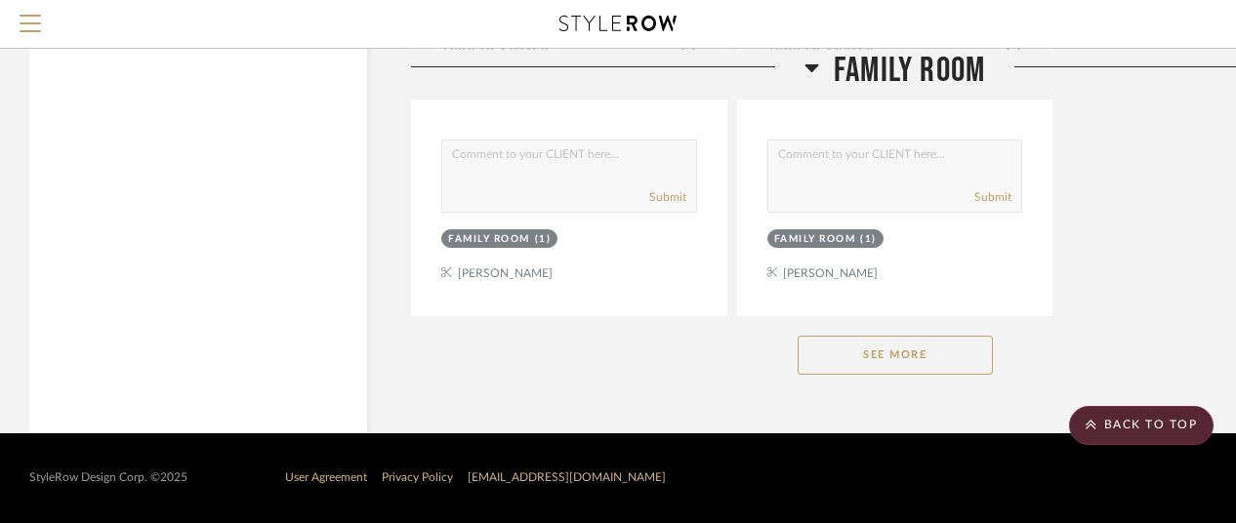
click at [920, 356] on button "See More" at bounding box center [895, 355] width 195 height 39
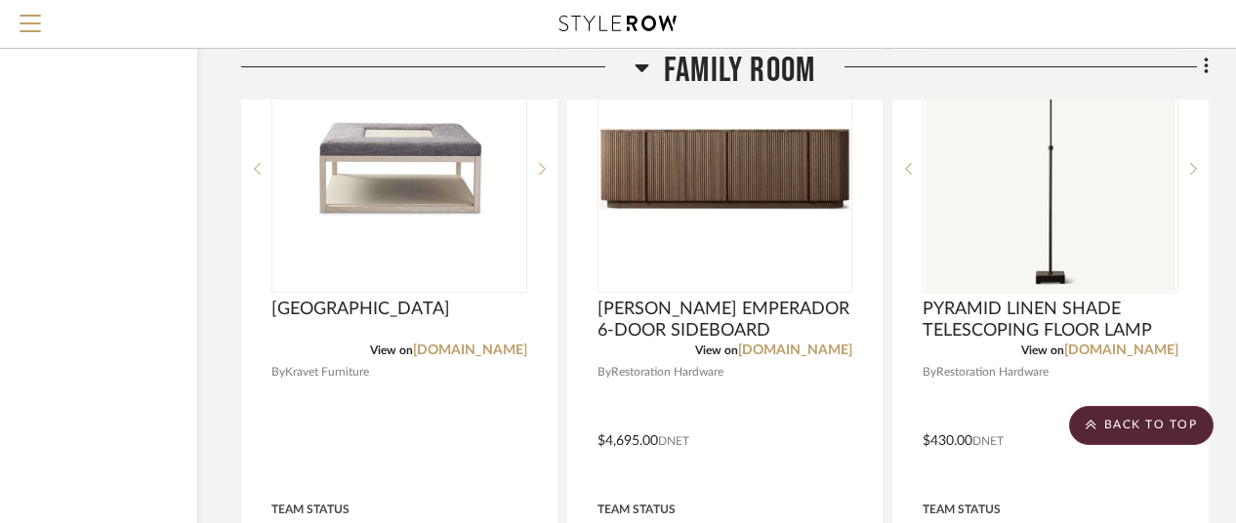
scroll to position [3240, 170]
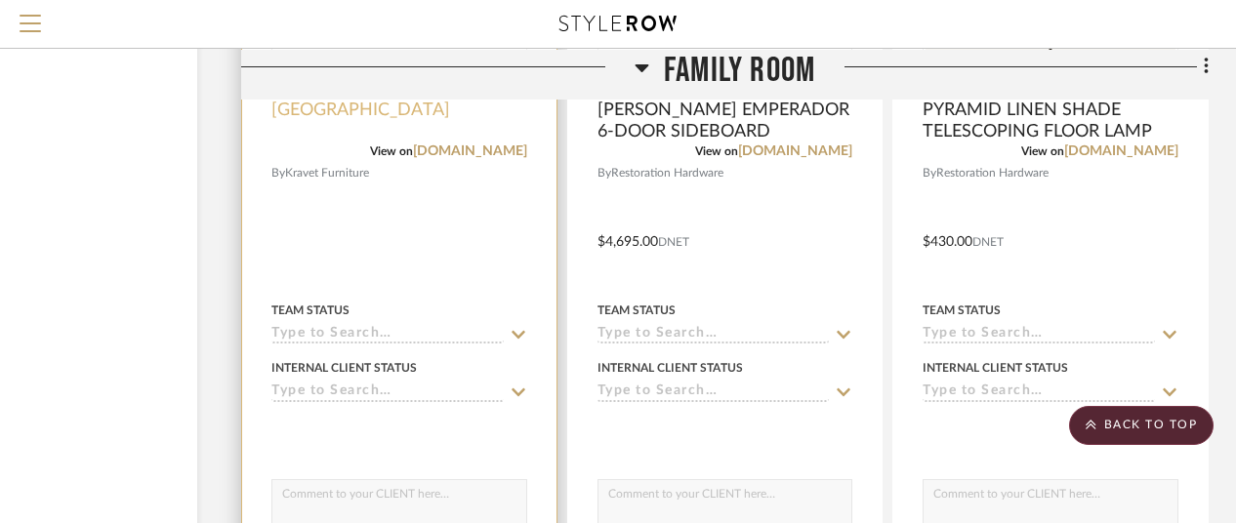
click at [365, 110] on span "EDGEMERE SQUARE OTTOMAN" at bounding box center [360, 110] width 179 height 21
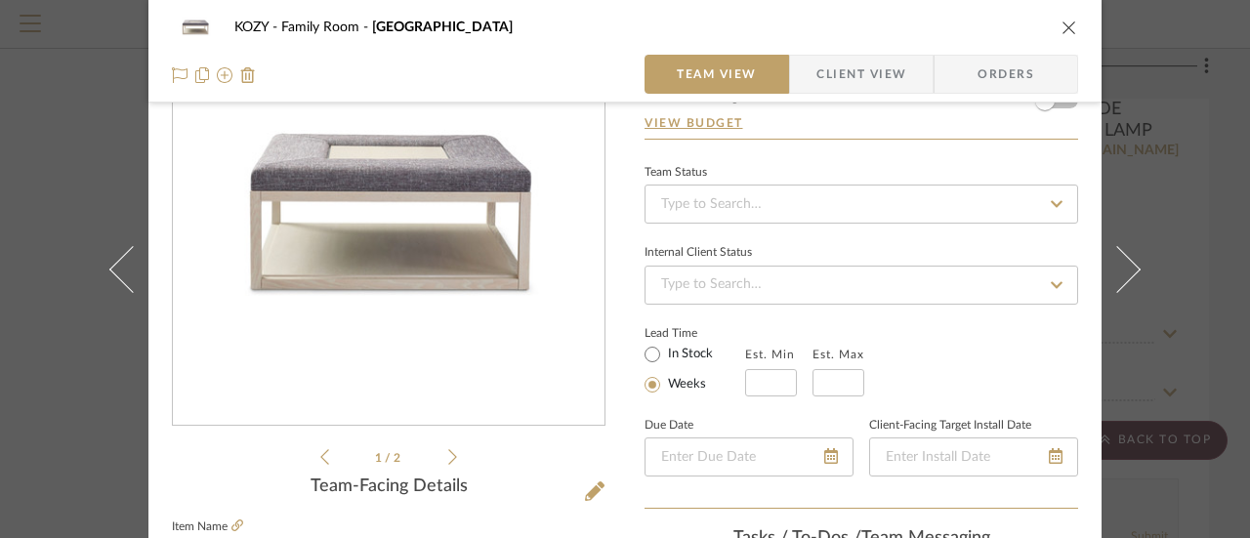
scroll to position [104, 0]
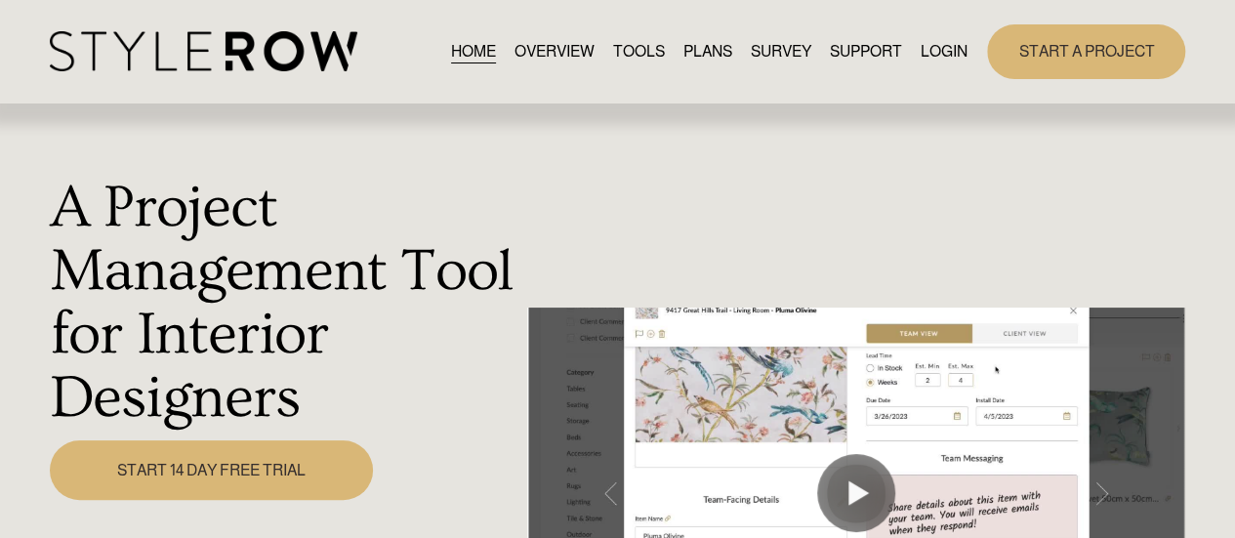
click at [947, 46] on link "LOGIN" at bounding box center [944, 51] width 47 height 26
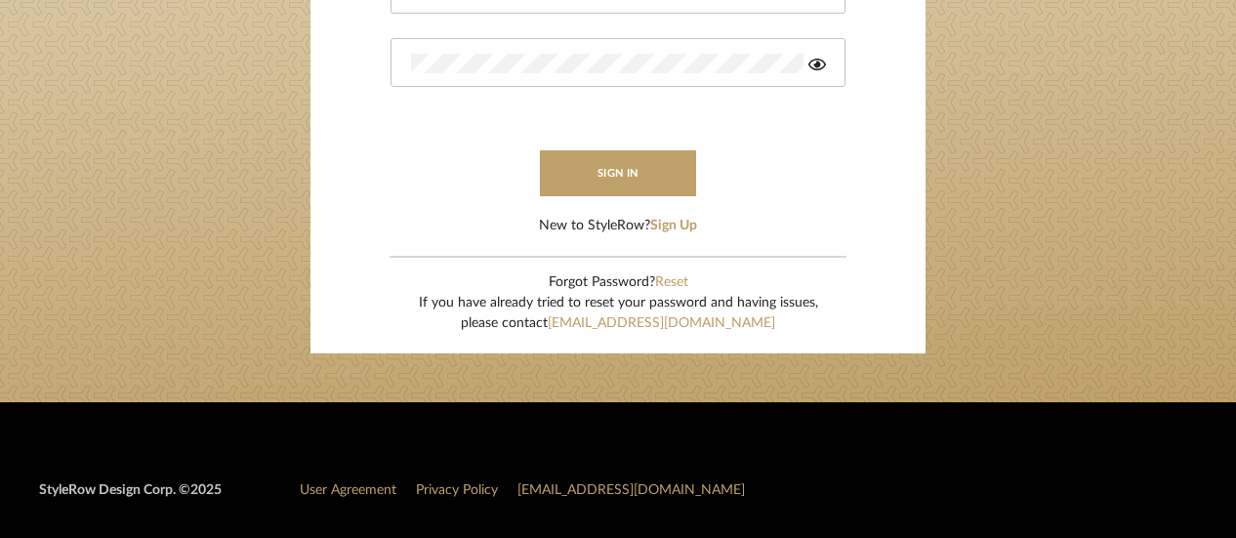
scroll to position [391, 0]
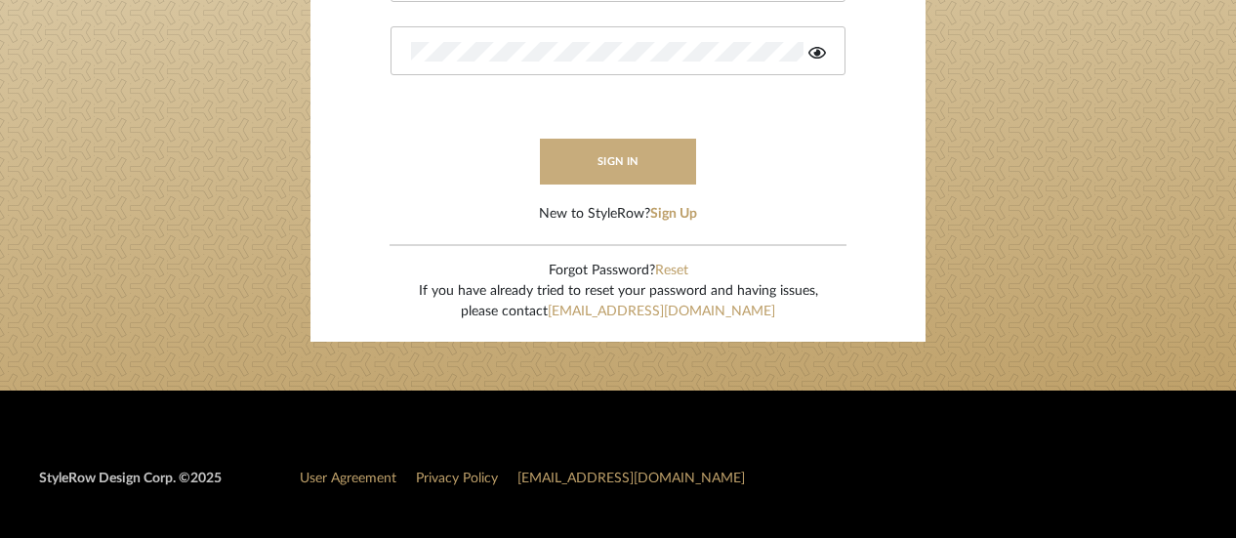
type input "[EMAIL_ADDRESS][DOMAIN_NAME]"
click at [622, 156] on button "sign in" at bounding box center [618, 162] width 156 height 46
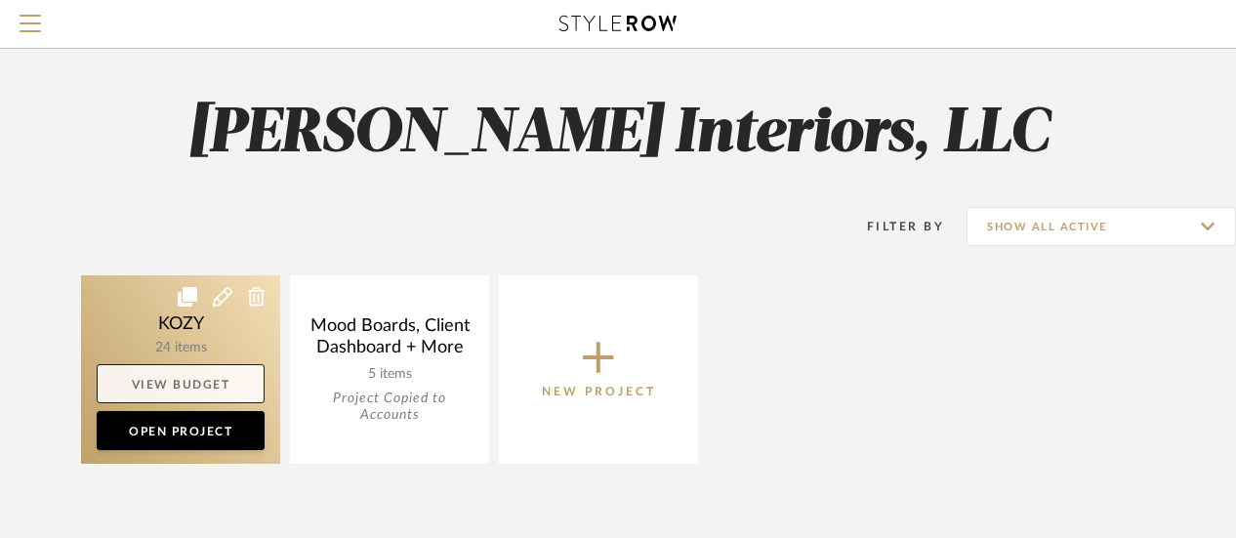
click at [180, 382] on link "View Budget" at bounding box center [181, 383] width 168 height 39
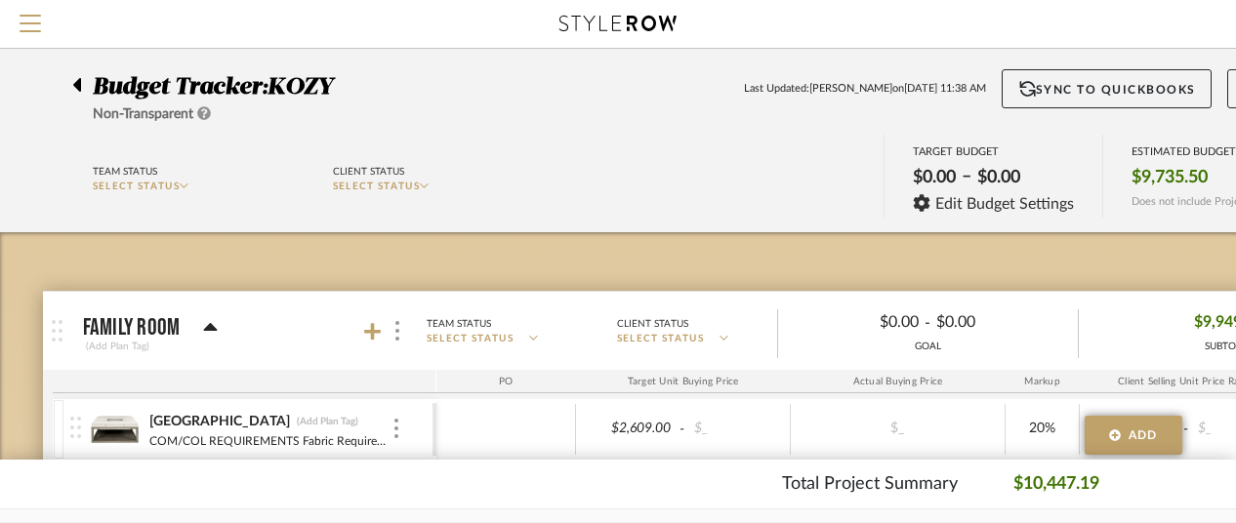
click at [187, 185] on icon at bounding box center [184, 186] width 9 height 10
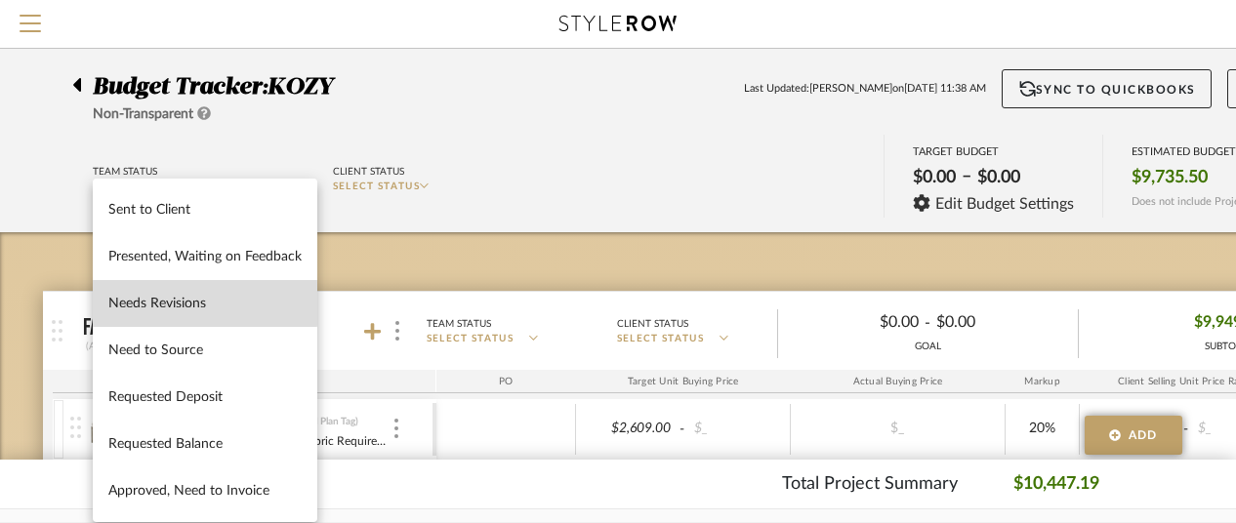
click at [163, 296] on span "Needs Revisions" at bounding box center [204, 304] width 193 height 17
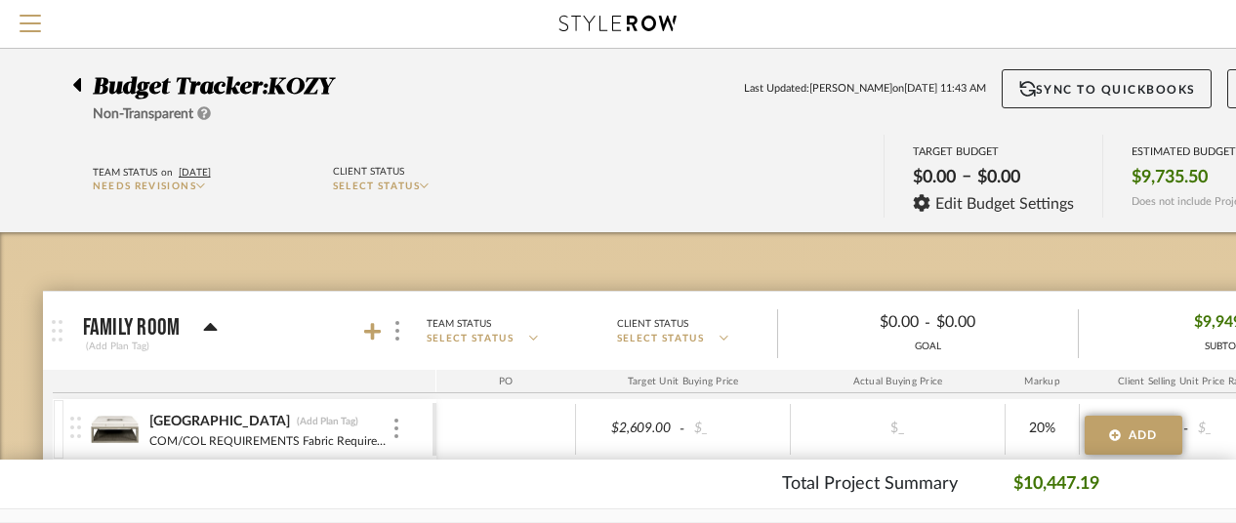
click at [379, 182] on span "SELECT STATUS" at bounding box center [377, 187] width 88 height 10
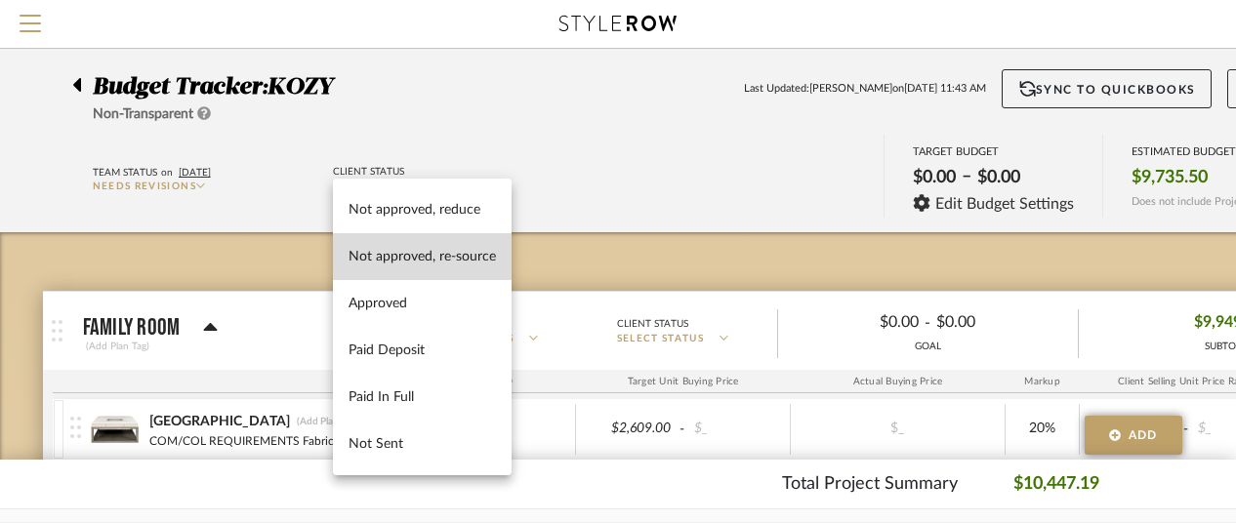
click at [424, 251] on span "Not approved, re-source" at bounding box center [422, 257] width 147 height 17
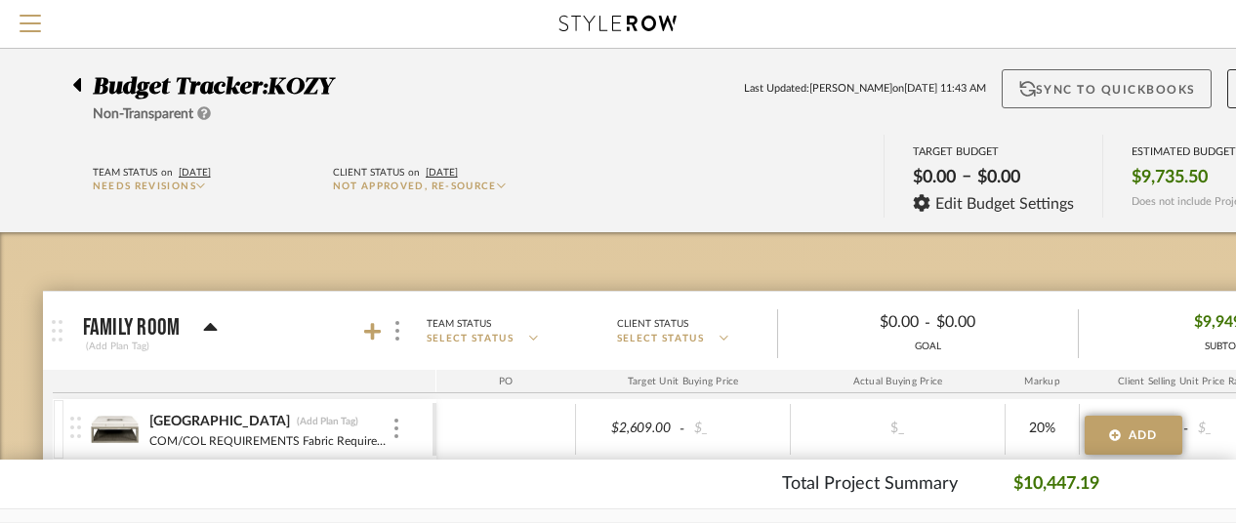
click at [1115, 84] on button "Sync to QuickBooks" at bounding box center [1107, 88] width 210 height 39
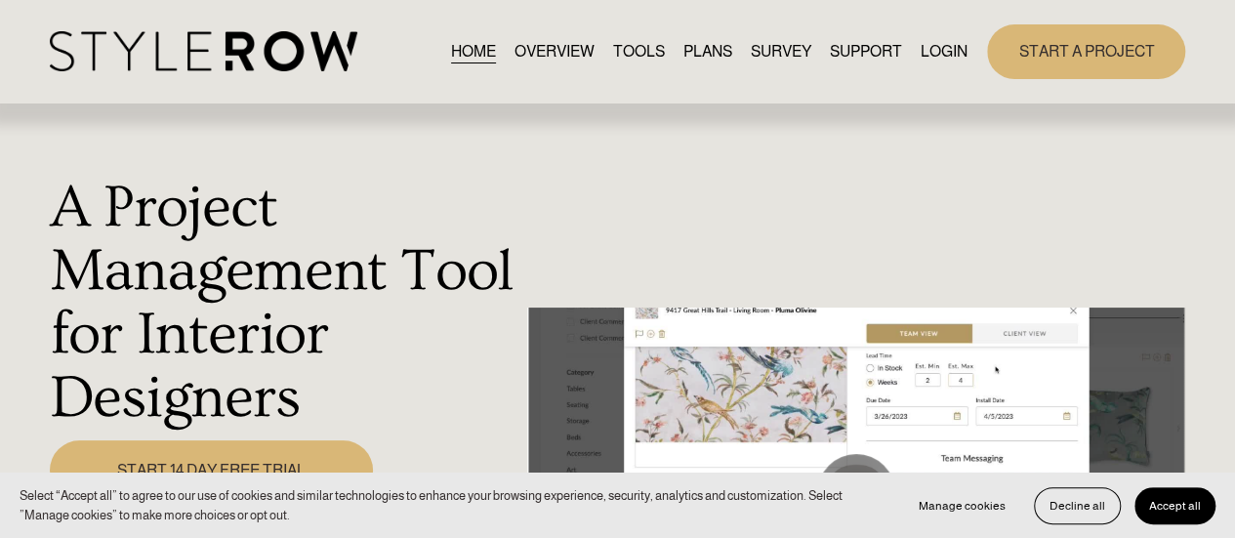
click at [934, 50] on link "LOGIN" at bounding box center [944, 51] width 47 height 26
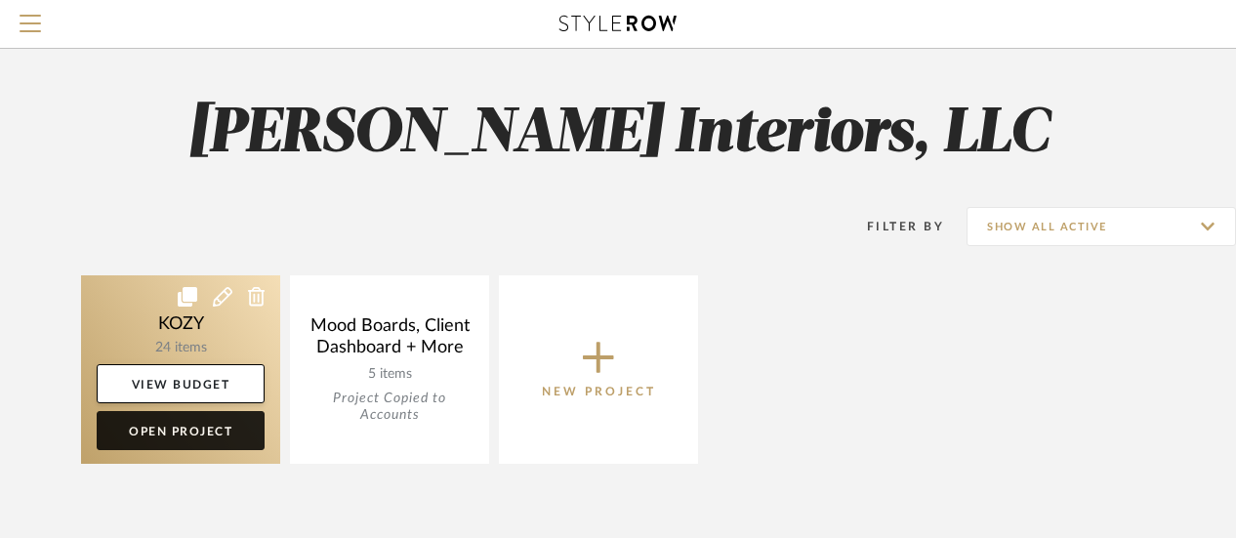
click at [187, 425] on link "Open Project" at bounding box center [181, 430] width 168 height 39
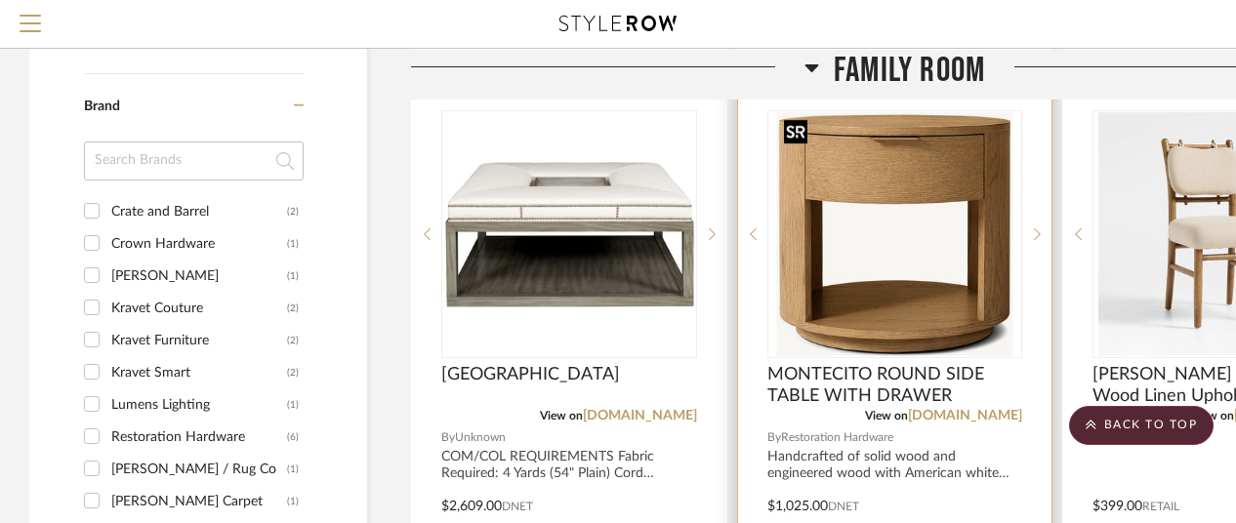
scroll to position [1270, 0]
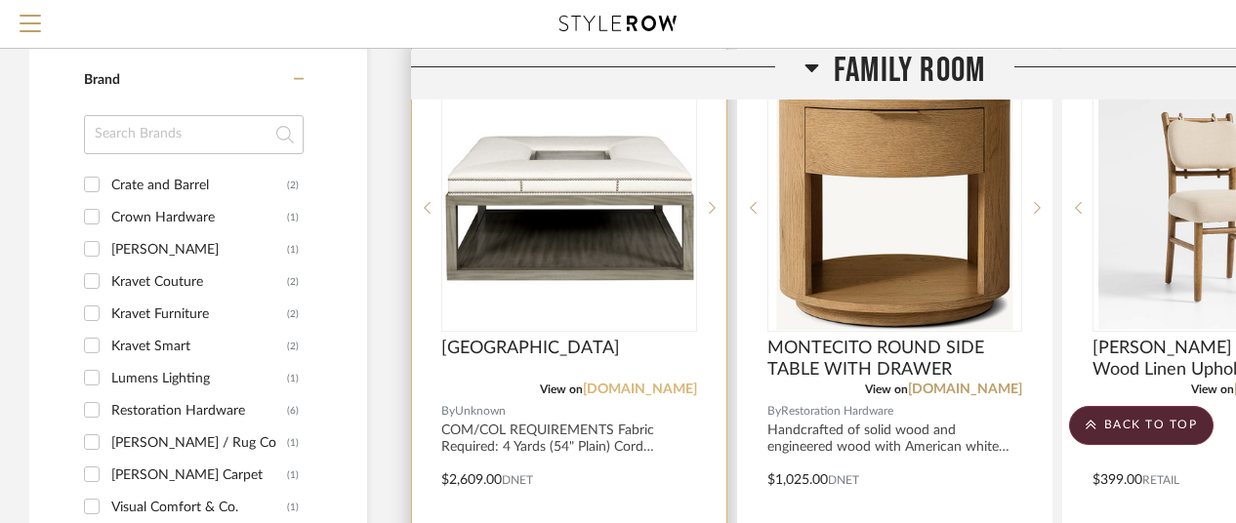
click at [623, 383] on link "[DOMAIN_NAME]" at bounding box center [640, 390] width 114 height 14
click at [598, 341] on span "[GEOGRAPHIC_DATA]" at bounding box center [530, 348] width 179 height 21
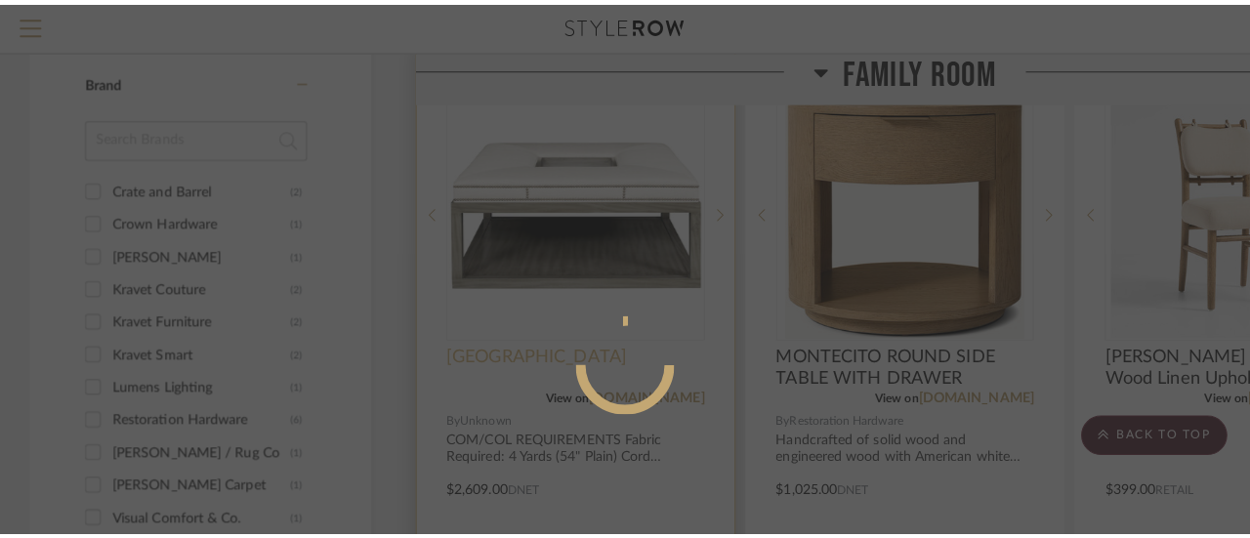
scroll to position [0, 0]
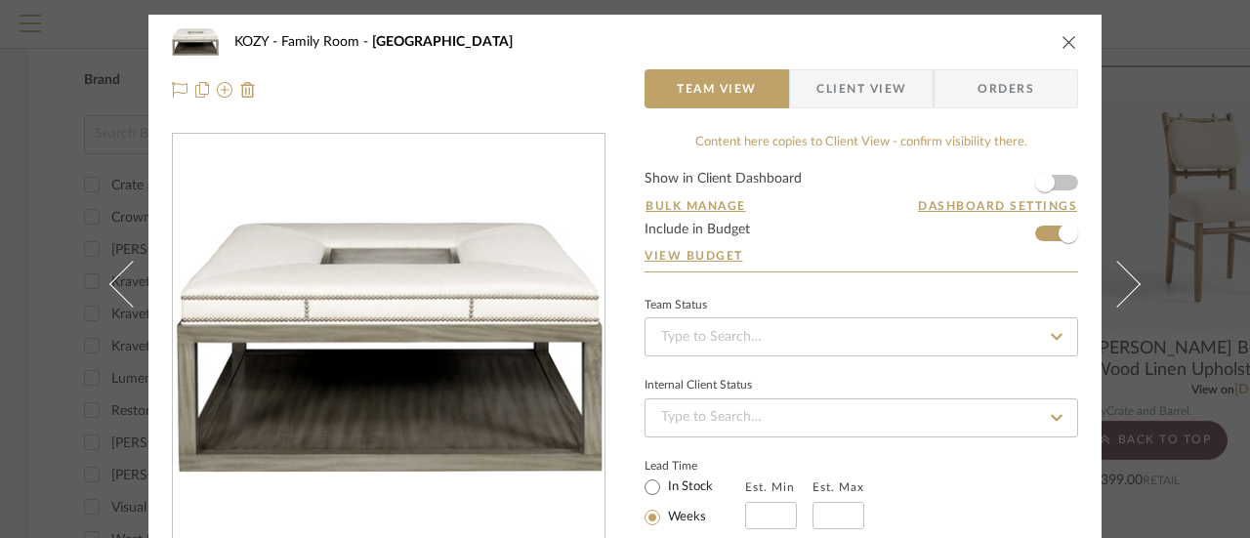
click at [1048, 335] on icon at bounding box center [1057, 337] width 18 height 14
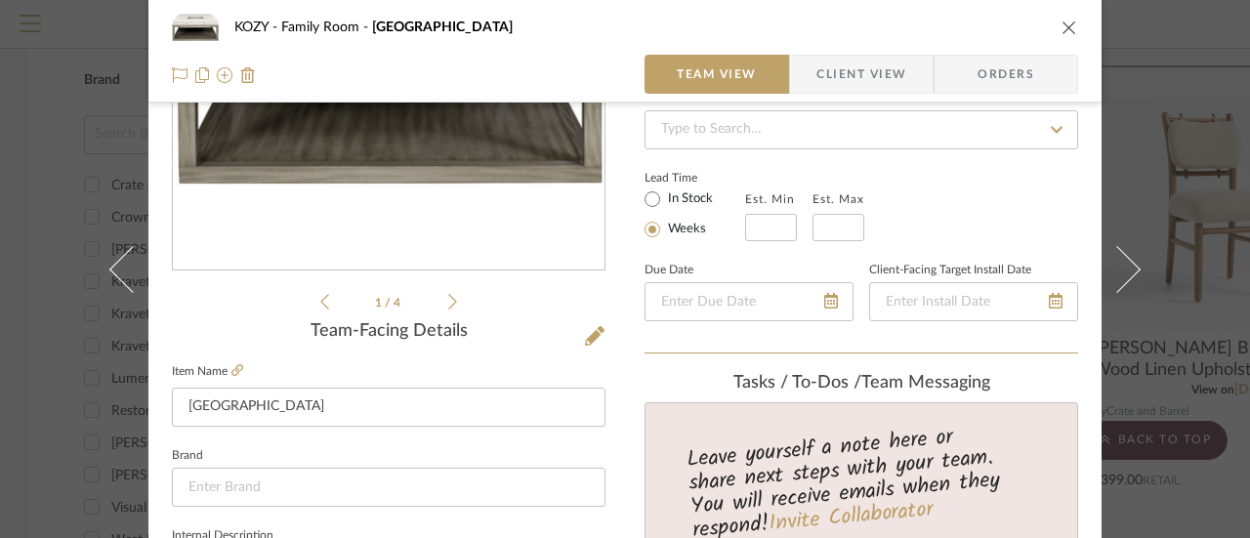
scroll to position [293, 0]
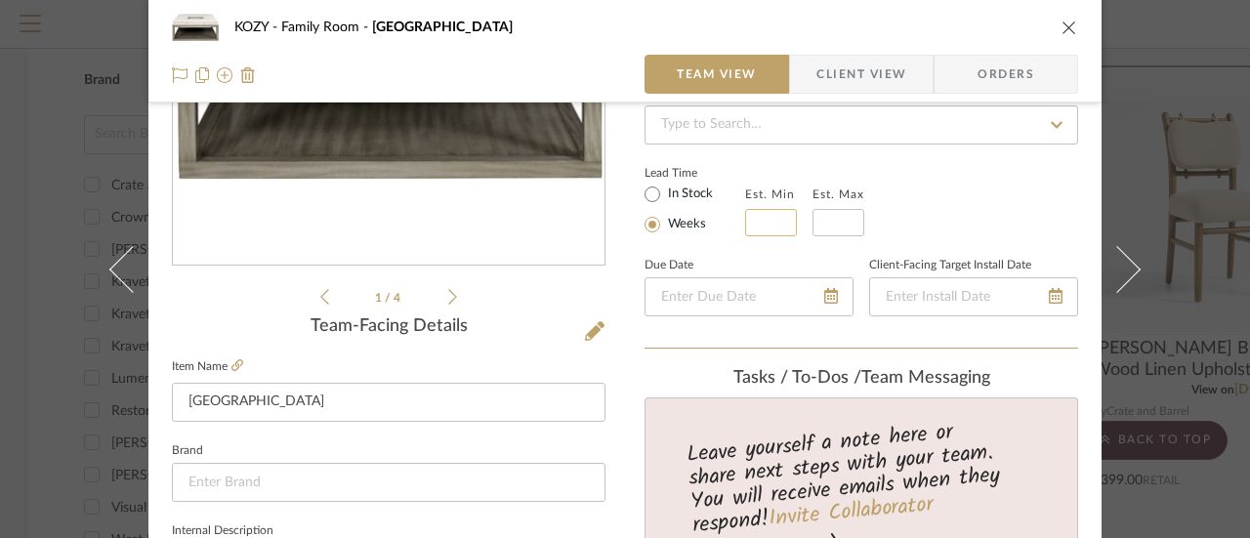
click at [759, 222] on input at bounding box center [771, 222] width 52 height 27
type input "4"
click at [833, 220] on input "text" at bounding box center [838, 222] width 52 height 27
type input "6"
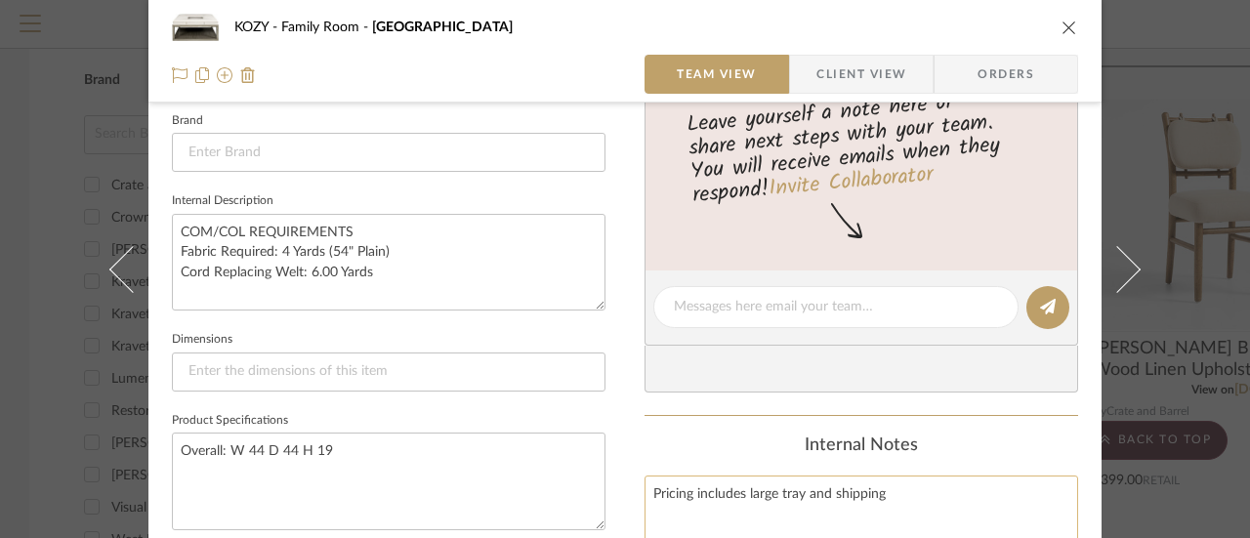
scroll to position [684, 0]
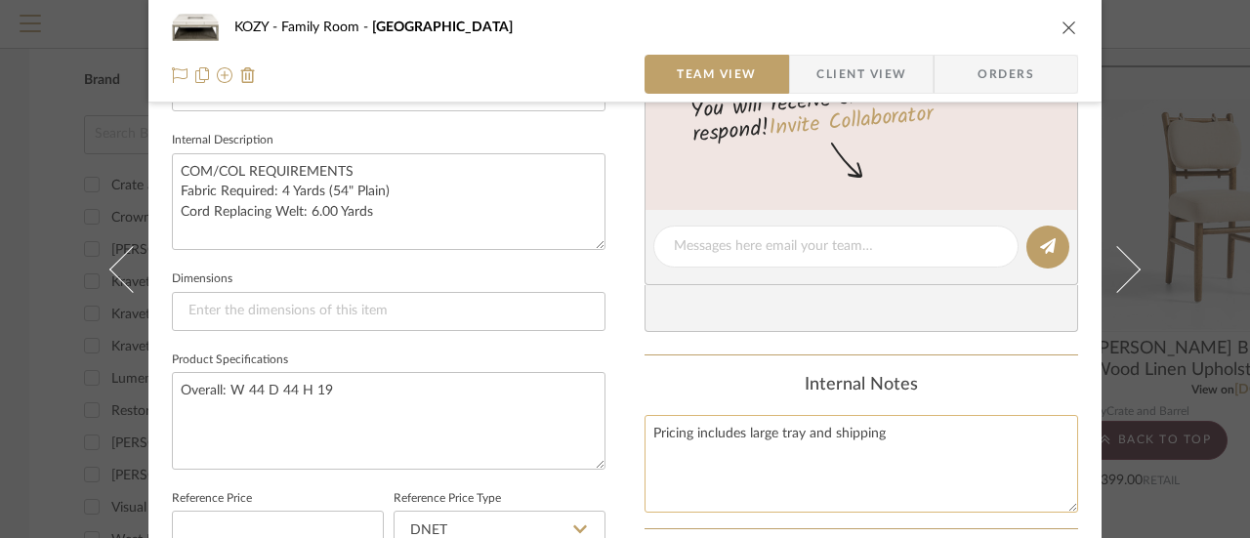
type input "6"
click at [879, 437] on textarea "Pricing includes large tray and shipping" at bounding box center [862, 463] width 434 height 97
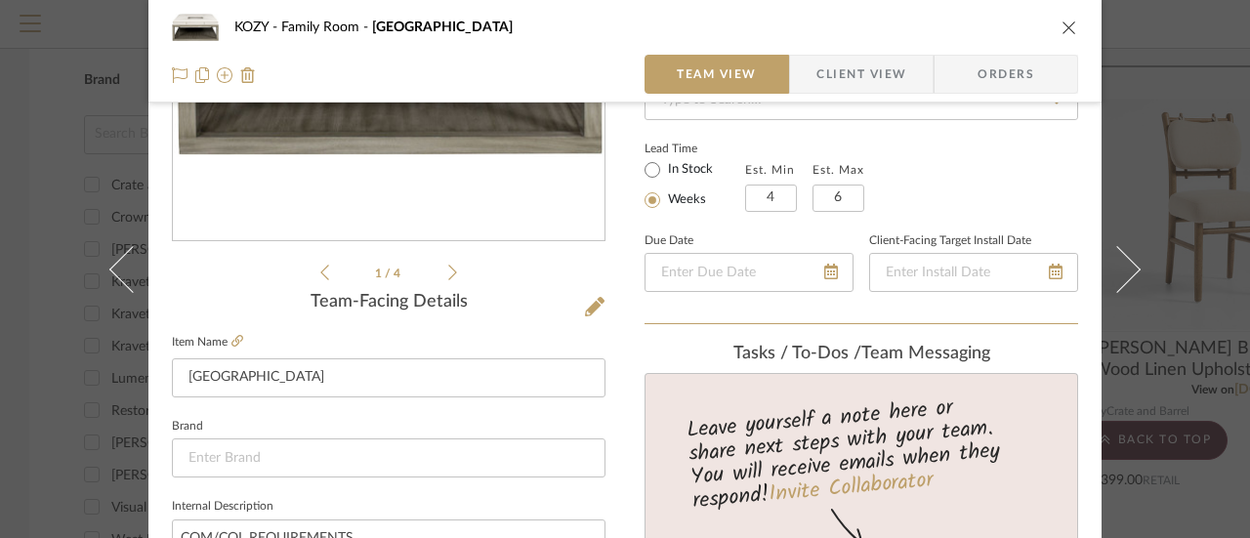
scroll to position [293, 0]
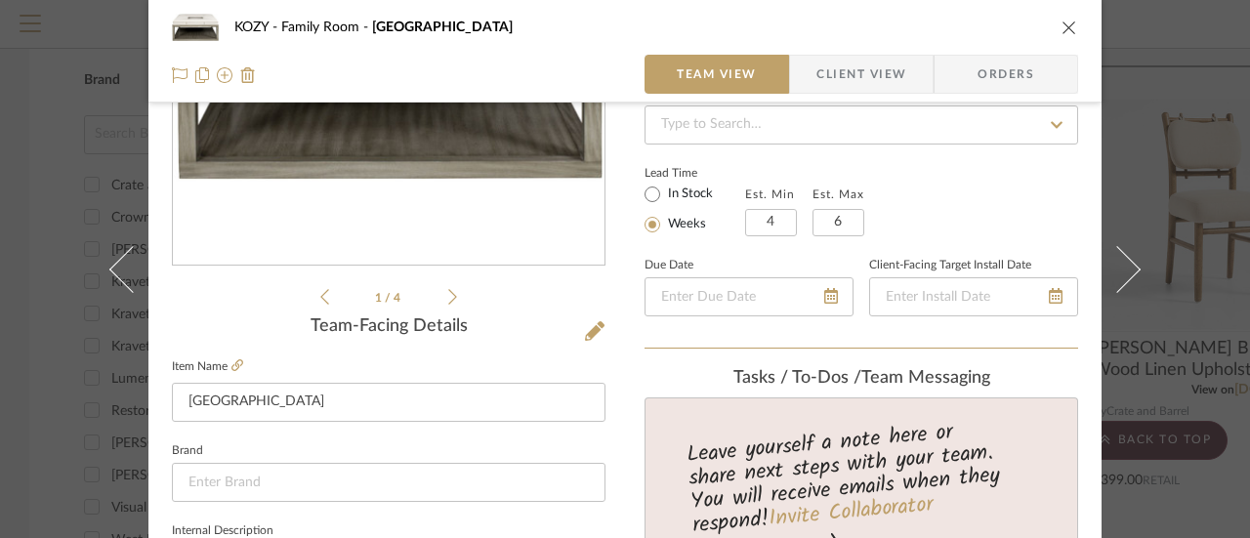
type textarea "Pricing includes large tray and shipping"
click at [1061, 27] on icon "close" at bounding box center [1069, 28] width 16 height 16
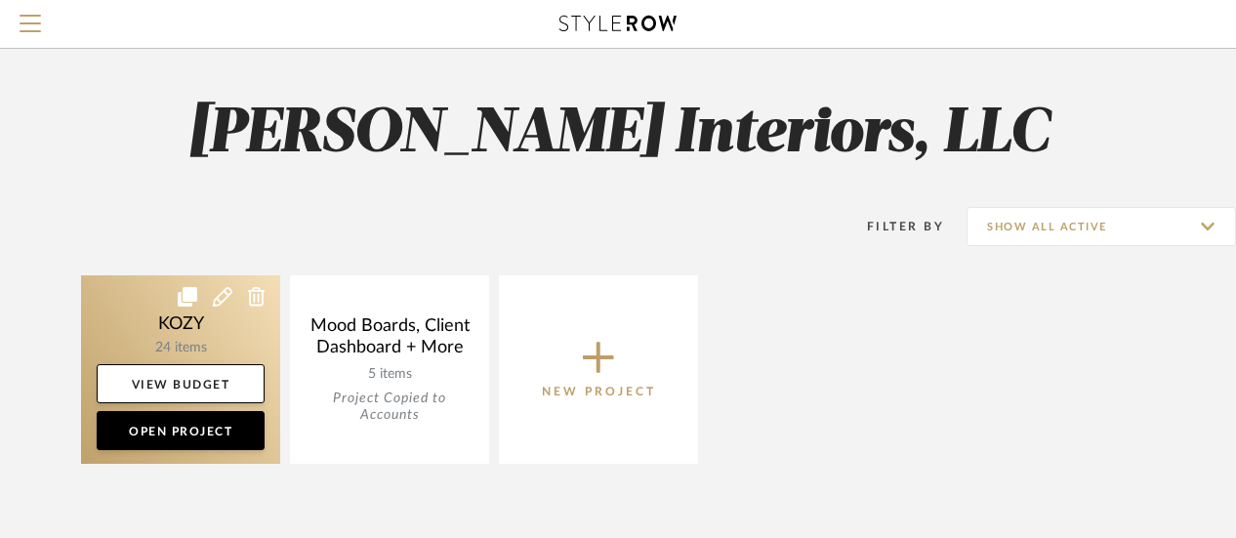
click at [178, 306] on icon at bounding box center [188, 297] width 20 height 20
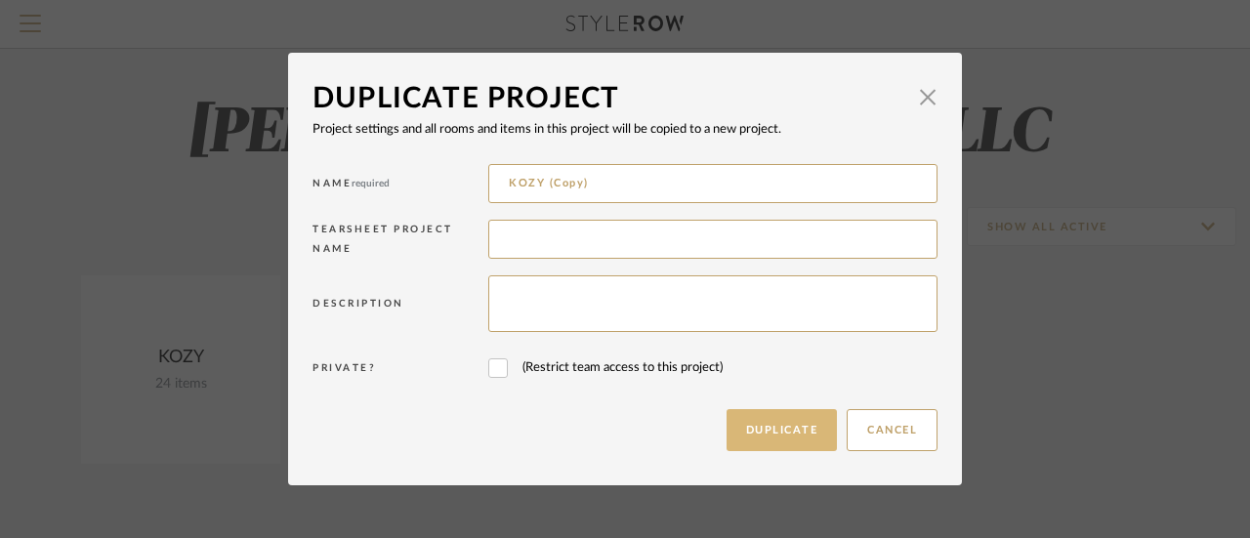
click at [775, 427] on button "Duplicate" at bounding box center [782, 430] width 111 height 42
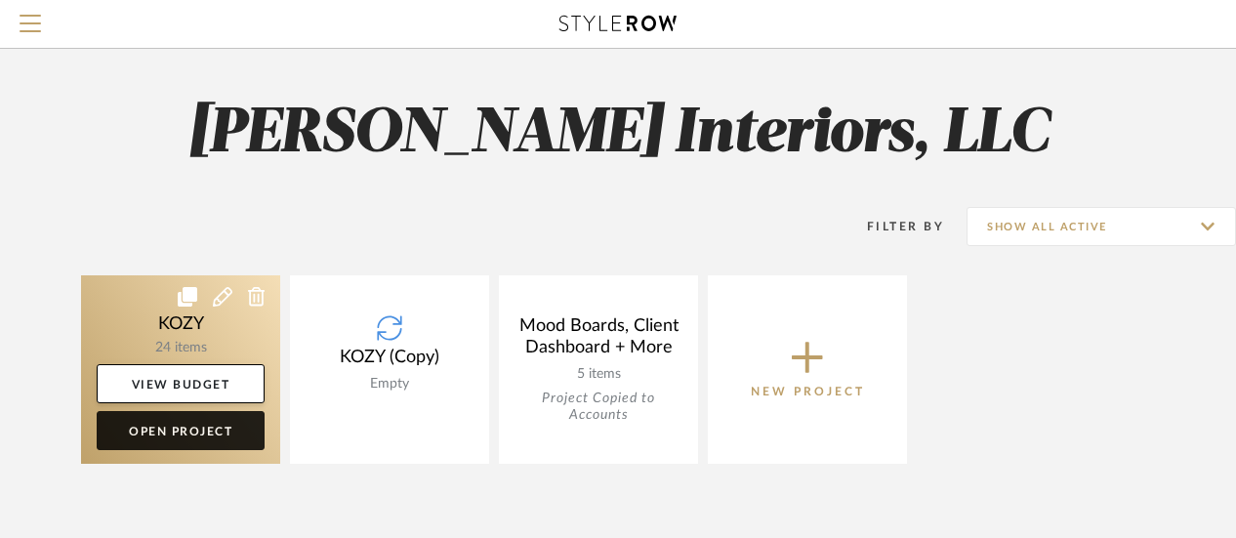
click at [186, 424] on link "Open Project" at bounding box center [181, 430] width 168 height 39
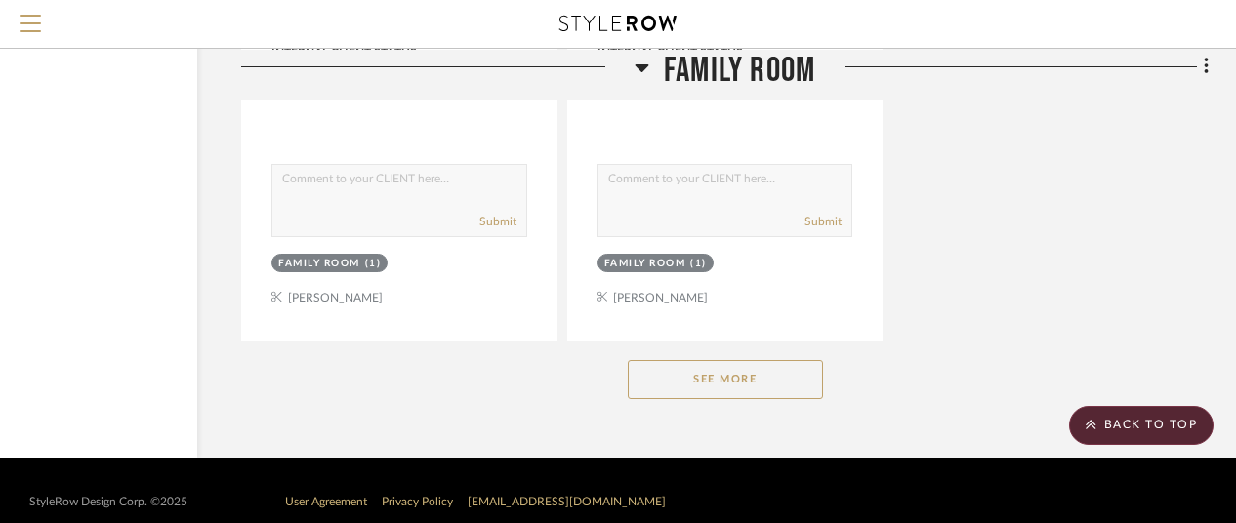
scroll to position [2715, 170]
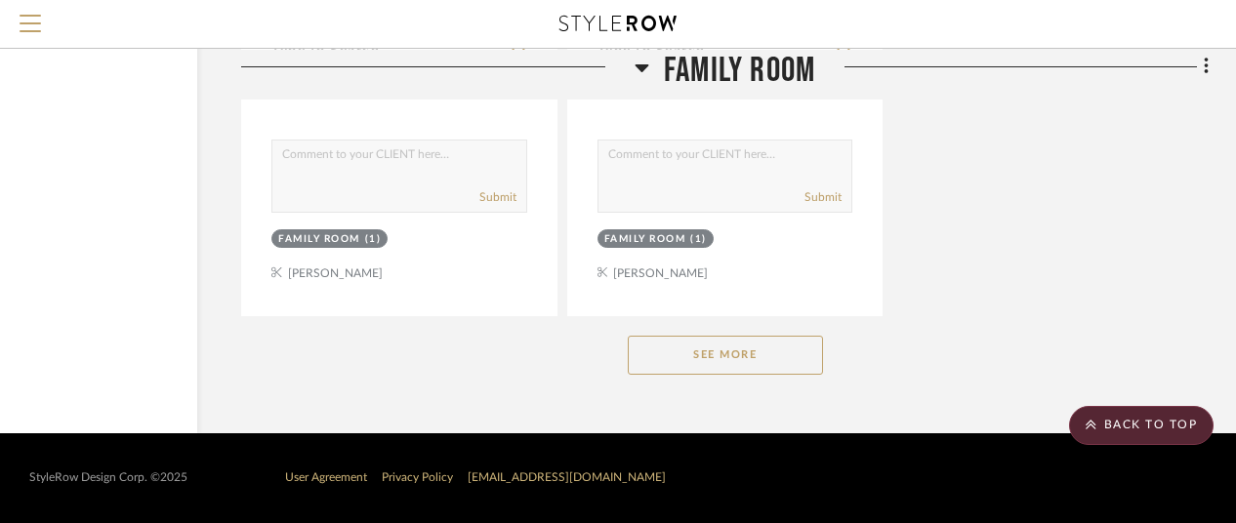
click at [702, 347] on button "See More" at bounding box center [725, 355] width 195 height 39
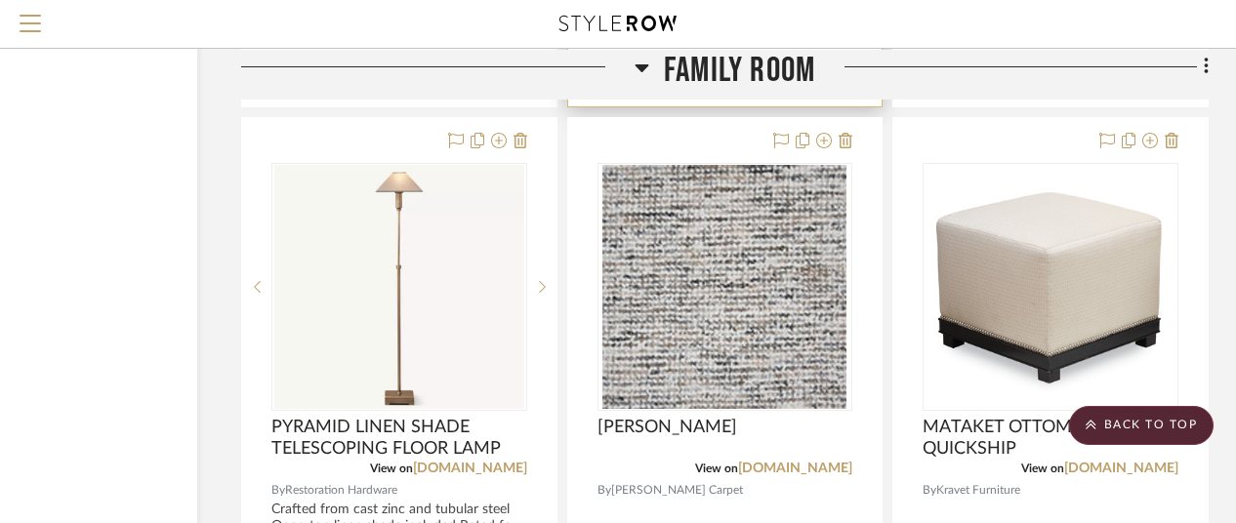
scroll to position [3887, 170]
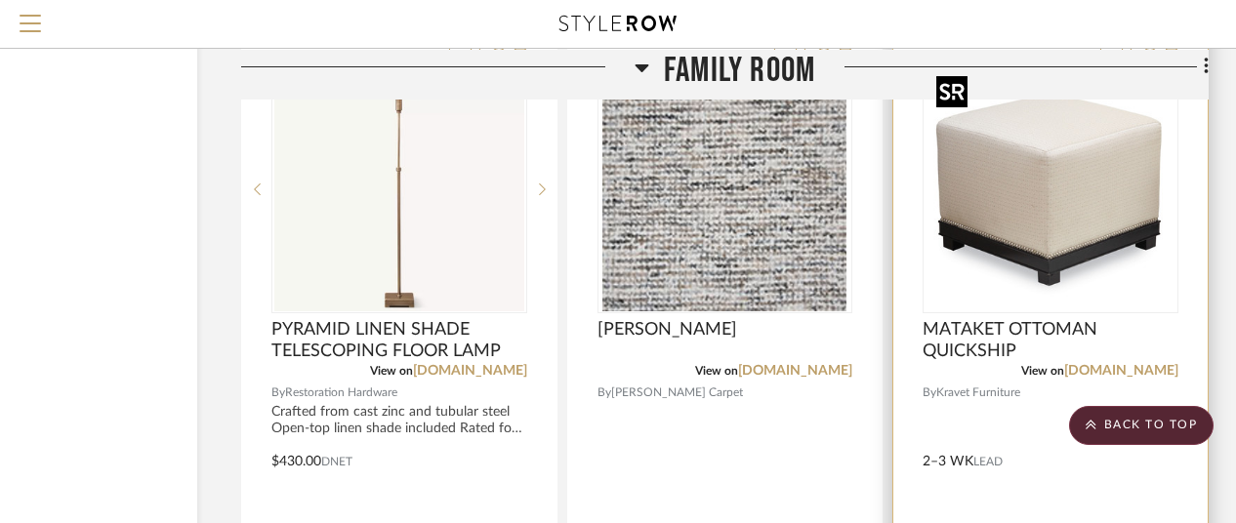
click at [1071, 208] on img "0" at bounding box center [1051, 189] width 244 height 244
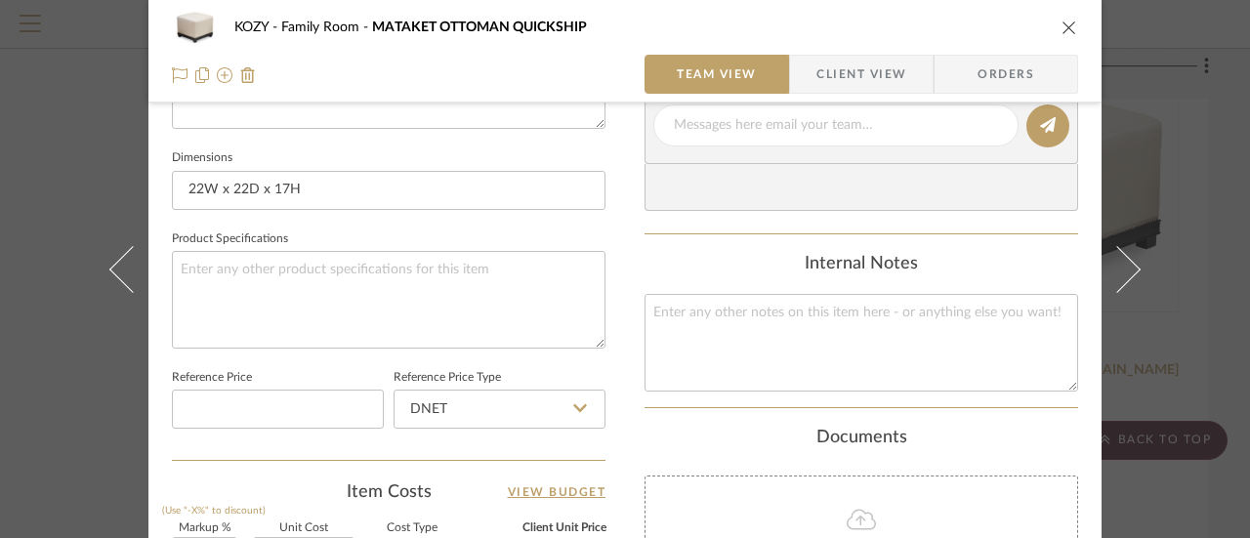
scroll to position [1074, 0]
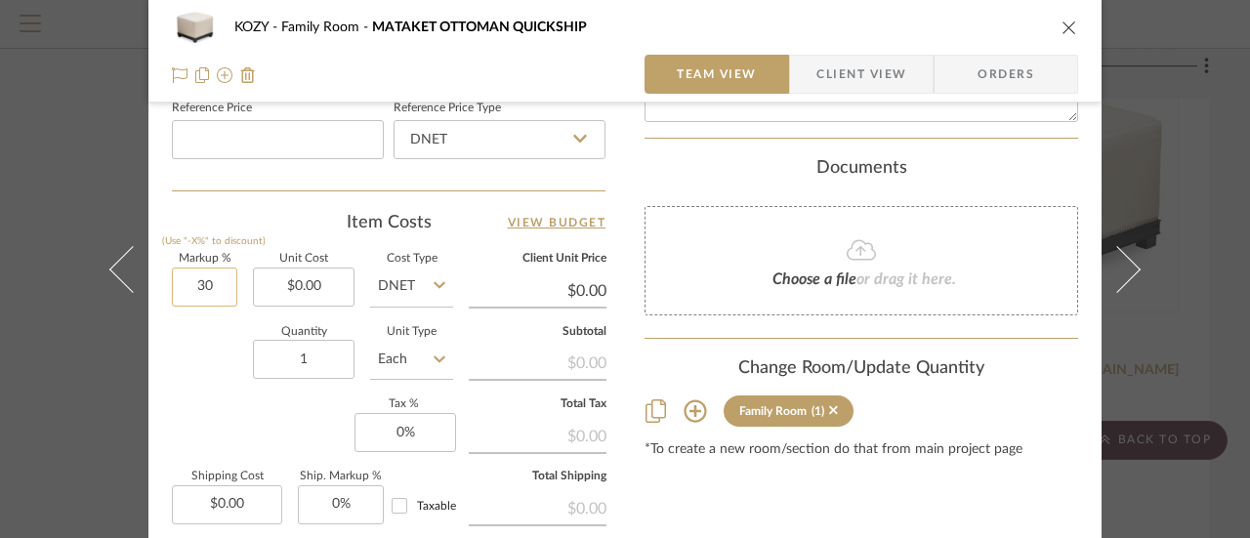
click at [193, 284] on input "30" at bounding box center [204, 287] width 65 height 39
type input "20%"
type input "0.00"
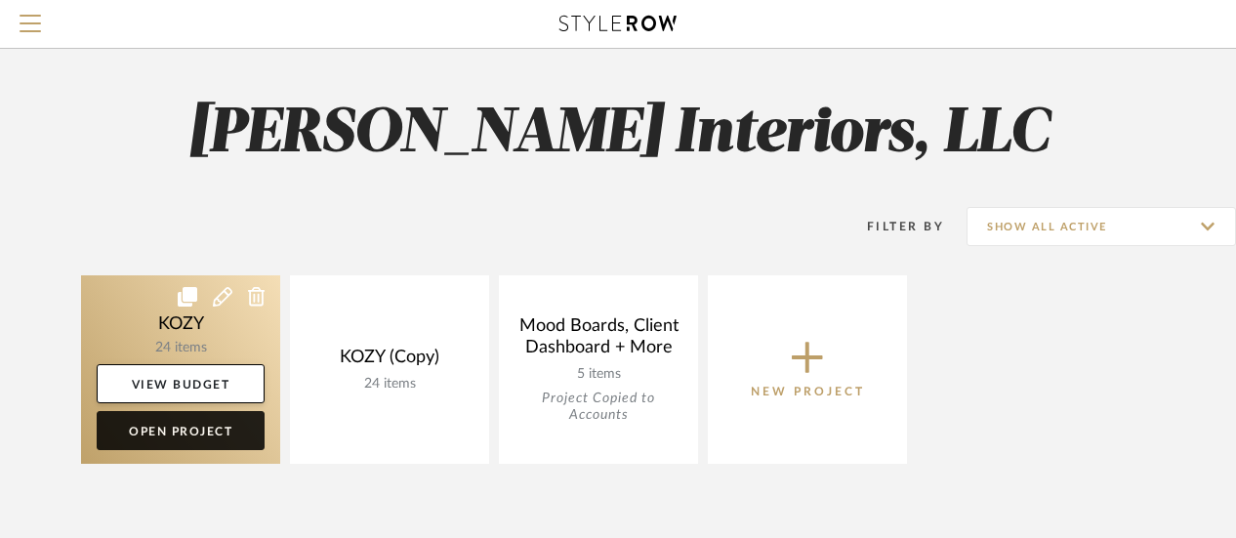
click at [203, 425] on link "Open Project" at bounding box center [181, 430] width 168 height 39
